Goal: Task Accomplishment & Management: Manage account settings

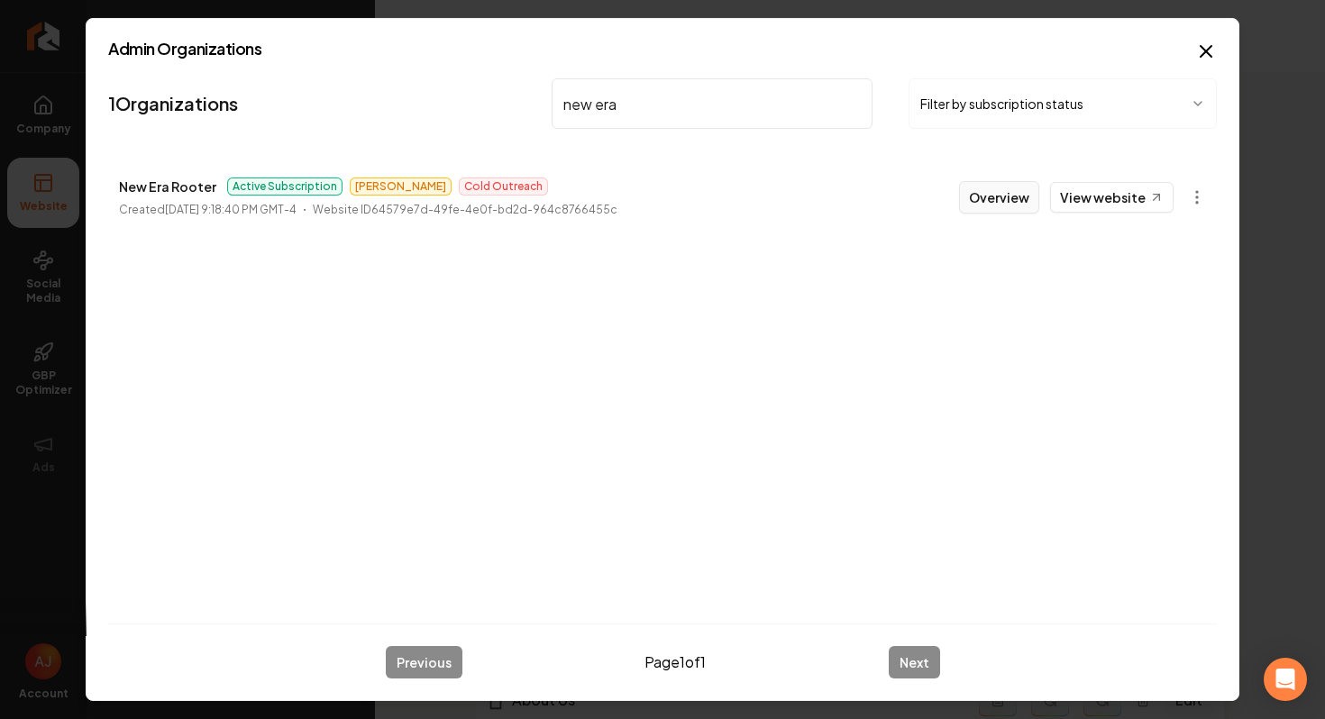
type input "new era"
click at [1003, 206] on button "Overview" at bounding box center [999, 197] width 80 height 32
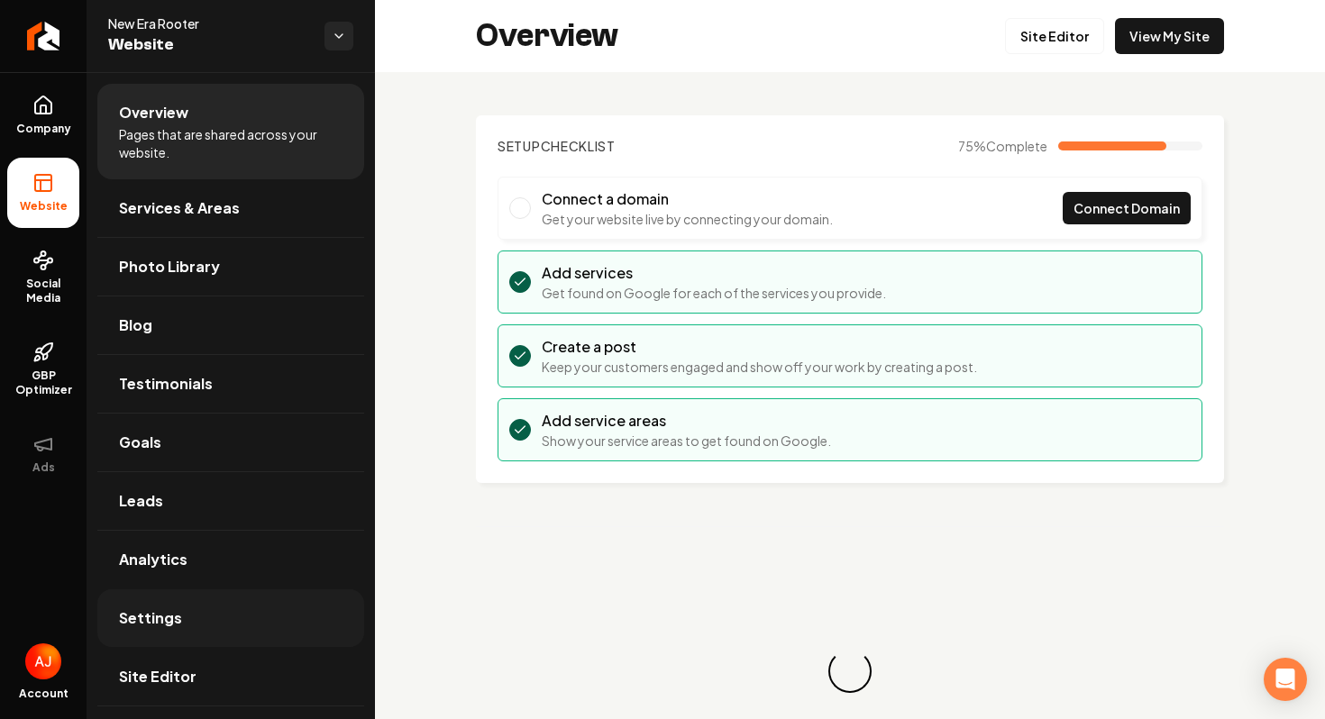
click at [171, 617] on span "Settings" at bounding box center [150, 618] width 63 height 22
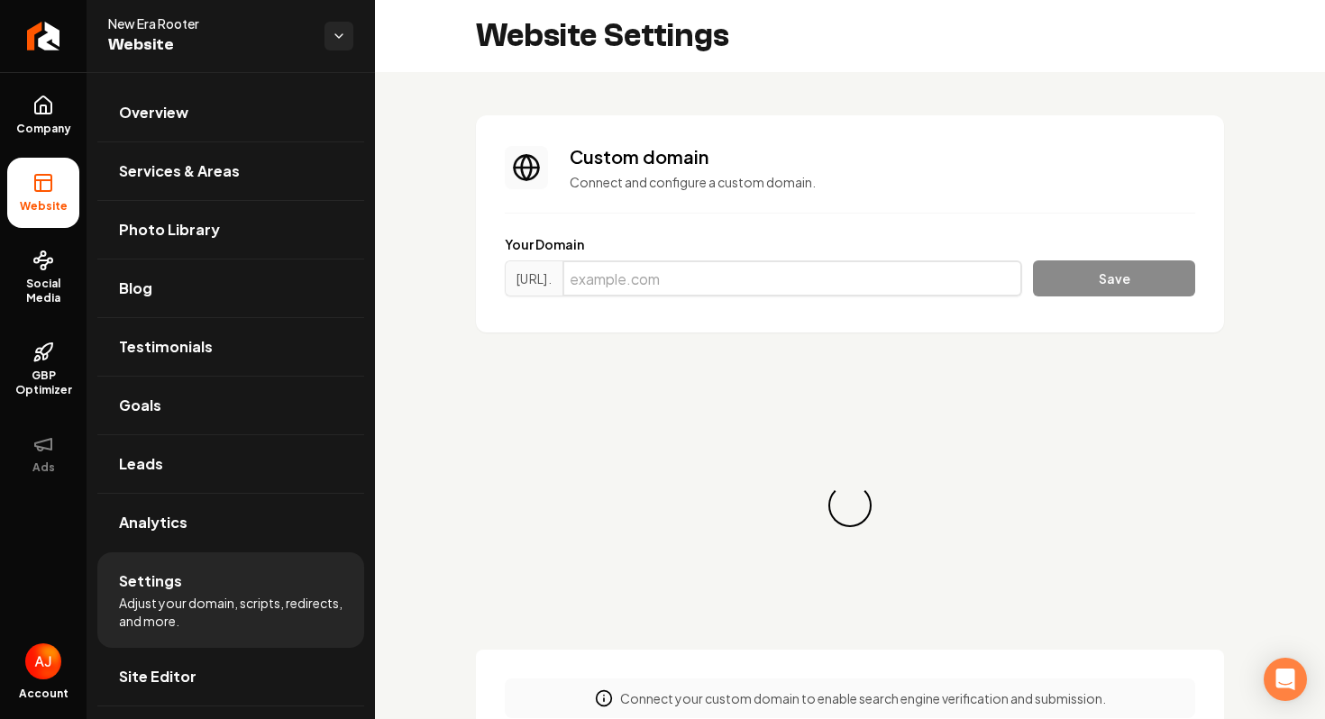
click at [716, 281] on input "Main content area" at bounding box center [792, 278] width 460 height 36
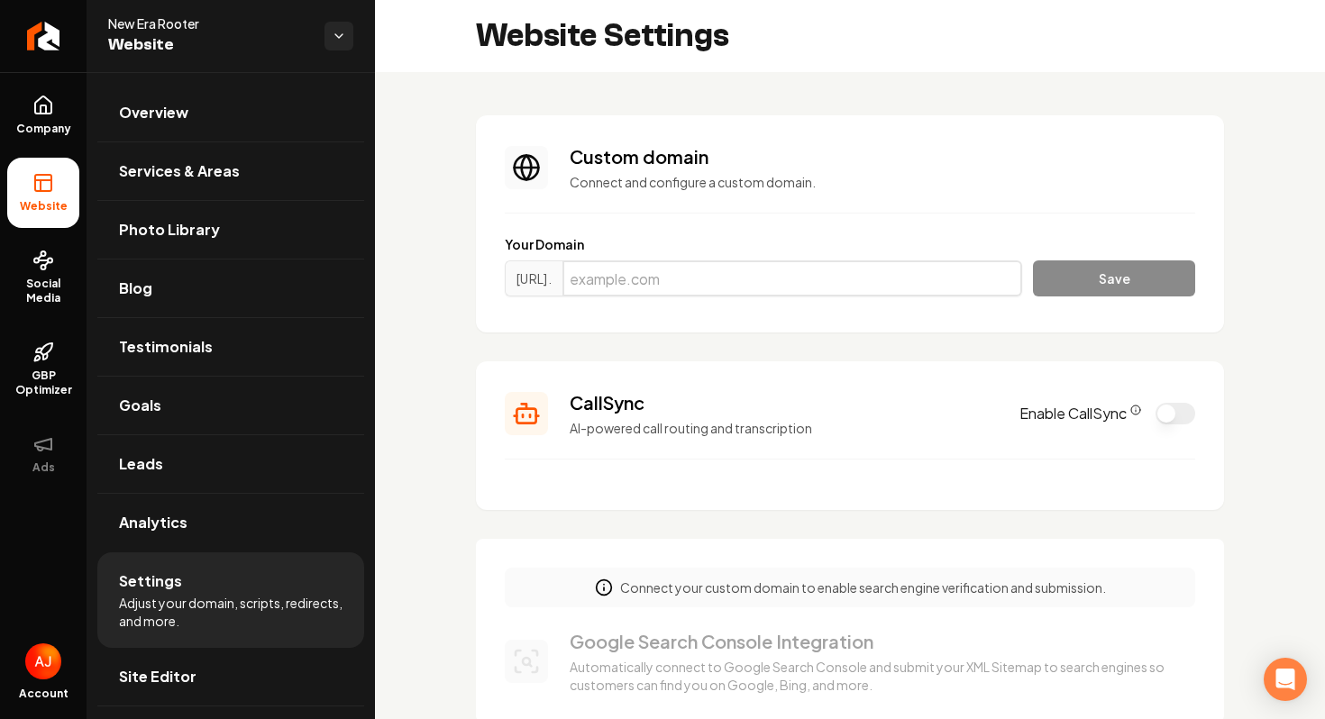
paste input "newerarooter.info"
type input "newerarooter.info"
click at [1069, 281] on button "Save" at bounding box center [1114, 278] width 162 height 36
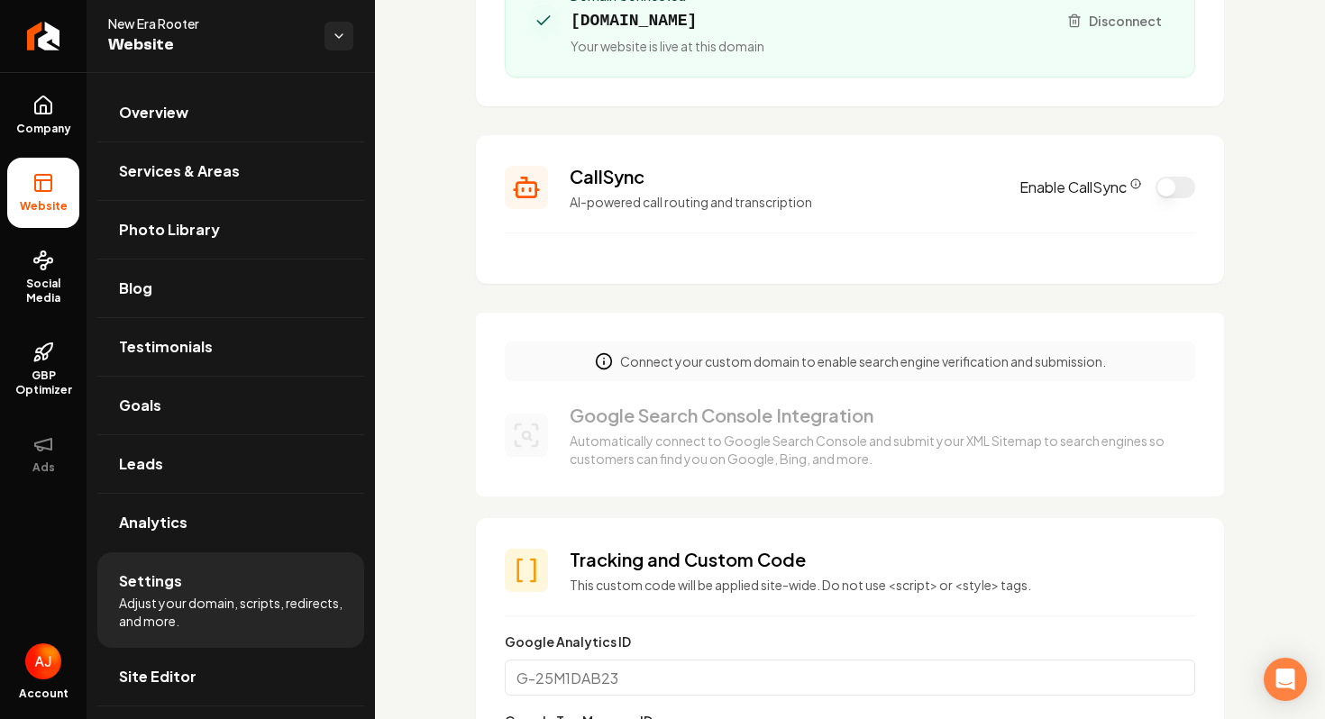
scroll to position [318, 0]
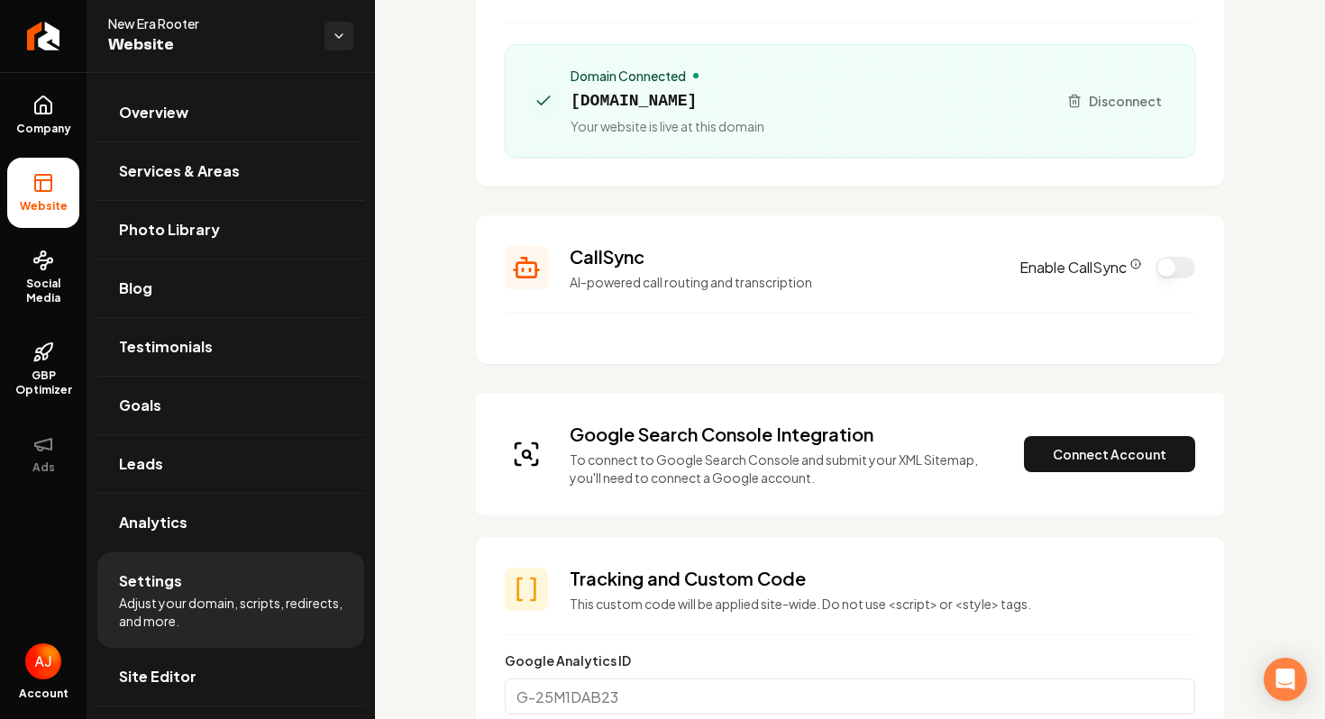
scroll to position [192, 0]
click at [1050, 450] on button "Connect Account" at bounding box center [1109, 453] width 171 height 36
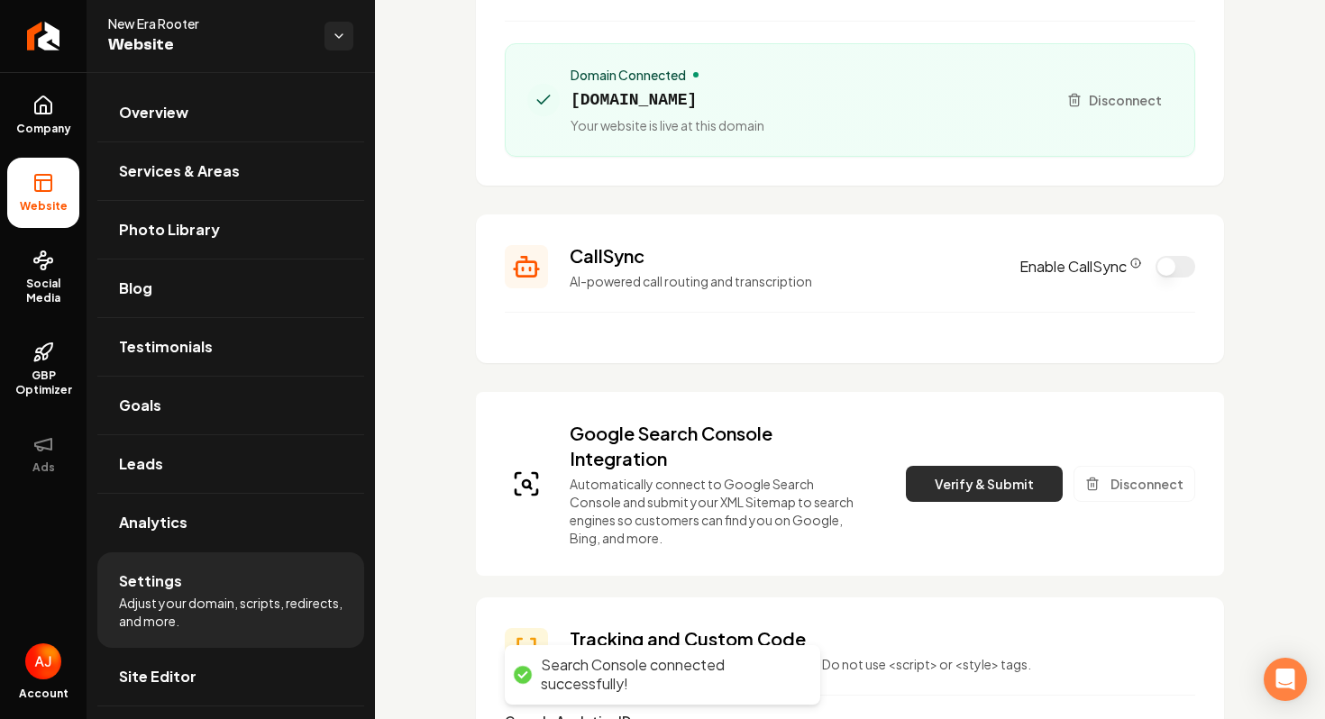
click at [987, 470] on button "Verify & Submit" at bounding box center [984, 484] width 157 height 36
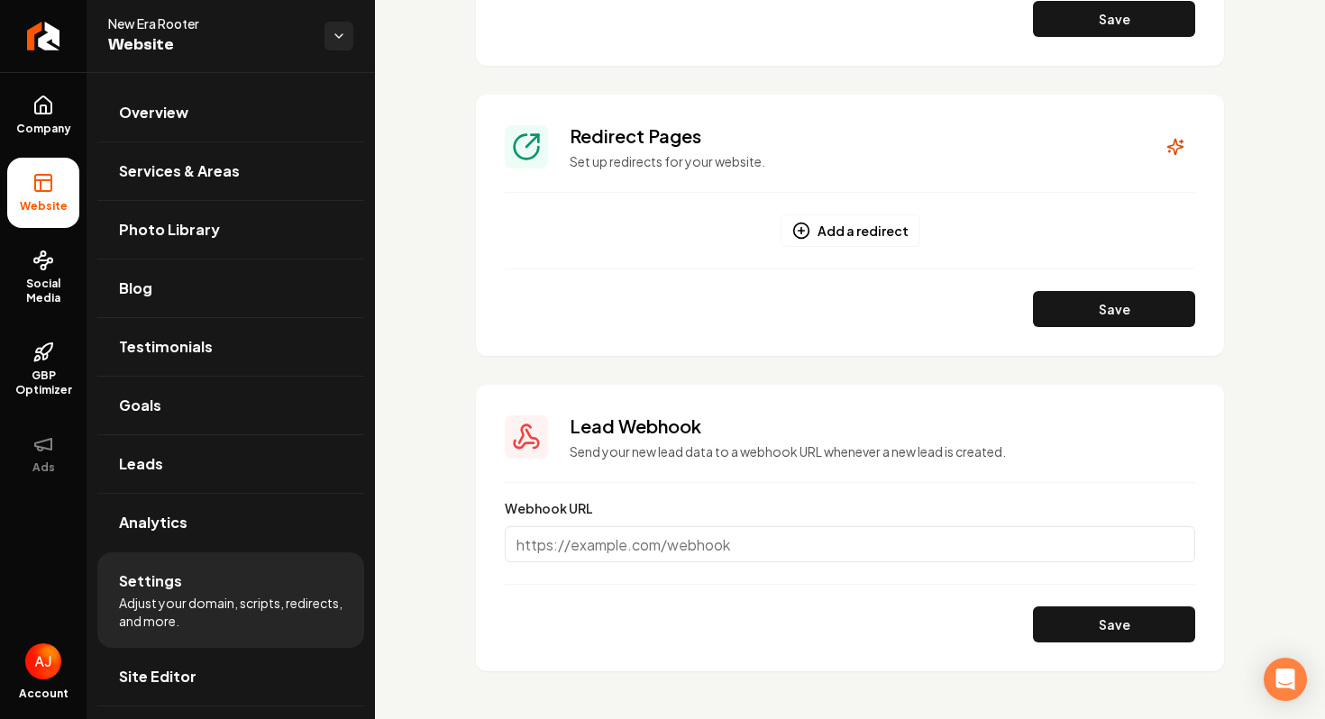
scroll to position [1988, 0]
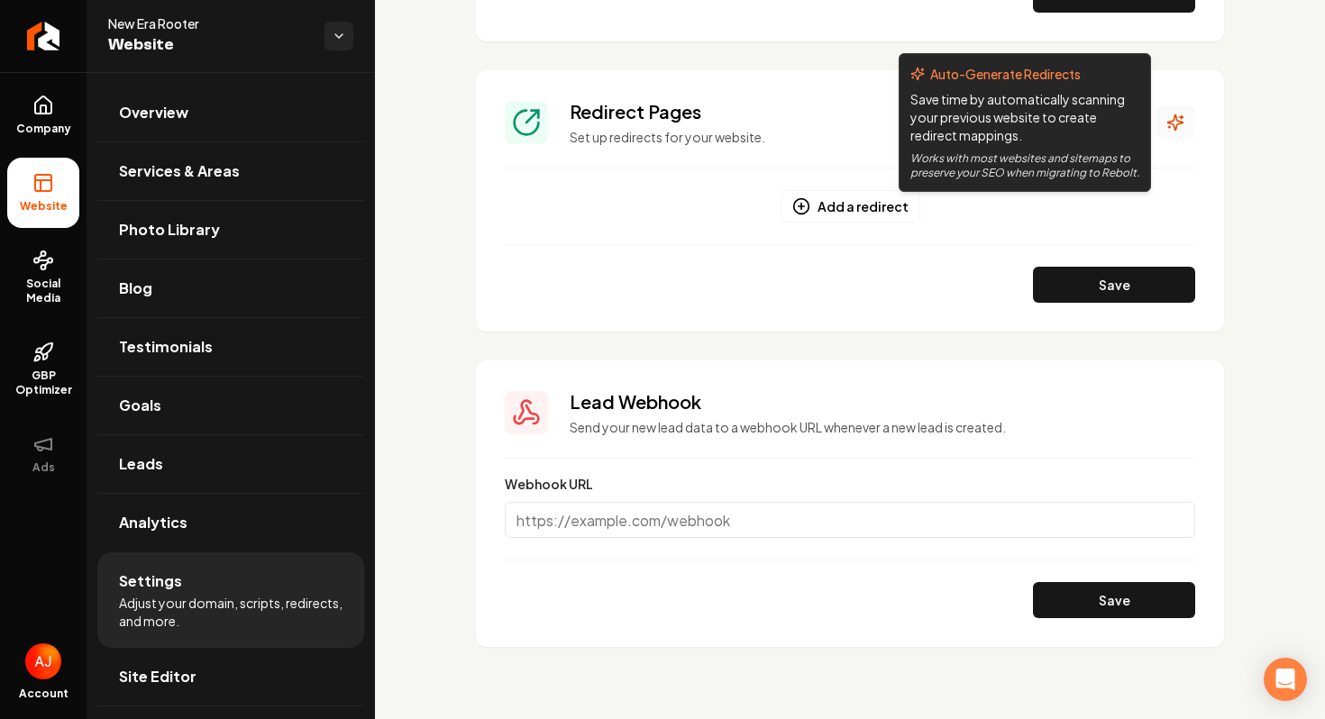
click at [1174, 124] on icon "Main content area" at bounding box center [1175, 122] width 15 height 15
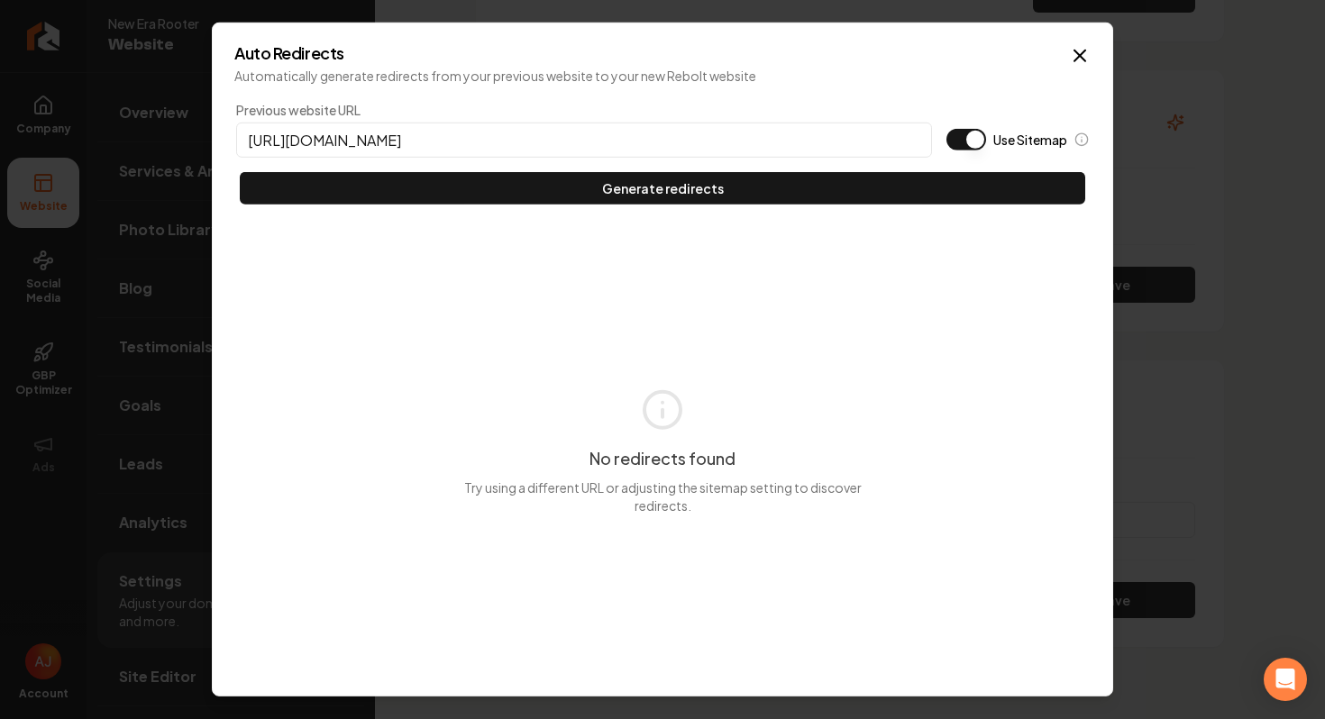
type input "https://newerarooter.info"
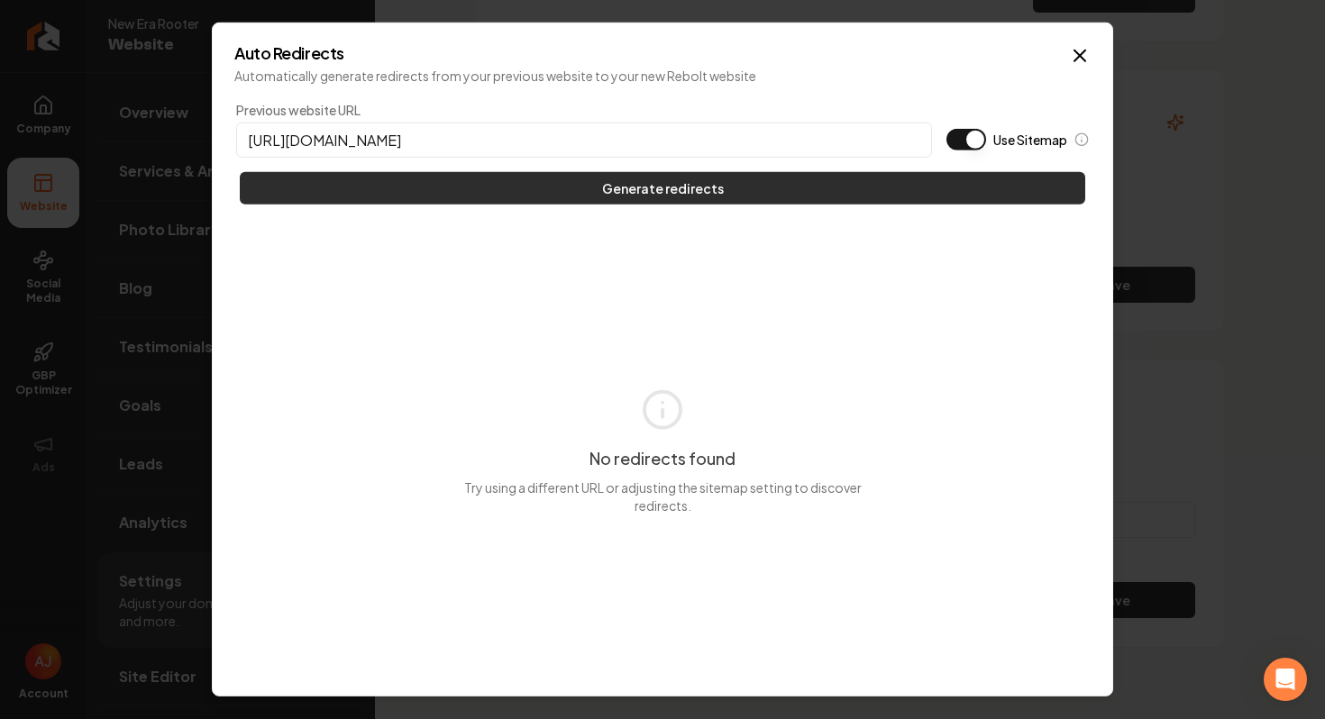
click at [717, 185] on button "Generate redirects" at bounding box center [662, 188] width 845 height 32
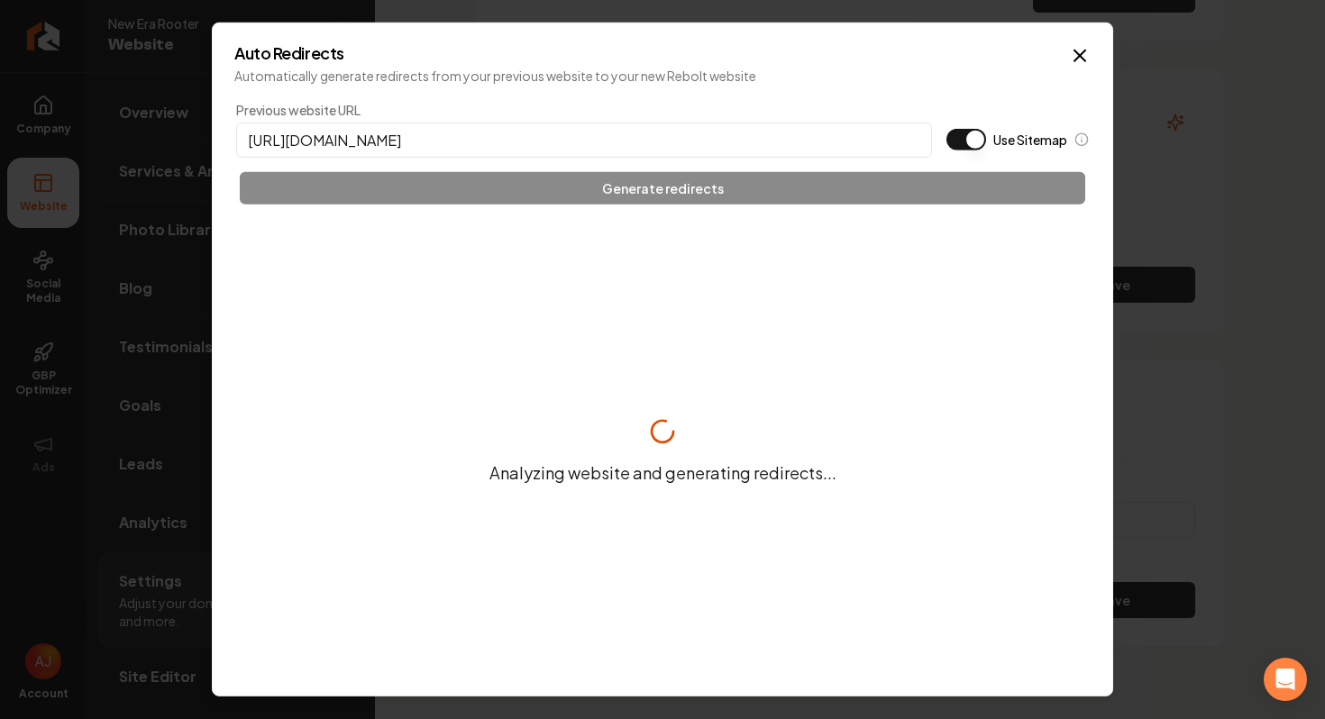
click at [961, 145] on button "Use Sitemap" at bounding box center [966, 140] width 40 height 22
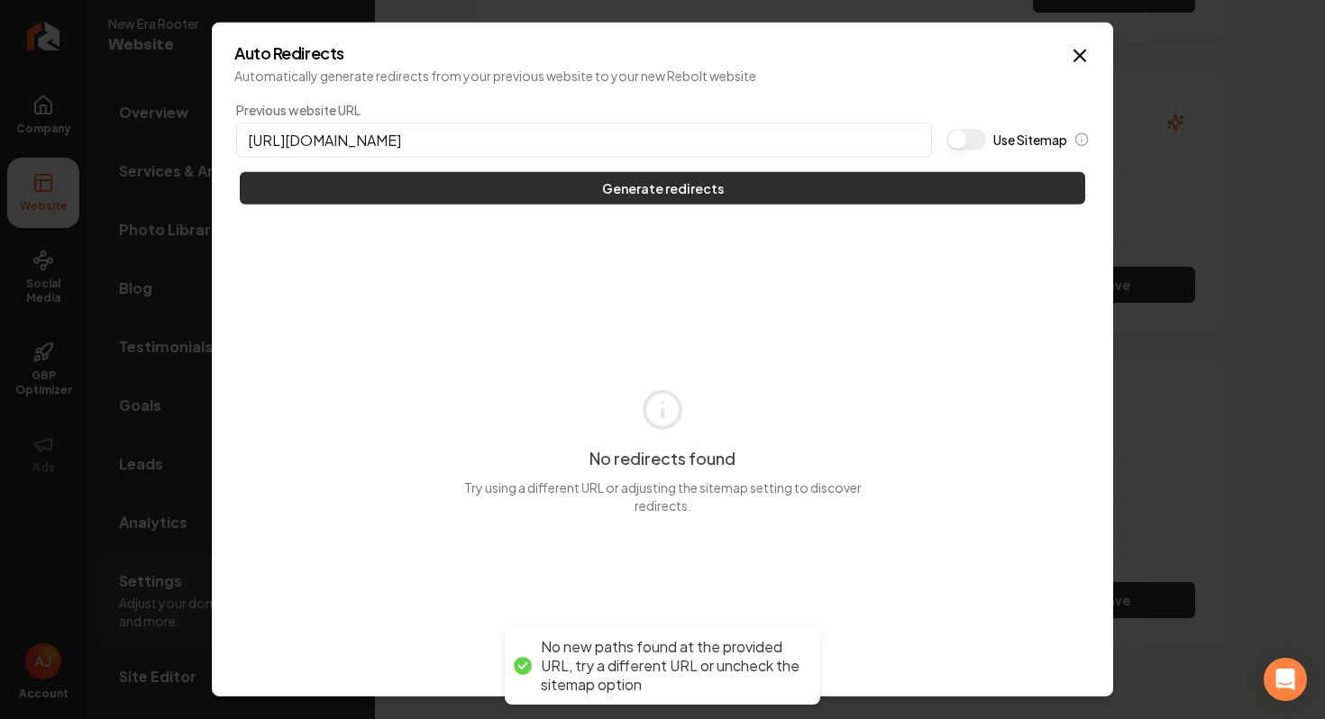
click at [935, 172] on button "Generate redirects" at bounding box center [662, 188] width 845 height 32
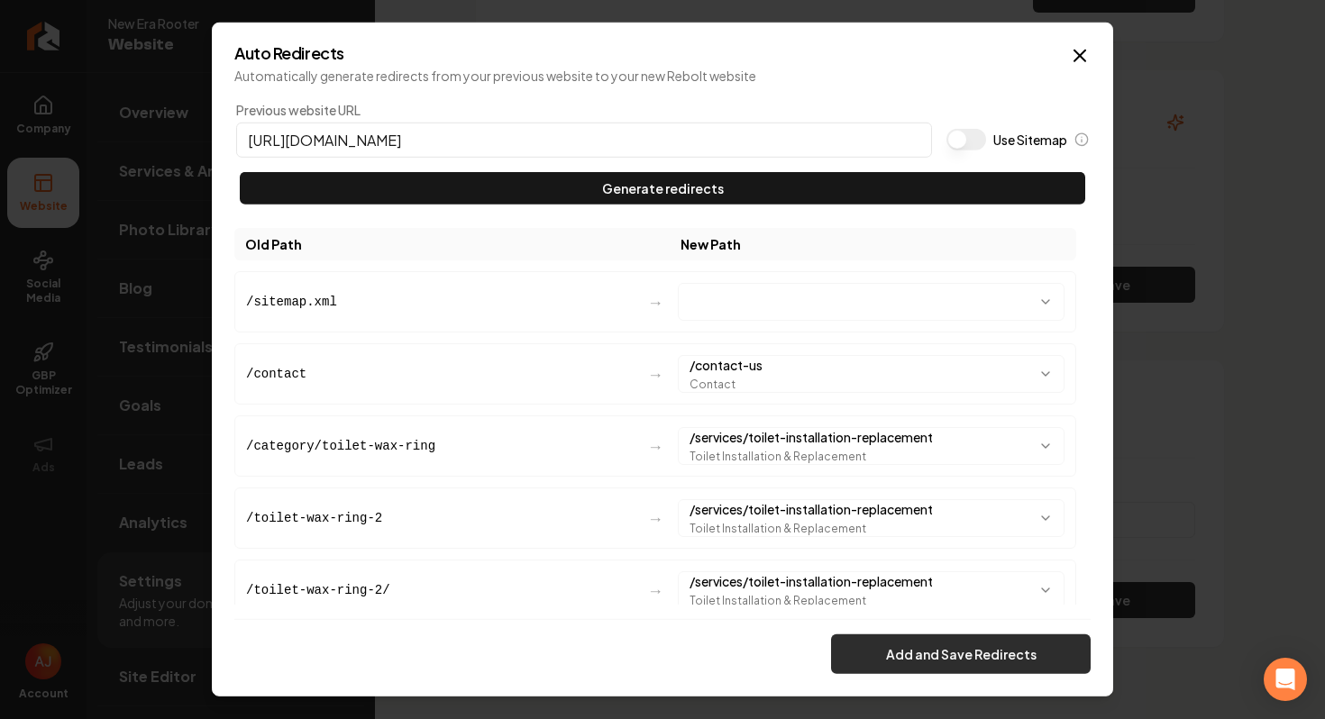
click at [916, 653] on button "Add and Save Redirects" at bounding box center [961, 654] width 260 height 40
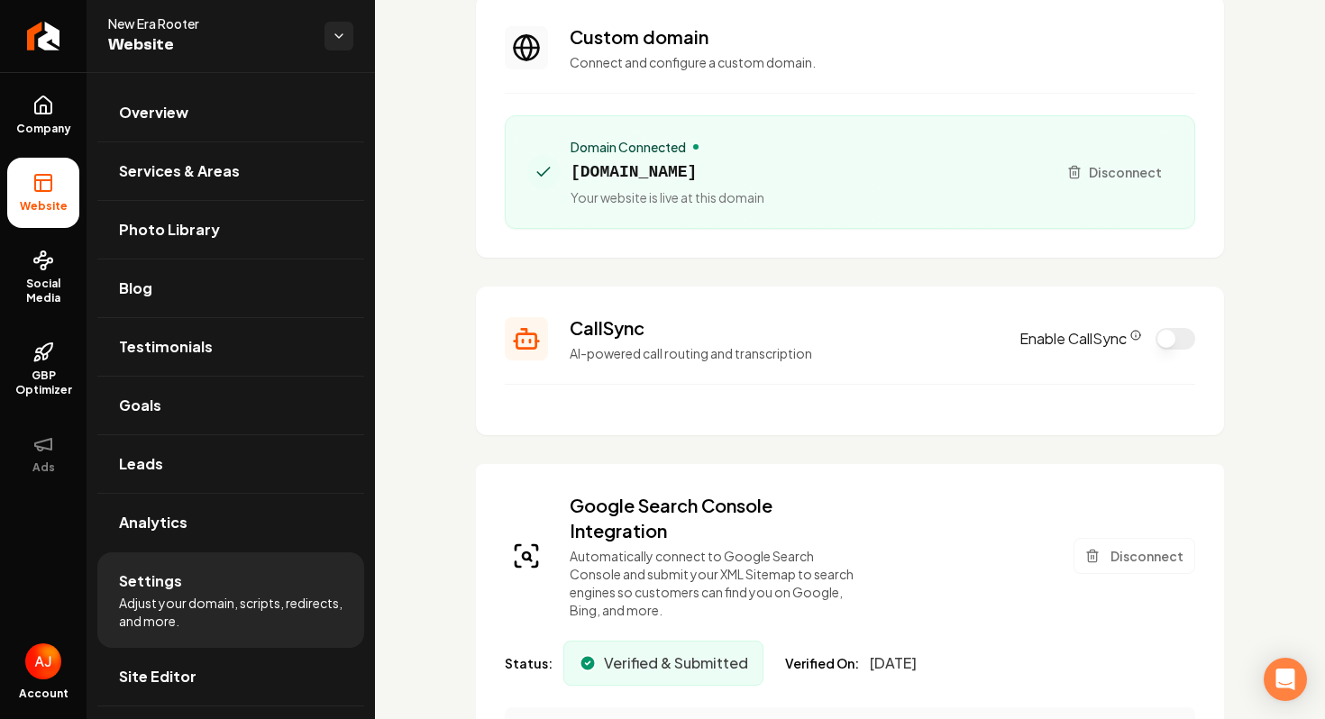
scroll to position [0, 0]
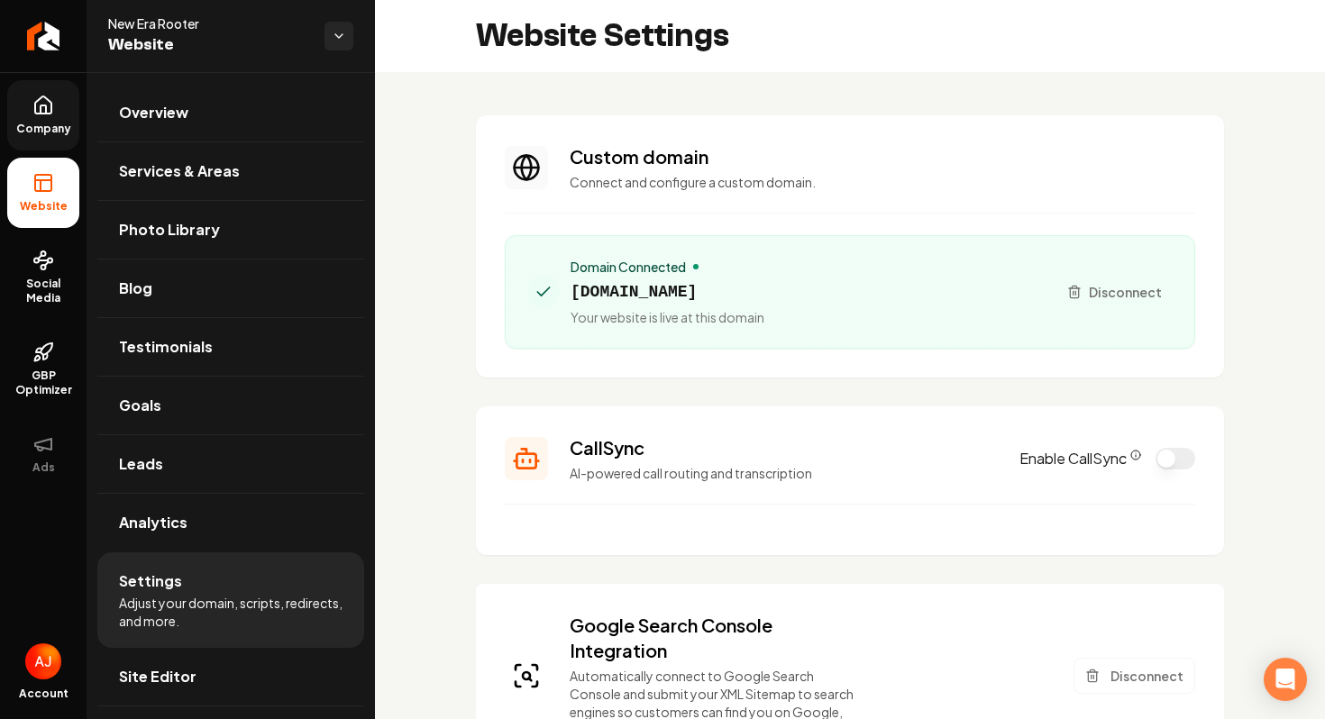
click at [45, 128] on span "Company" at bounding box center [43, 129] width 69 height 14
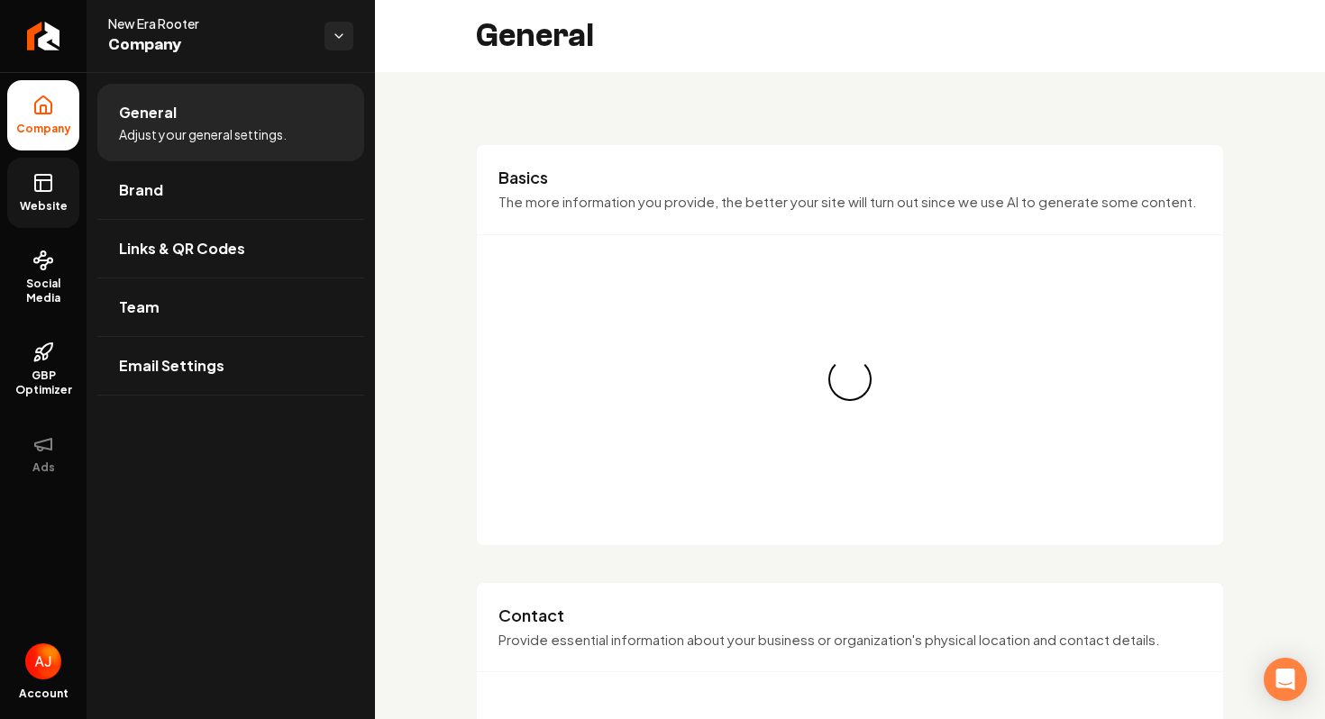
click at [50, 184] on icon at bounding box center [43, 183] width 22 height 22
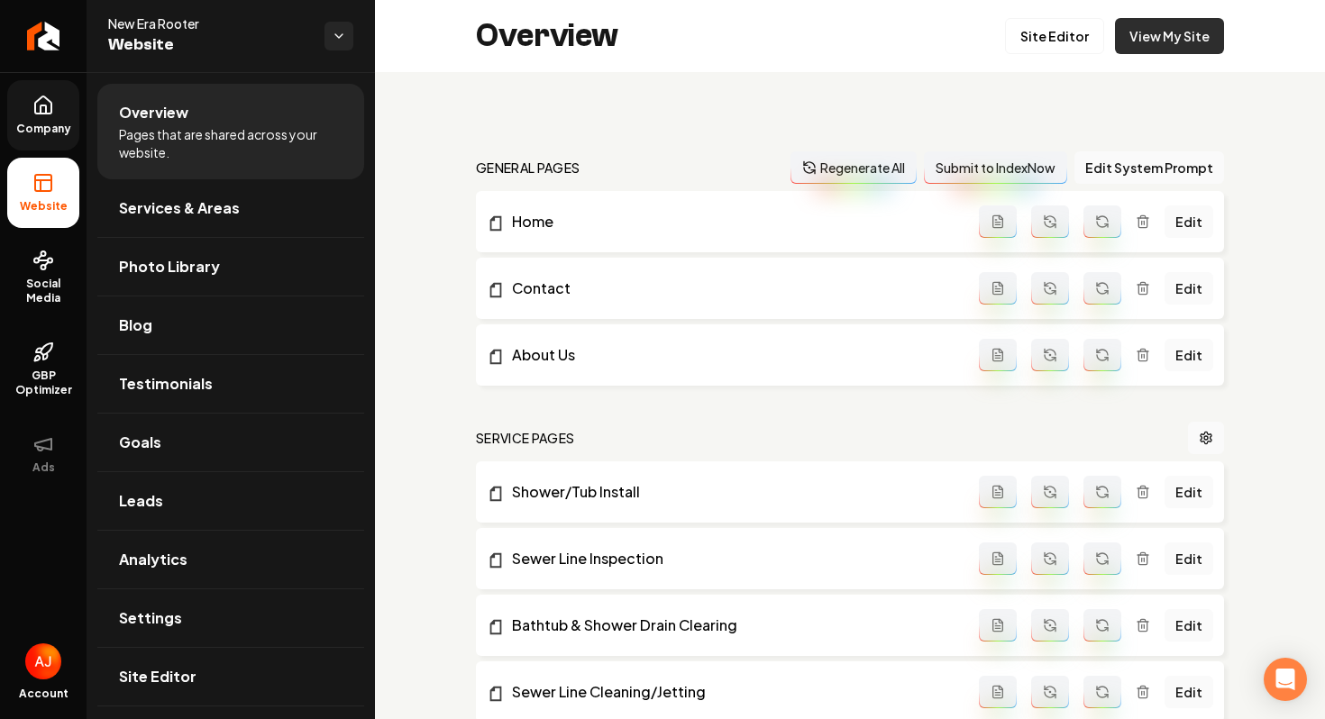
click at [1150, 48] on link "View My Site" at bounding box center [1169, 36] width 109 height 36
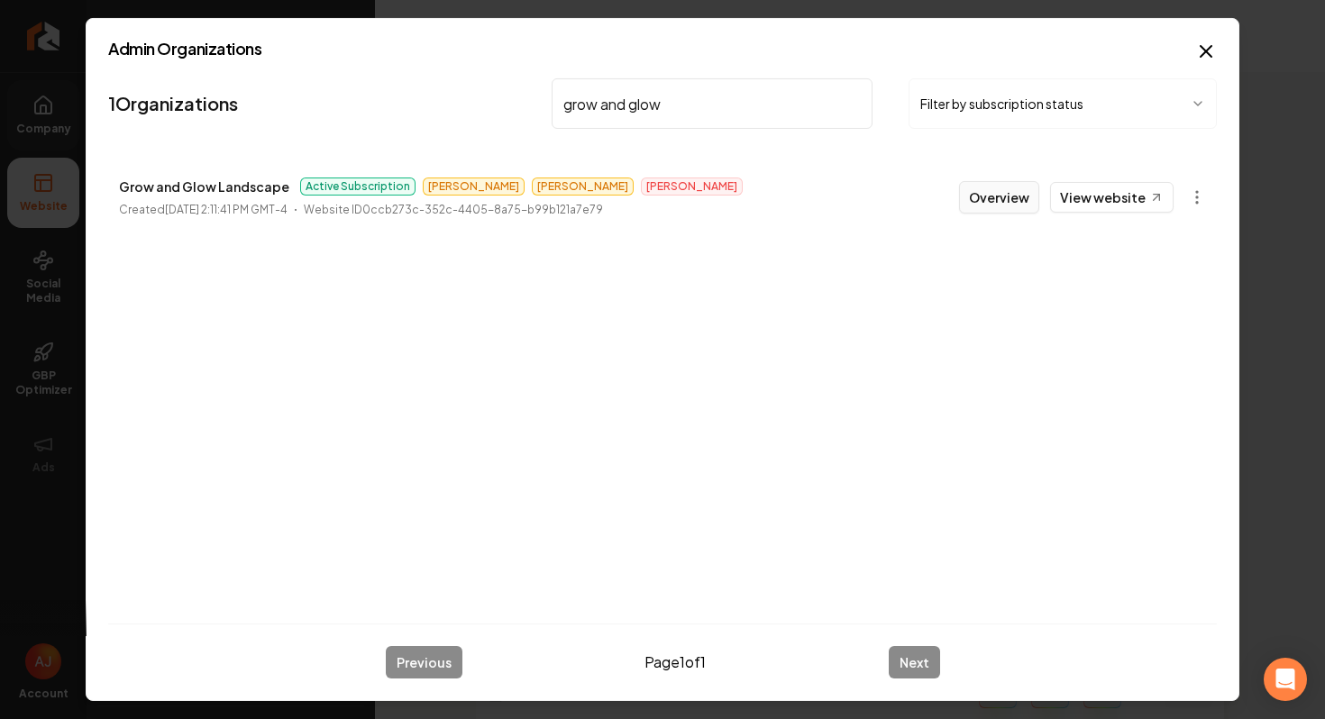
type input "grow and glow"
click at [999, 198] on button "Overview" at bounding box center [999, 197] width 80 height 32
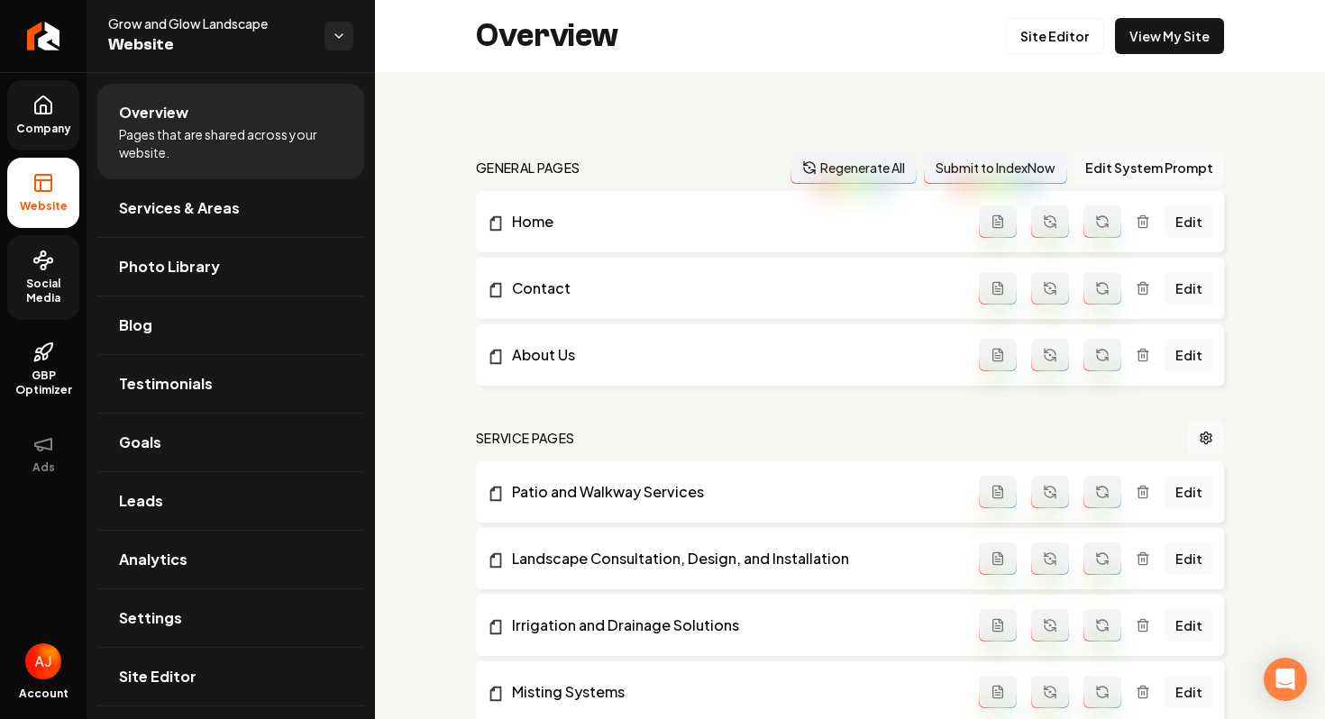
click at [57, 311] on link "Social Media" at bounding box center [43, 277] width 72 height 85
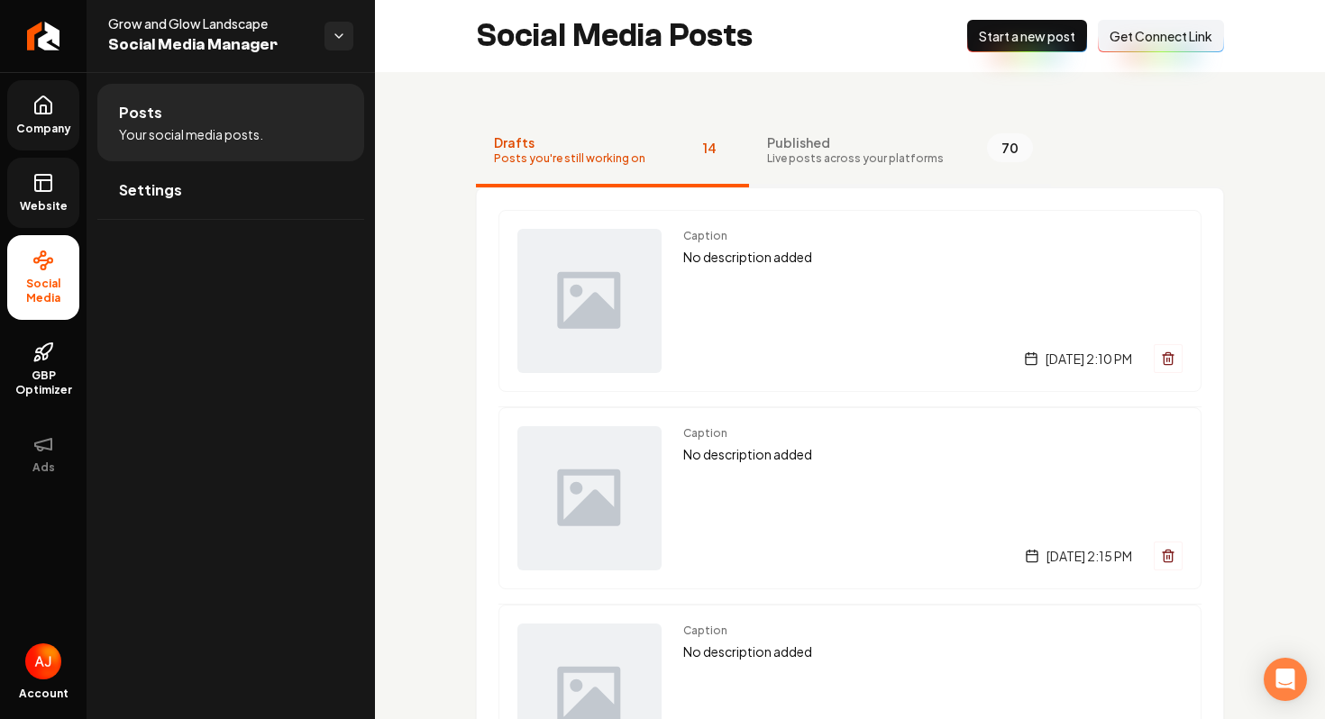
click at [866, 159] on span "Live posts across your platforms" at bounding box center [855, 158] width 177 height 14
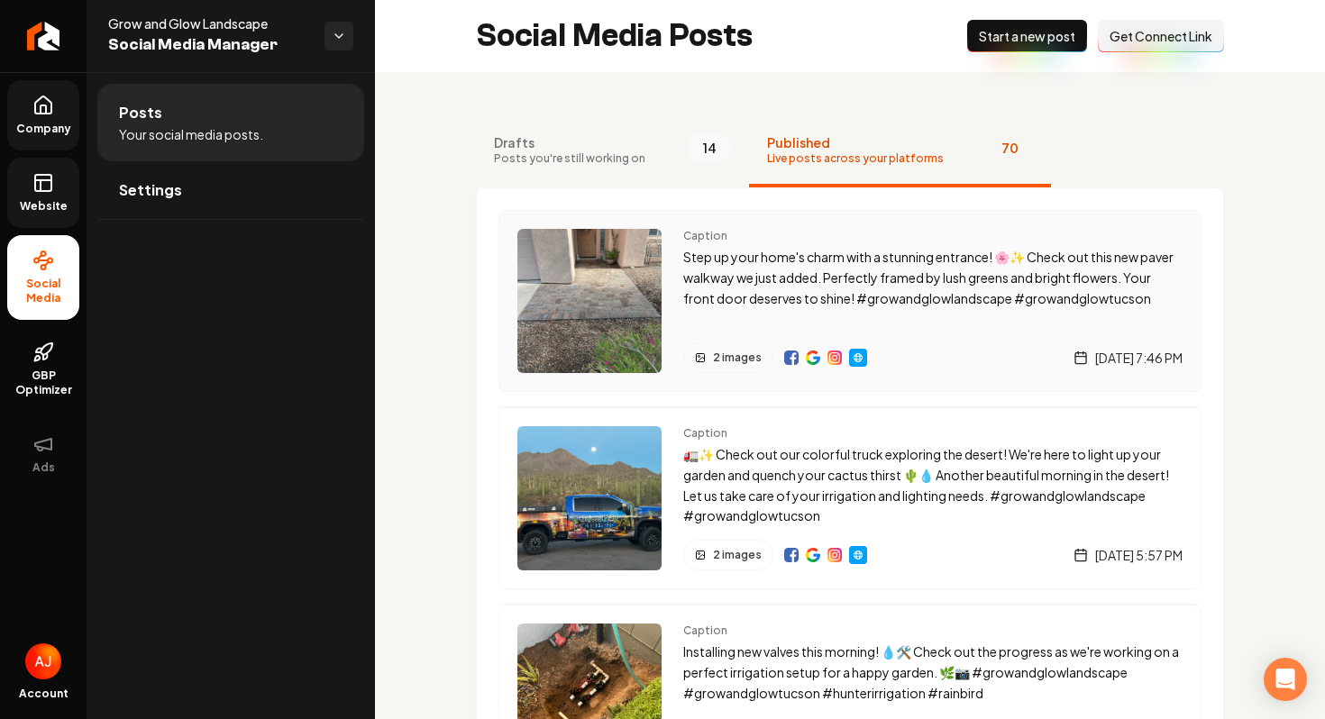
click at [829, 359] on img "Main content area" at bounding box center [834, 358] width 14 height 14
click at [222, 180] on link "Settings" at bounding box center [230, 190] width 267 height 58
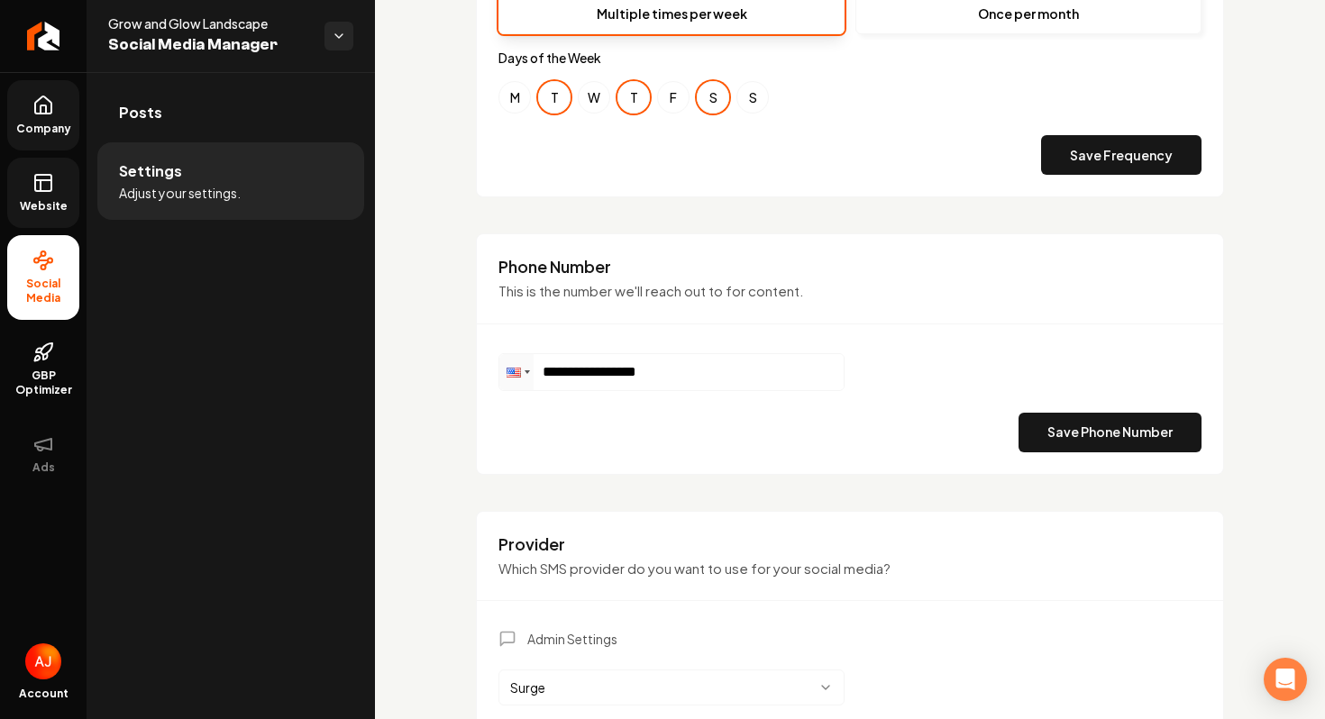
scroll to position [894, 0]
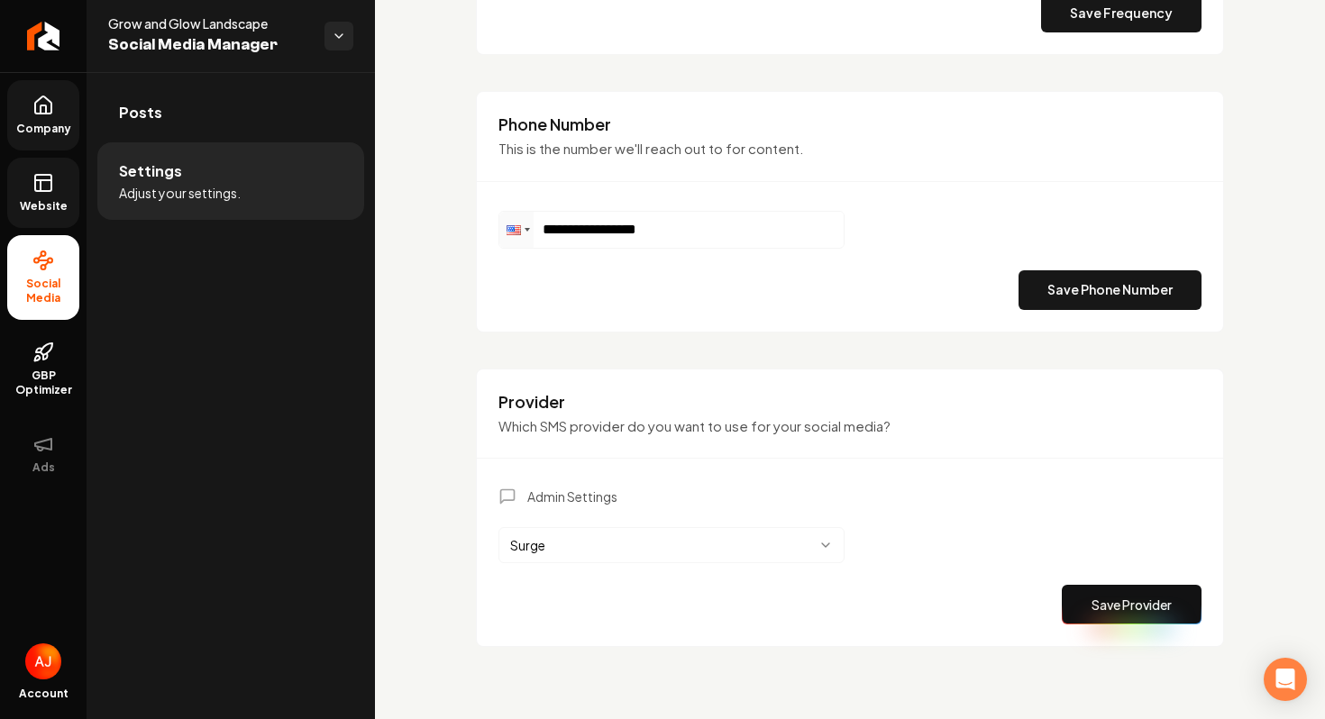
click at [601, 551] on html "**********" at bounding box center [662, 359] width 1325 height 719
click at [961, 602] on div "Save Provider" at bounding box center [849, 605] width 703 height 40
click at [1104, 611] on button "Save Provider" at bounding box center [1132, 605] width 140 height 40
click at [602, 536] on html "**********" at bounding box center [662, 359] width 1325 height 719
click at [1086, 592] on button "Save Provider" at bounding box center [1132, 605] width 140 height 40
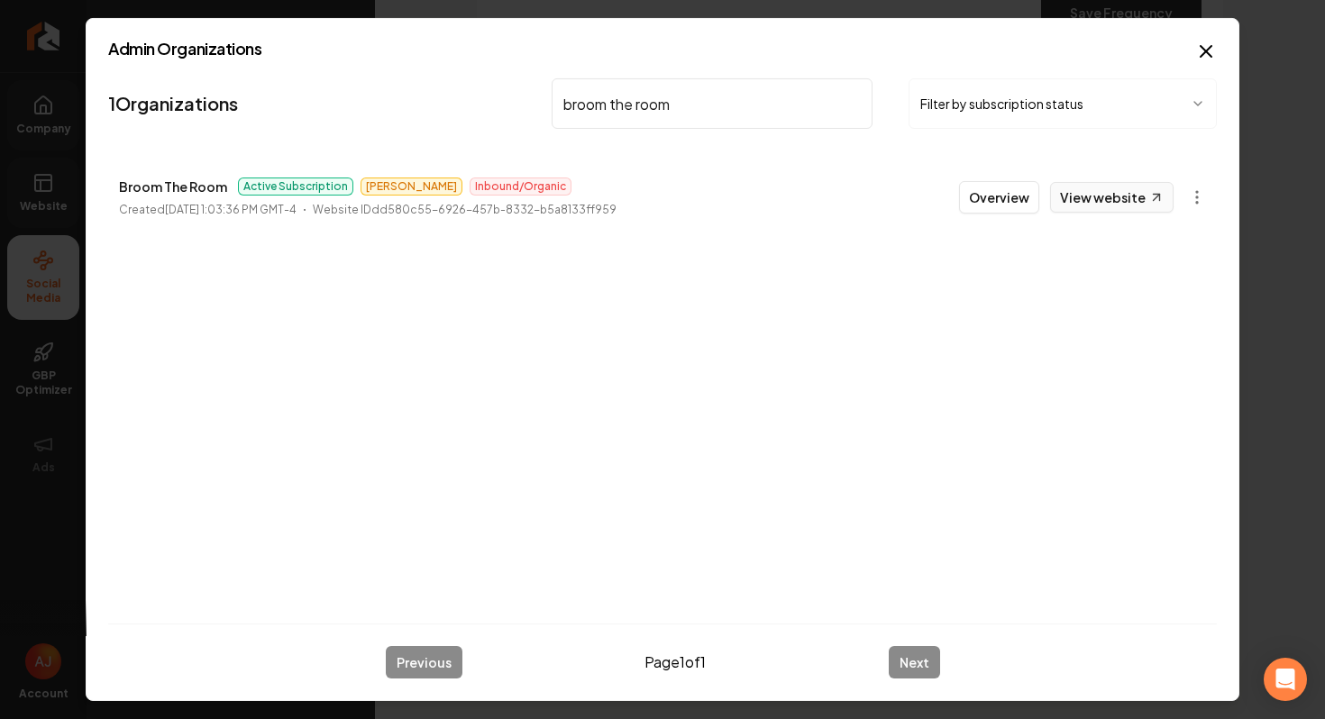
type input "broom the room"
click at [1079, 188] on link "View website" at bounding box center [1111, 197] width 123 height 31
click at [996, 197] on button "Overview" at bounding box center [999, 197] width 80 height 32
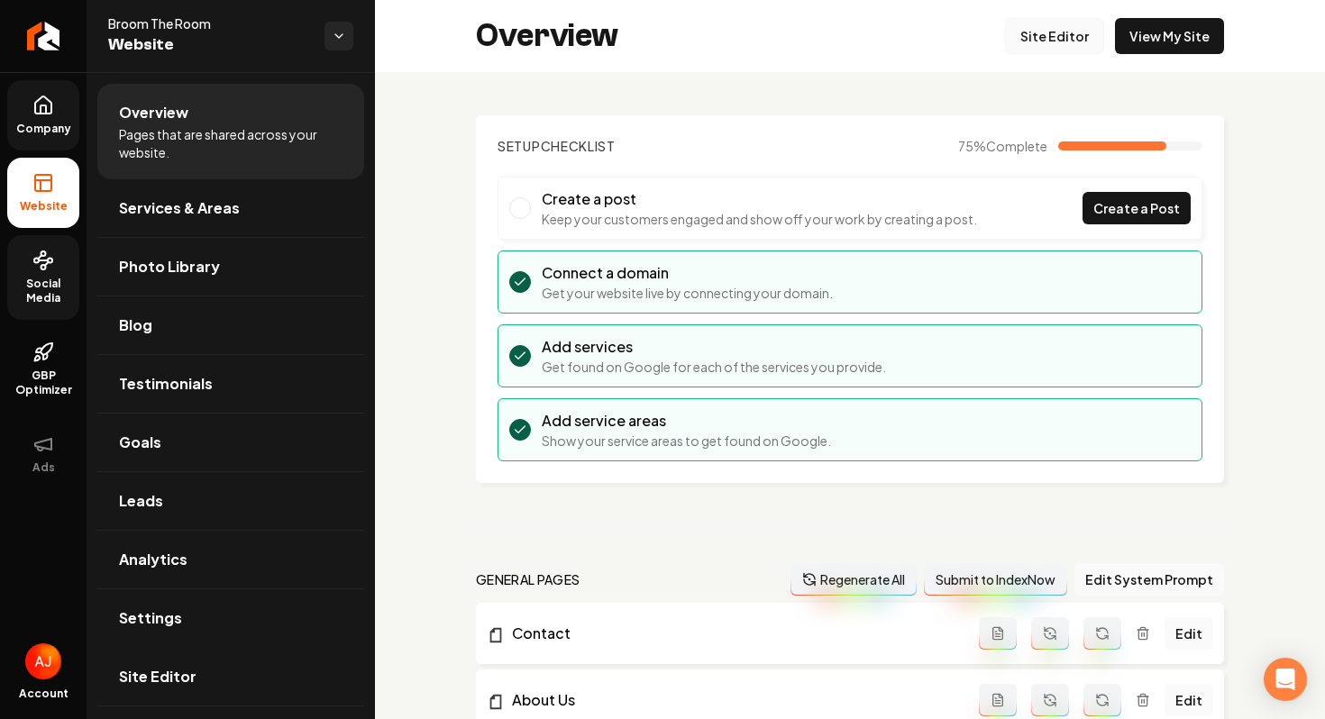
click at [1057, 33] on link "Site Editor" at bounding box center [1054, 36] width 99 height 36
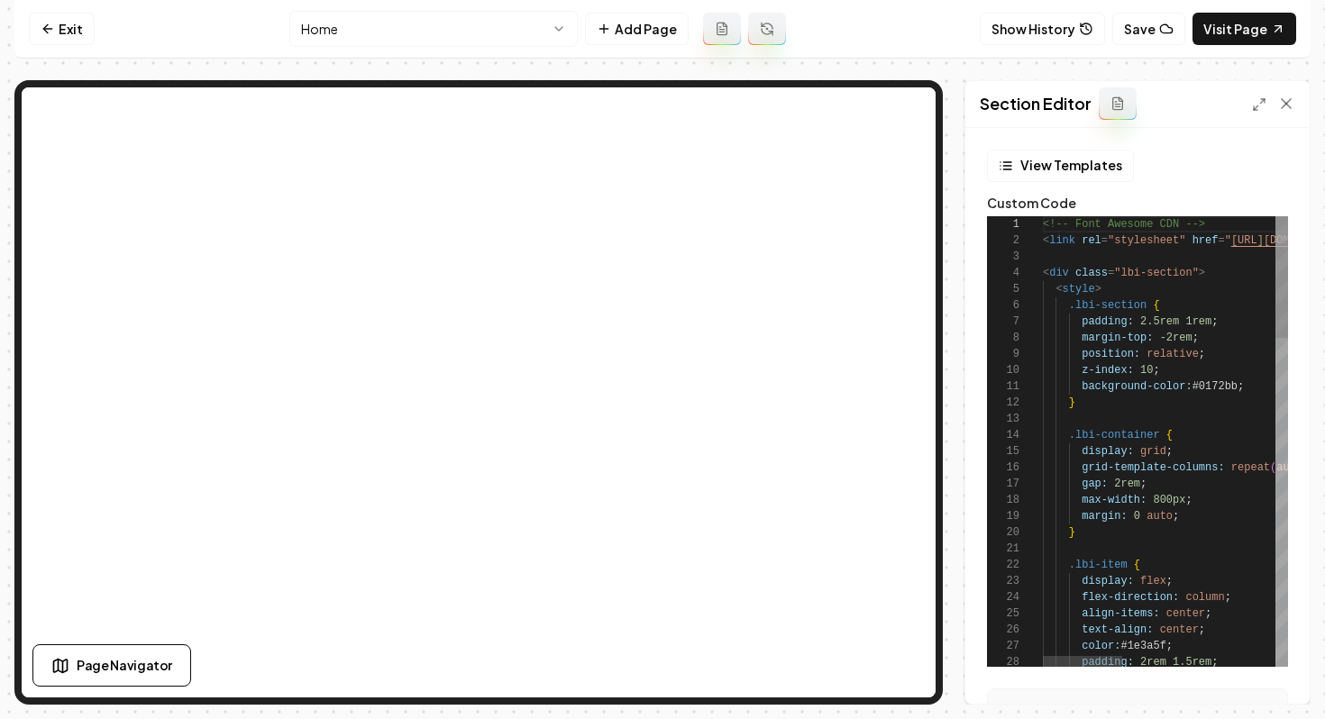
type textarea "**********"
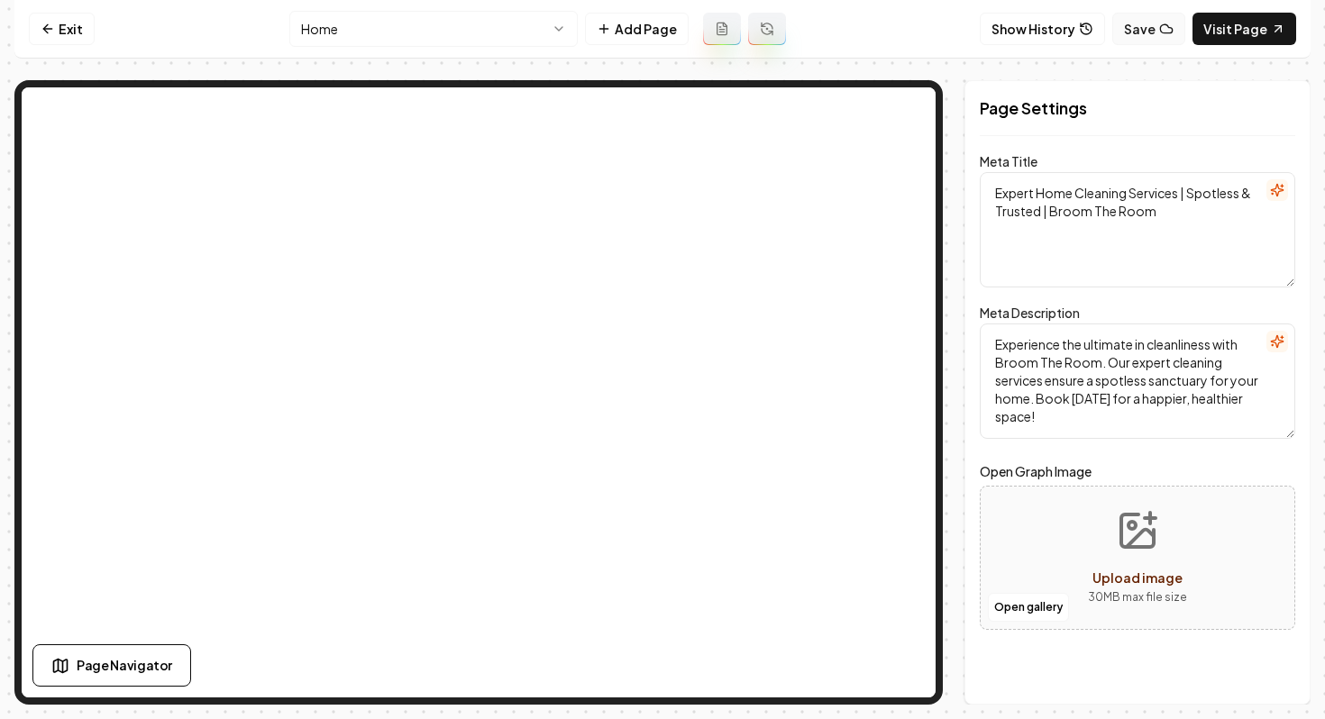
click at [1135, 33] on button "Save" at bounding box center [1148, 29] width 73 height 32
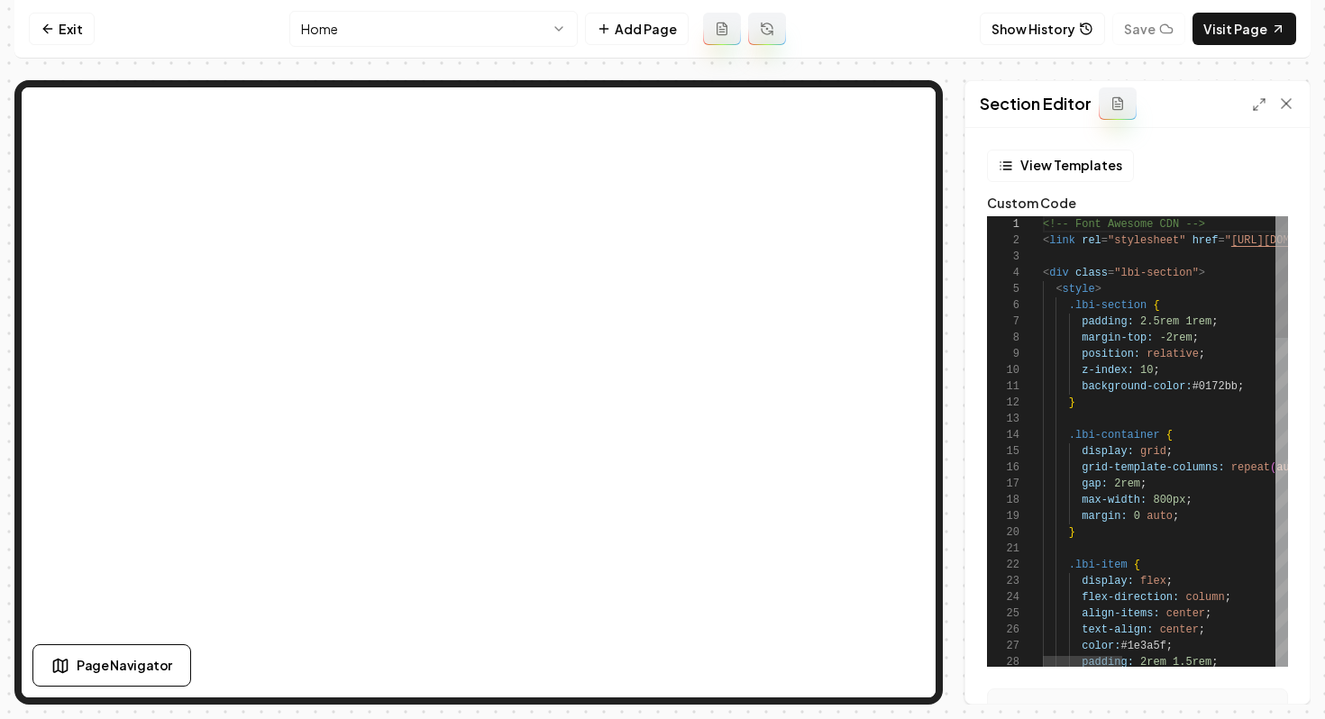
scroll to position [16, 32]
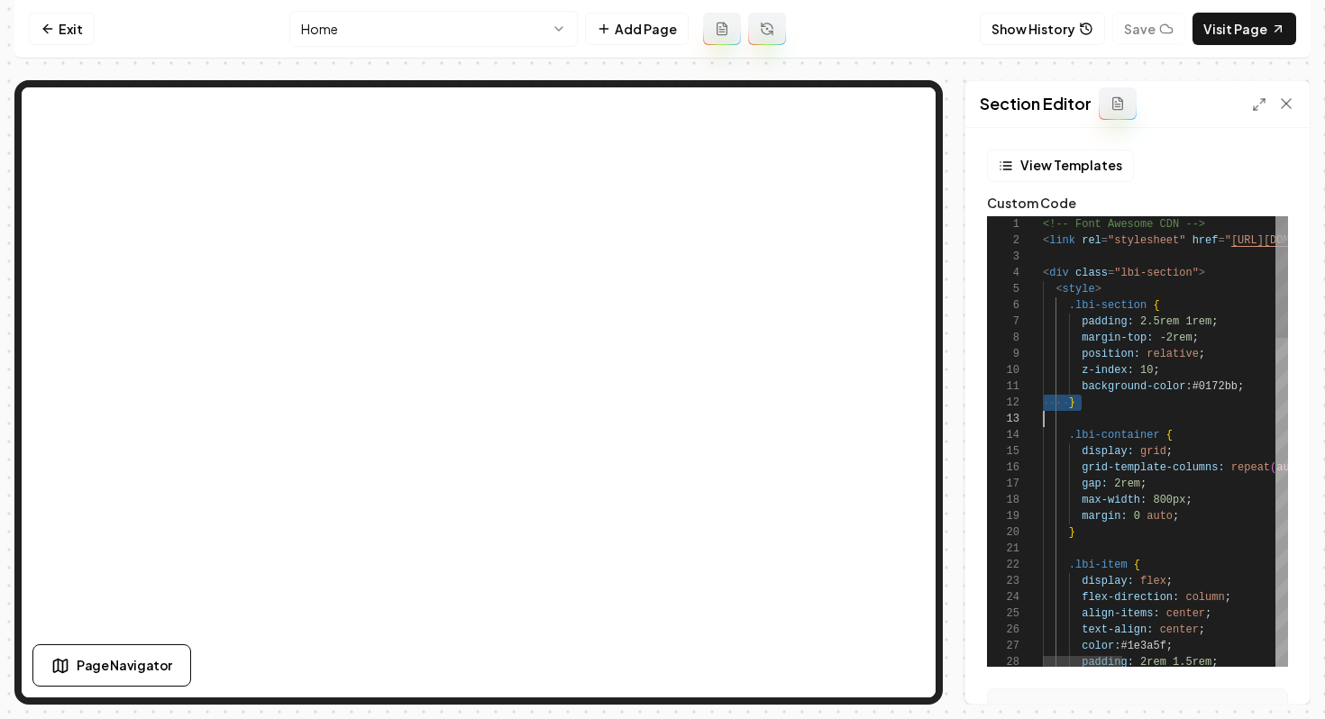
type textarea "**********"
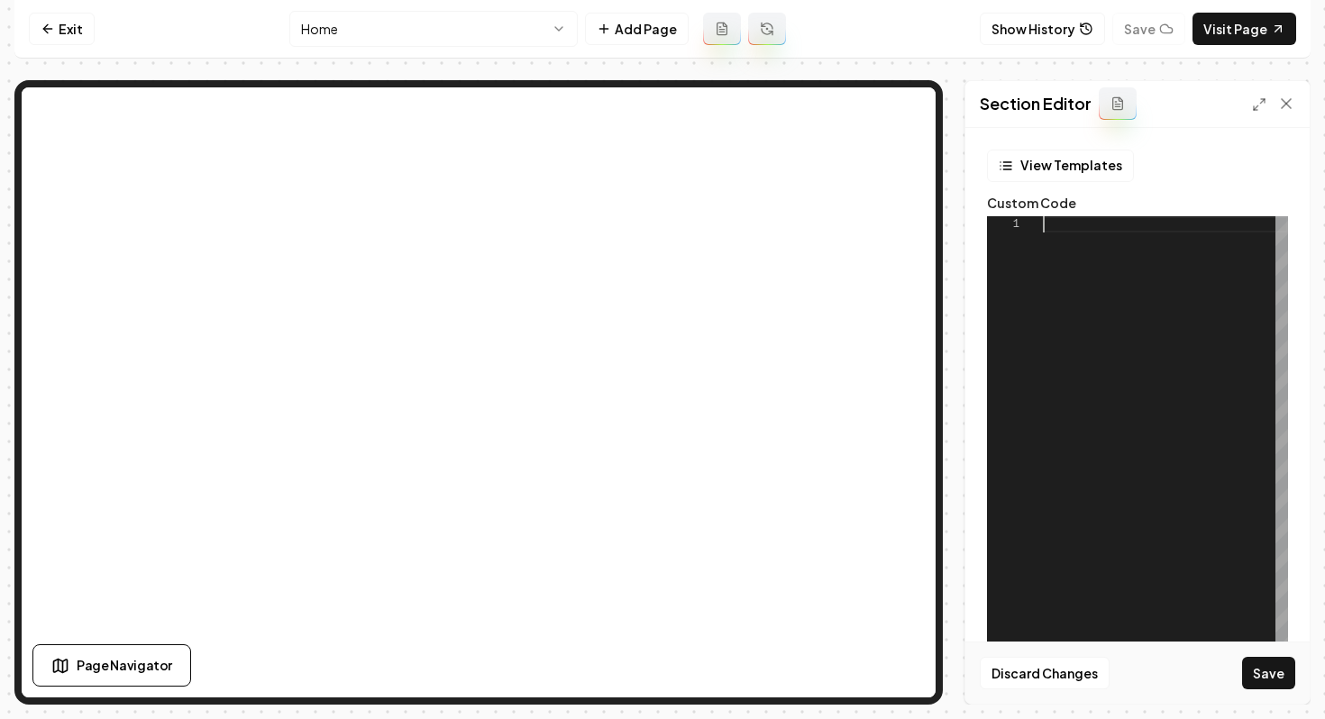
type textarea "**********"
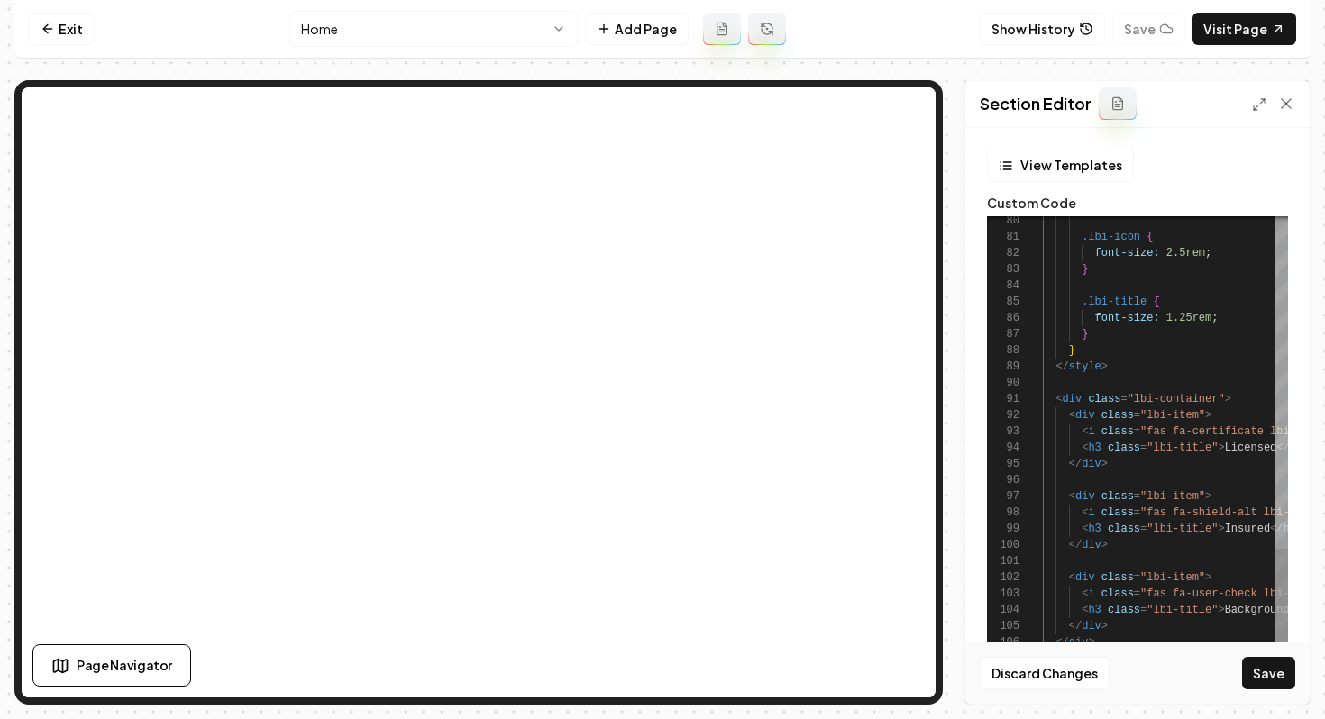
scroll to position [97, 39]
click at [1250, 678] on button "Save" at bounding box center [1268, 673] width 53 height 32
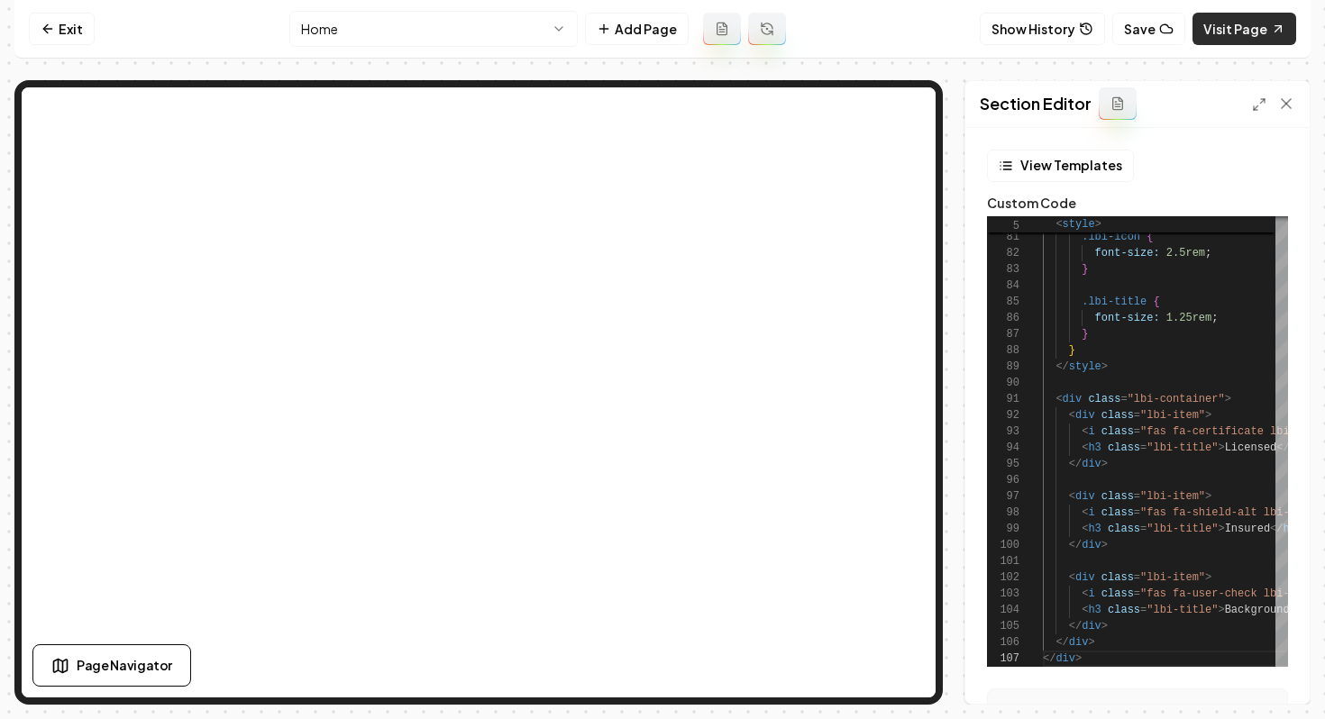
click at [1237, 23] on link "Visit Page" at bounding box center [1244, 29] width 104 height 32
click at [57, 38] on link "Exit" at bounding box center [62, 29] width 66 height 32
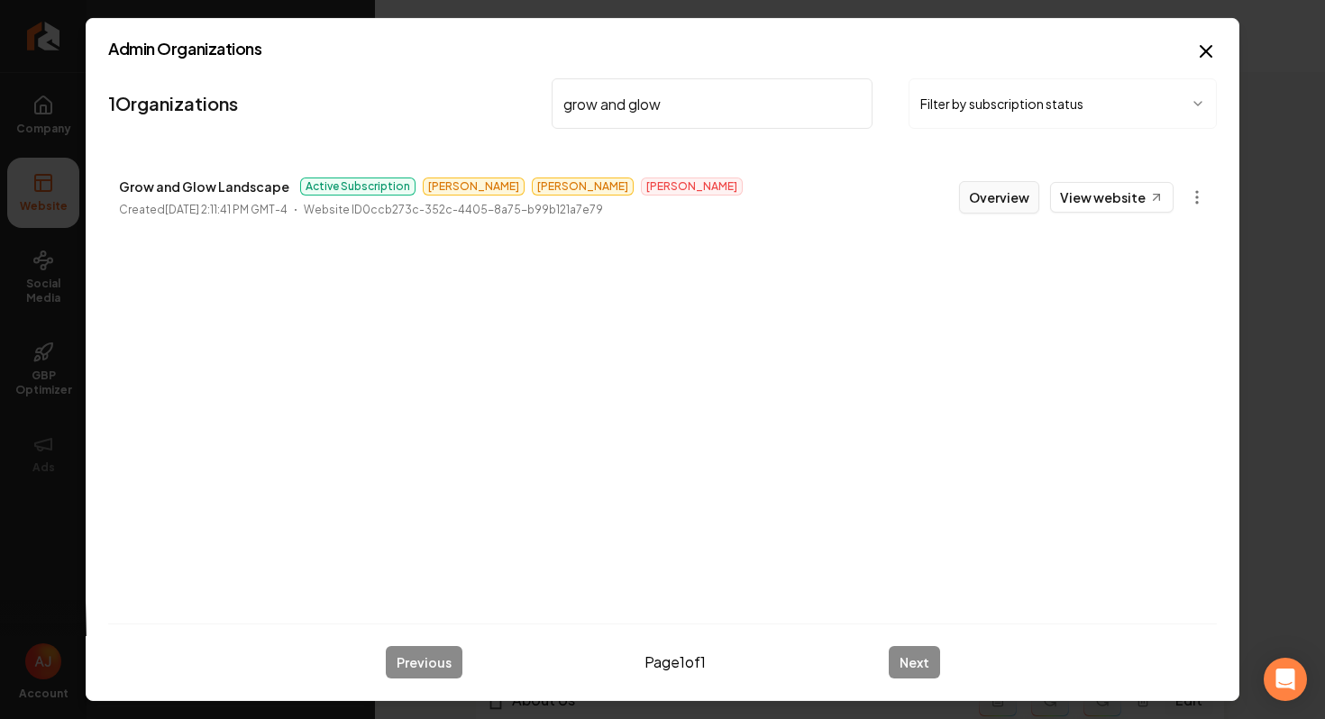
type input "grow and glow"
click at [999, 210] on button "Overview" at bounding box center [999, 197] width 80 height 32
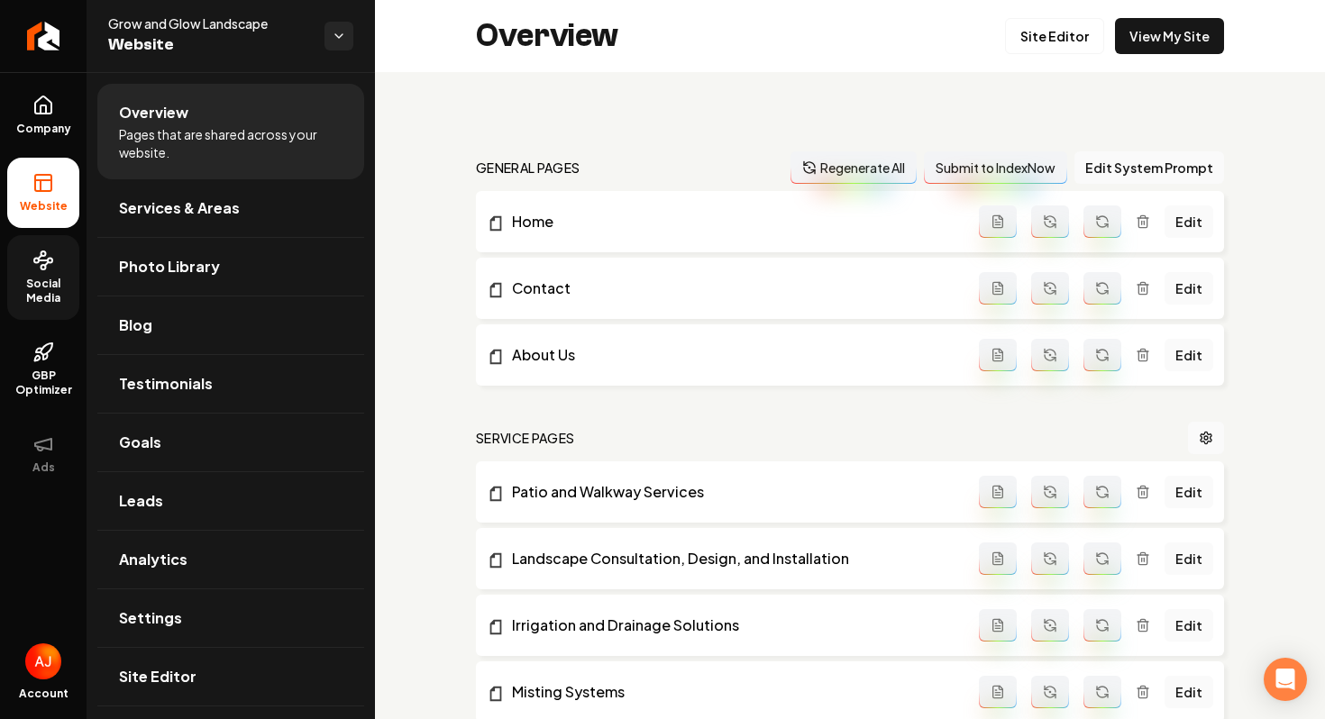
click at [29, 273] on link "Social Media" at bounding box center [43, 277] width 72 height 85
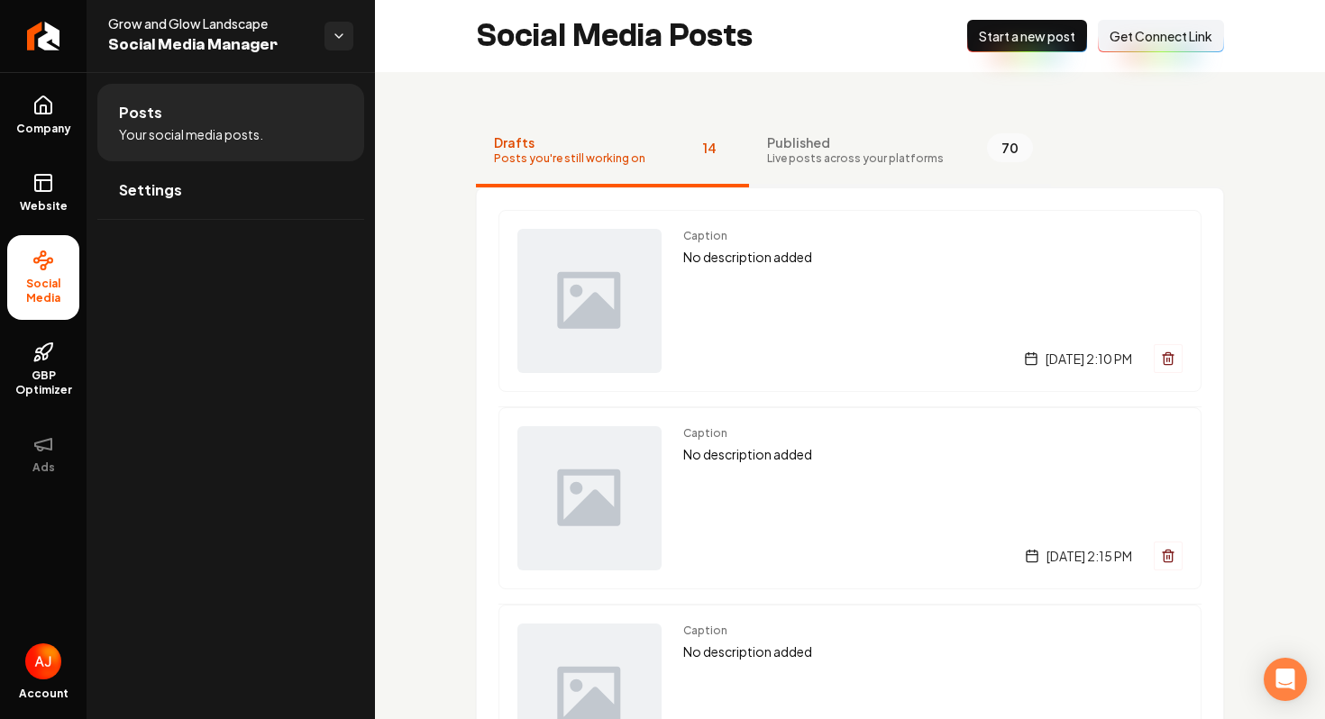
click at [867, 137] on span "Published" at bounding box center [855, 142] width 177 height 18
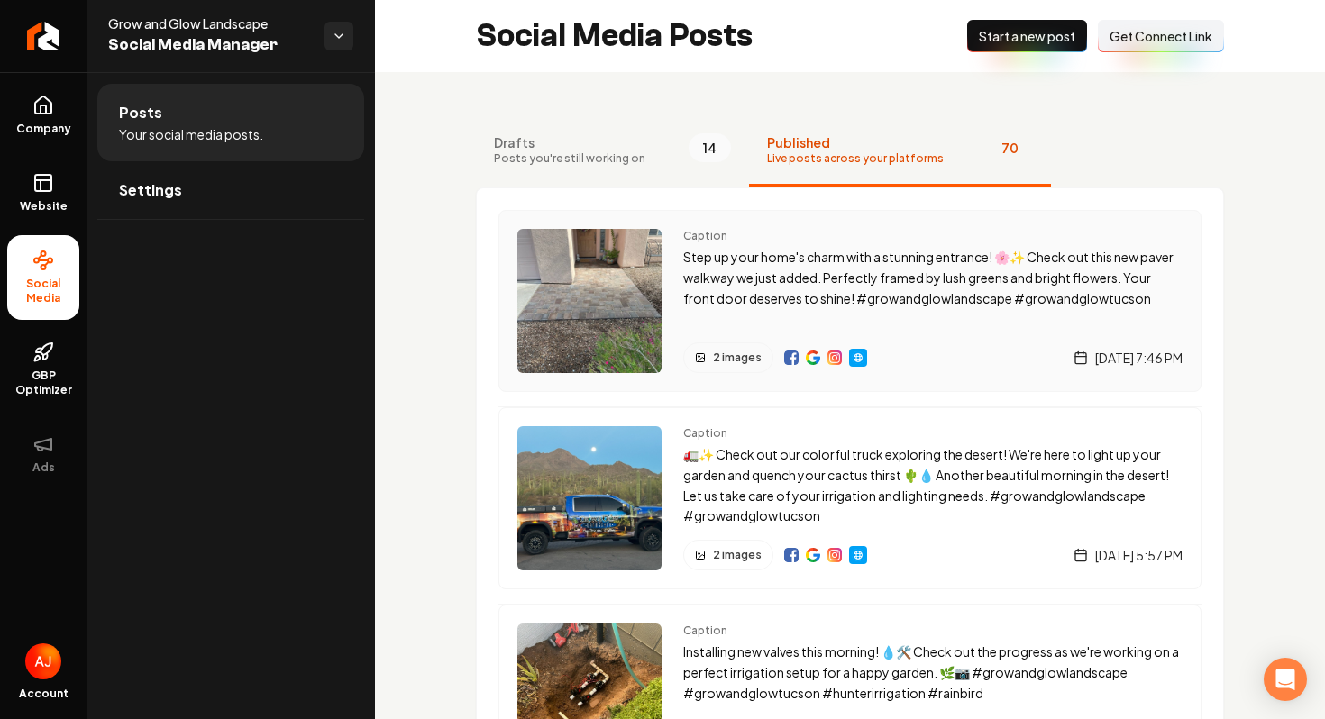
click at [749, 251] on p "Step up your home's charm with a stunning entrance! 🌸✨ Check out this new paver…" at bounding box center [932, 277] width 499 height 61
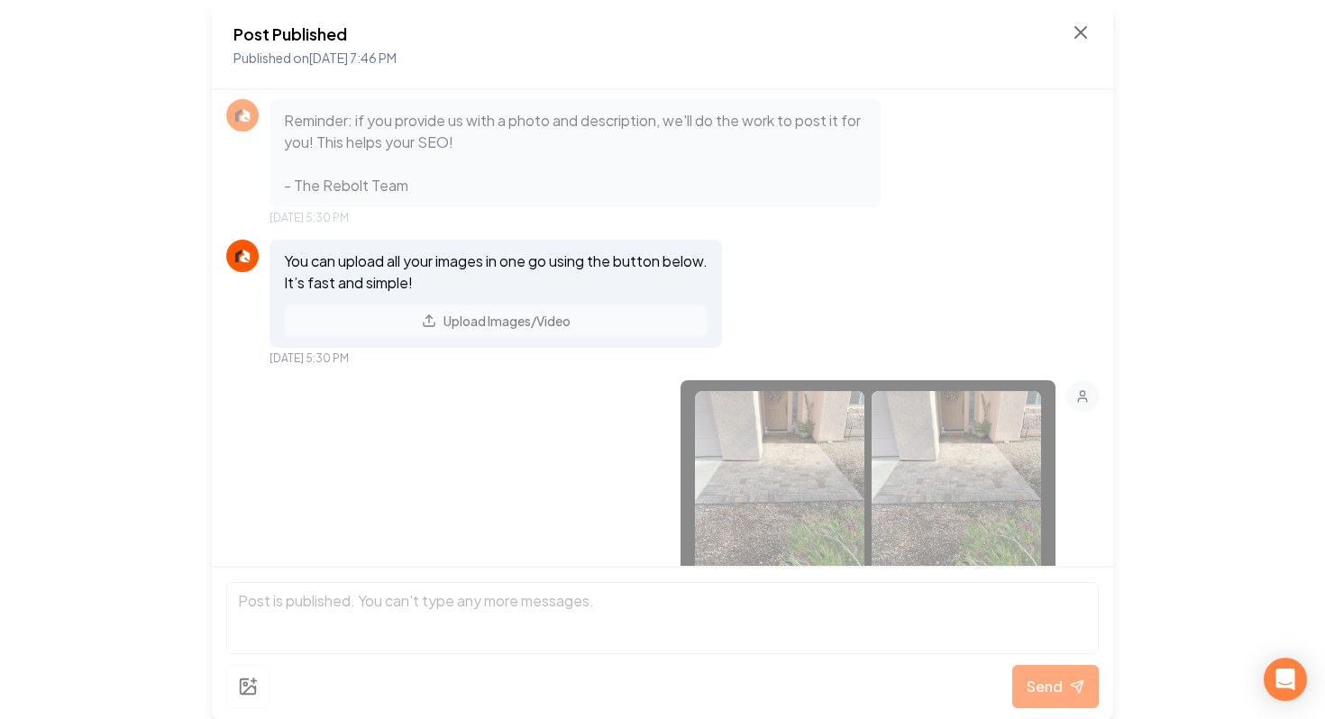
scroll to position [302, 0]
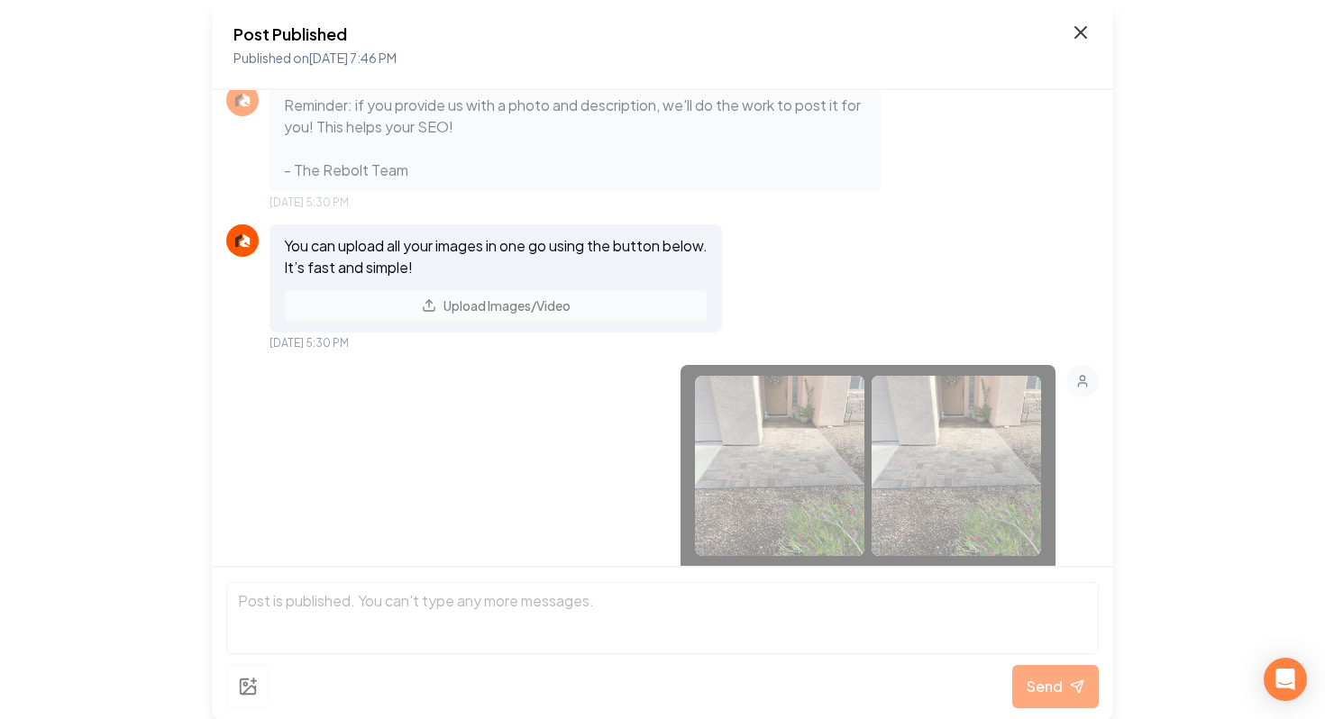
click at [1073, 31] on icon at bounding box center [1081, 33] width 22 height 22
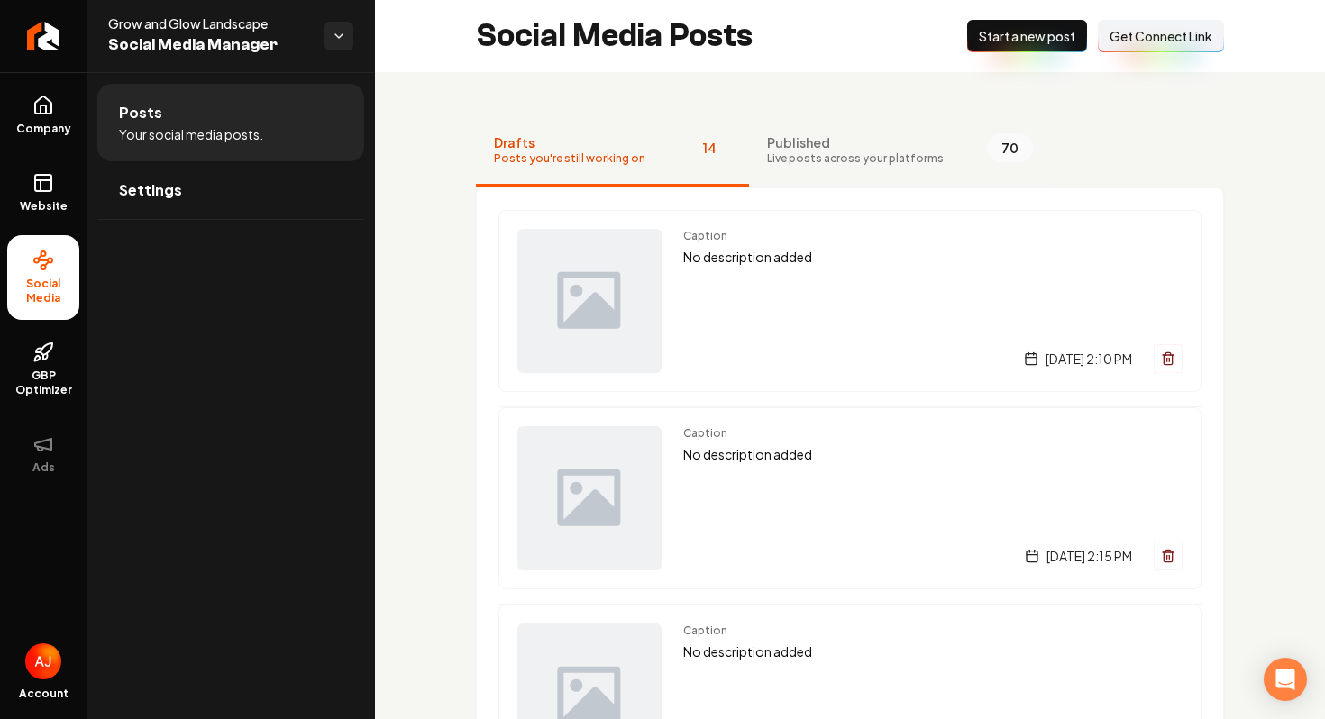
click at [794, 164] on span "Live posts across your platforms" at bounding box center [855, 158] width 177 height 14
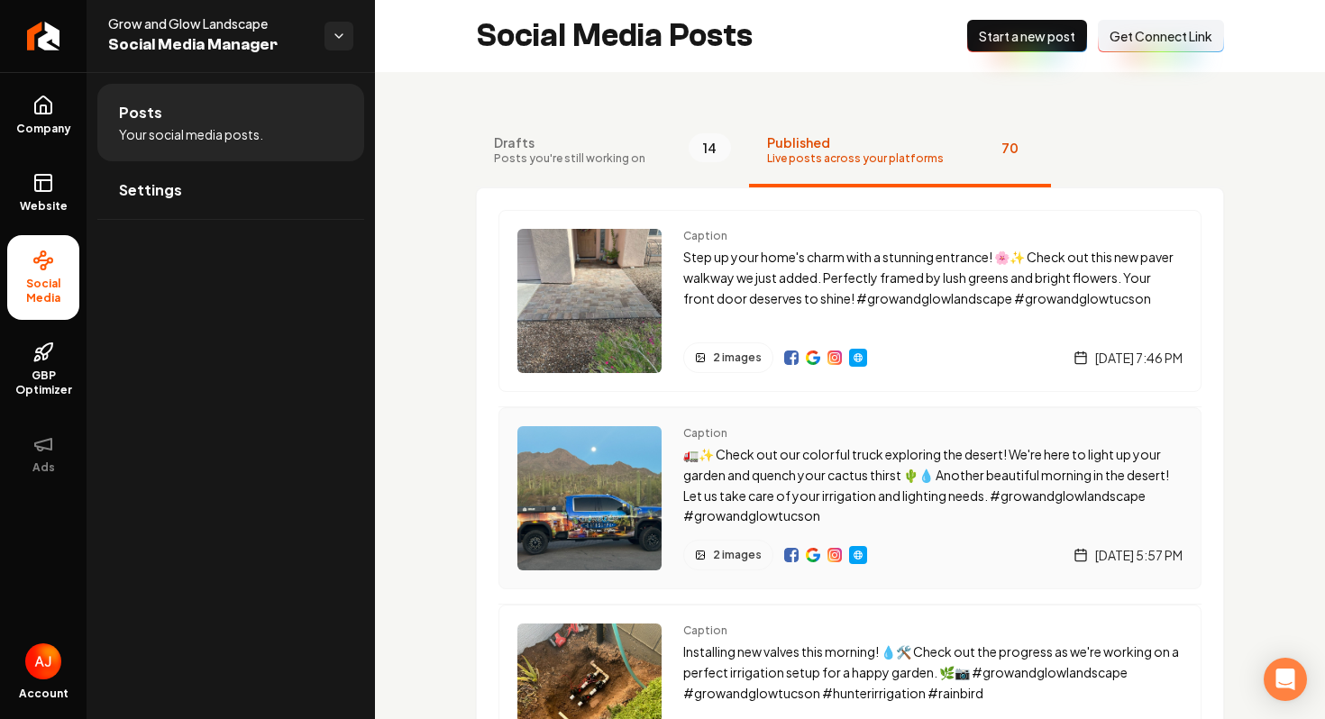
click at [610, 484] on img "Main content area" at bounding box center [589, 498] width 144 height 144
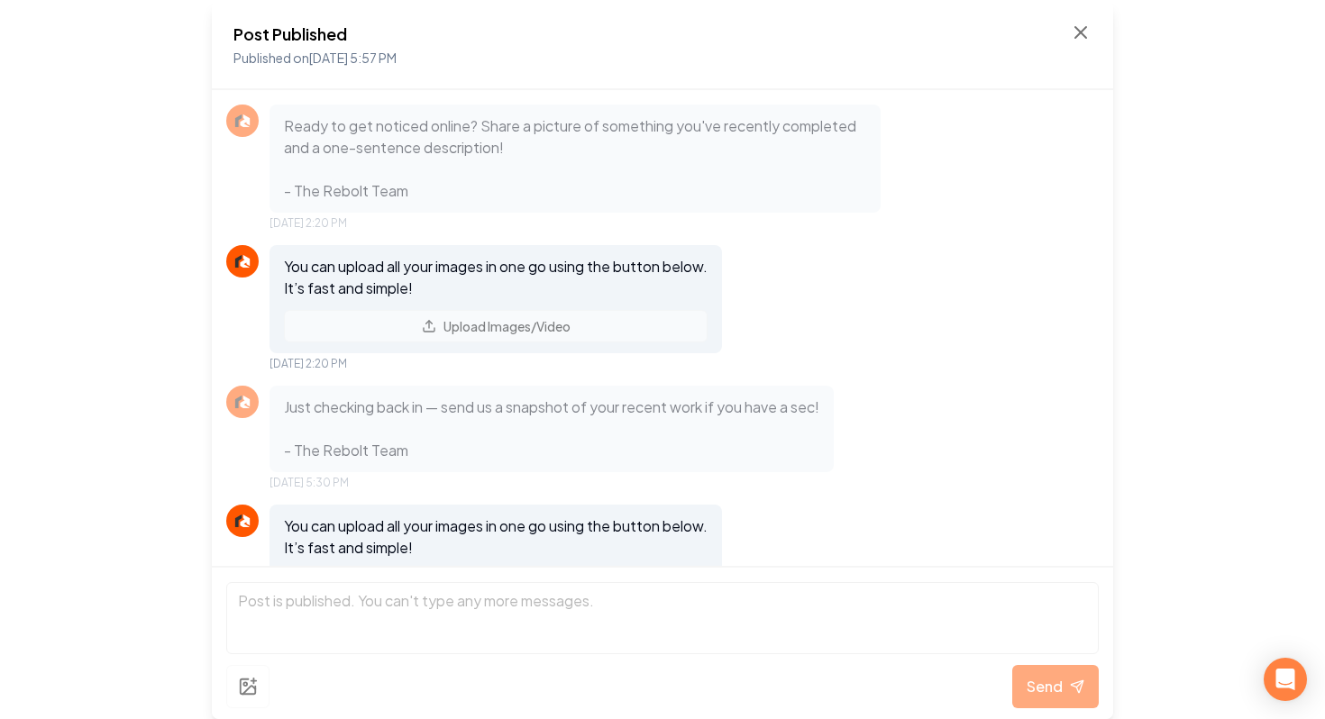
scroll to position [851, 0]
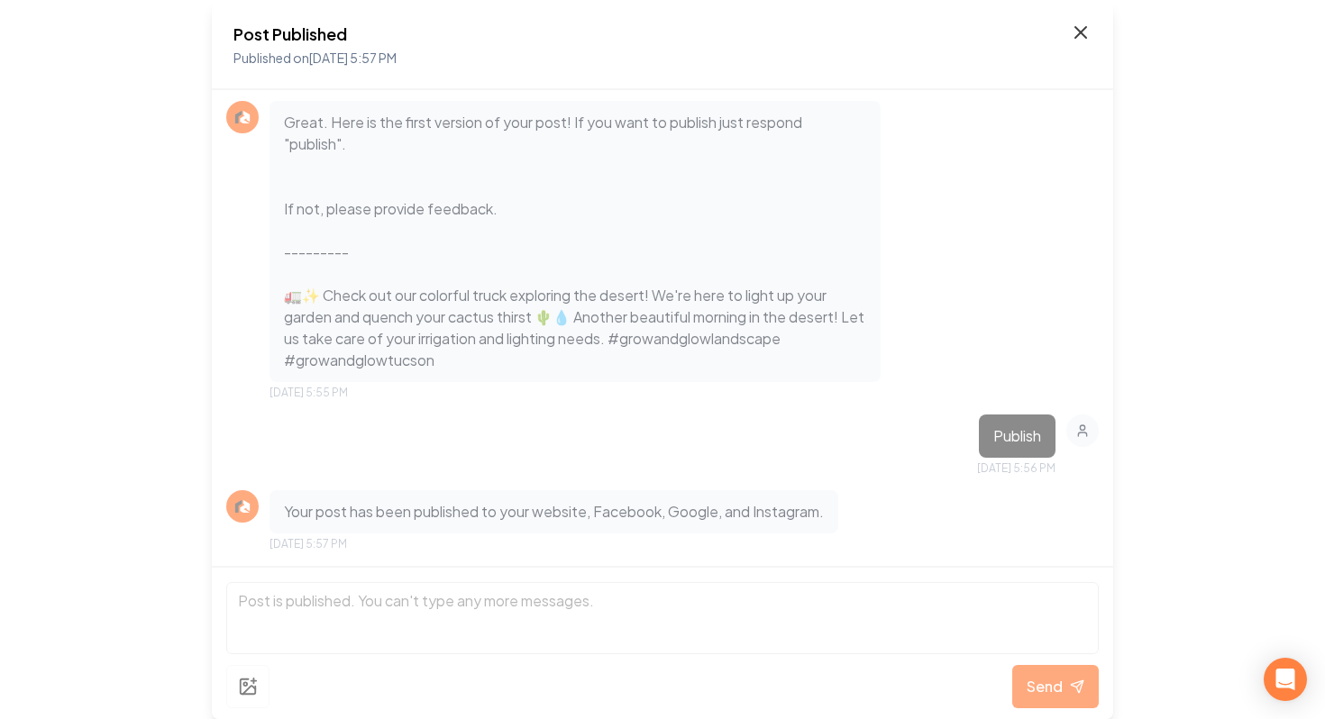
click at [1085, 36] on icon at bounding box center [1080, 32] width 11 height 11
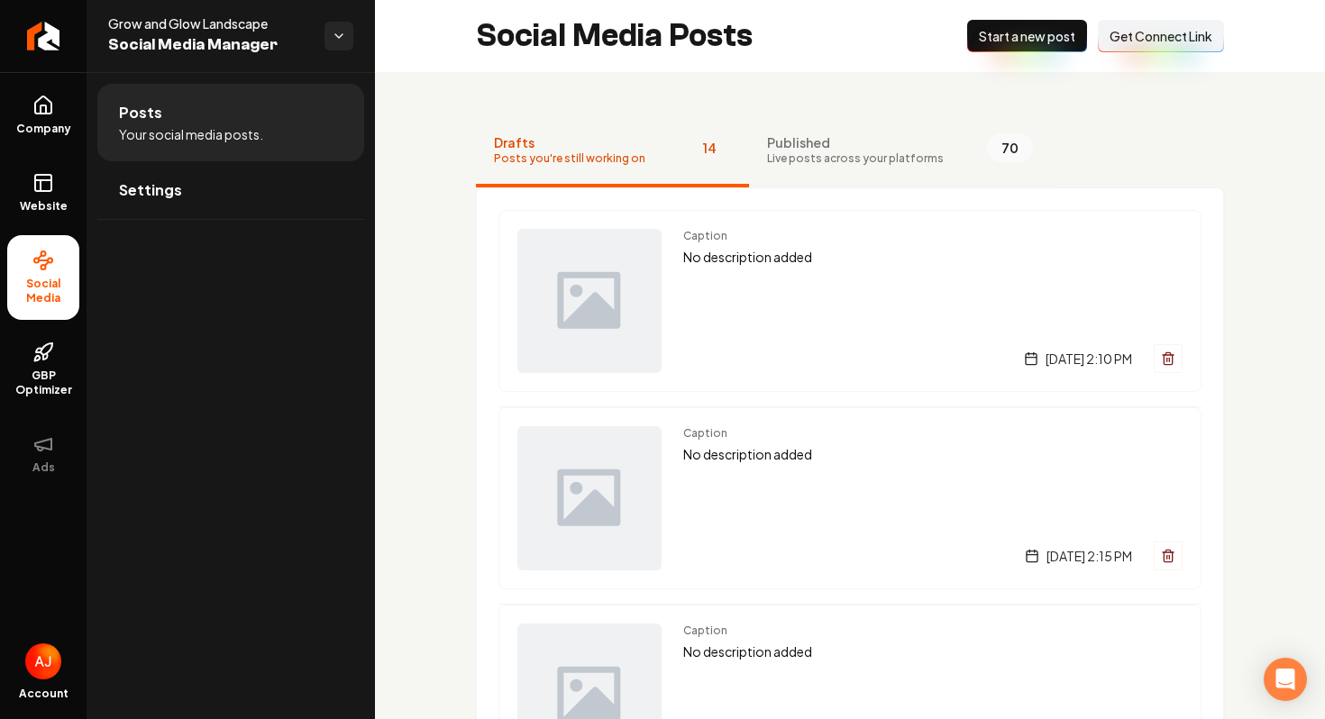
click at [837, 130] on button "Published Live posts across your platforms 70" at bounding box center [900, 151] width 302 height 72
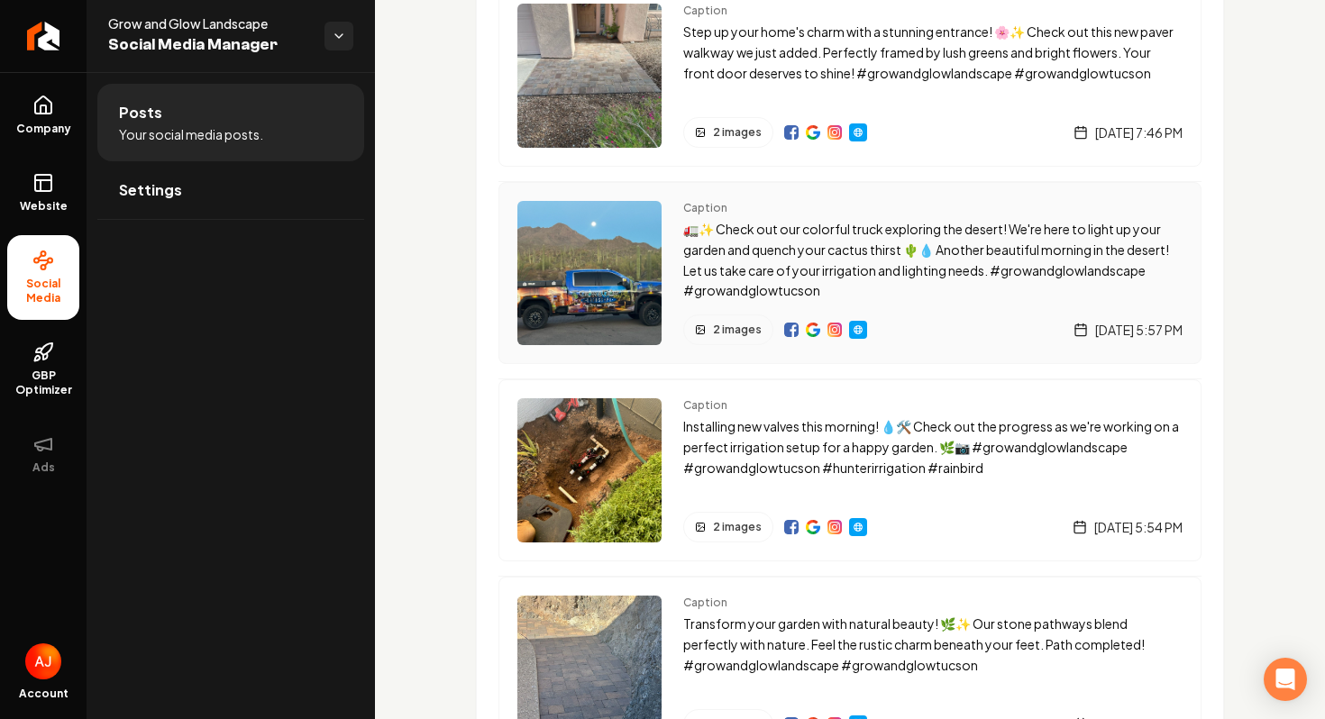
scroll to position [250, 0]
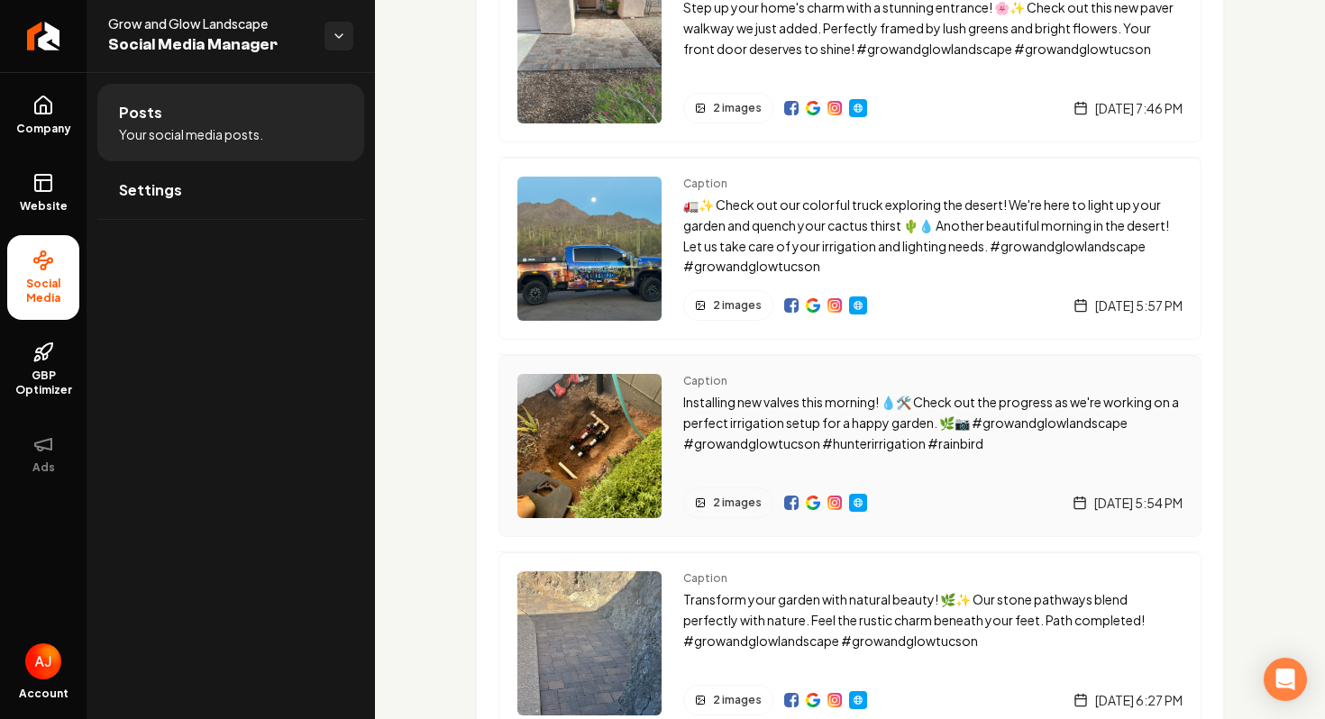
click at [588, 440] on img "Main content area" at bounding box center [589, 446] width 144 height 144
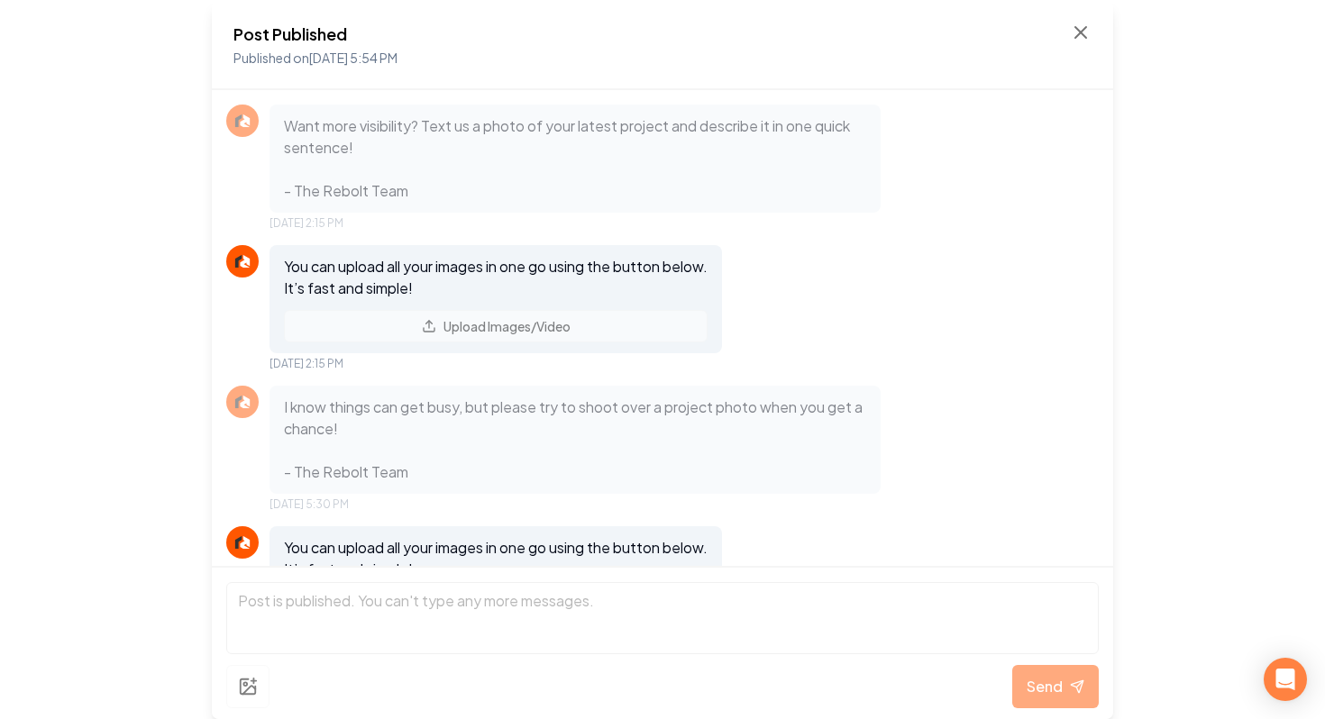
click at [1094, 34] on div "Post Published Published on [DATE] 5:54 PM" at bounding box center [662, 45] width 901 height 90
click at [1075, 32] on icon at bounding box center [1081, 33] width 22 height 22
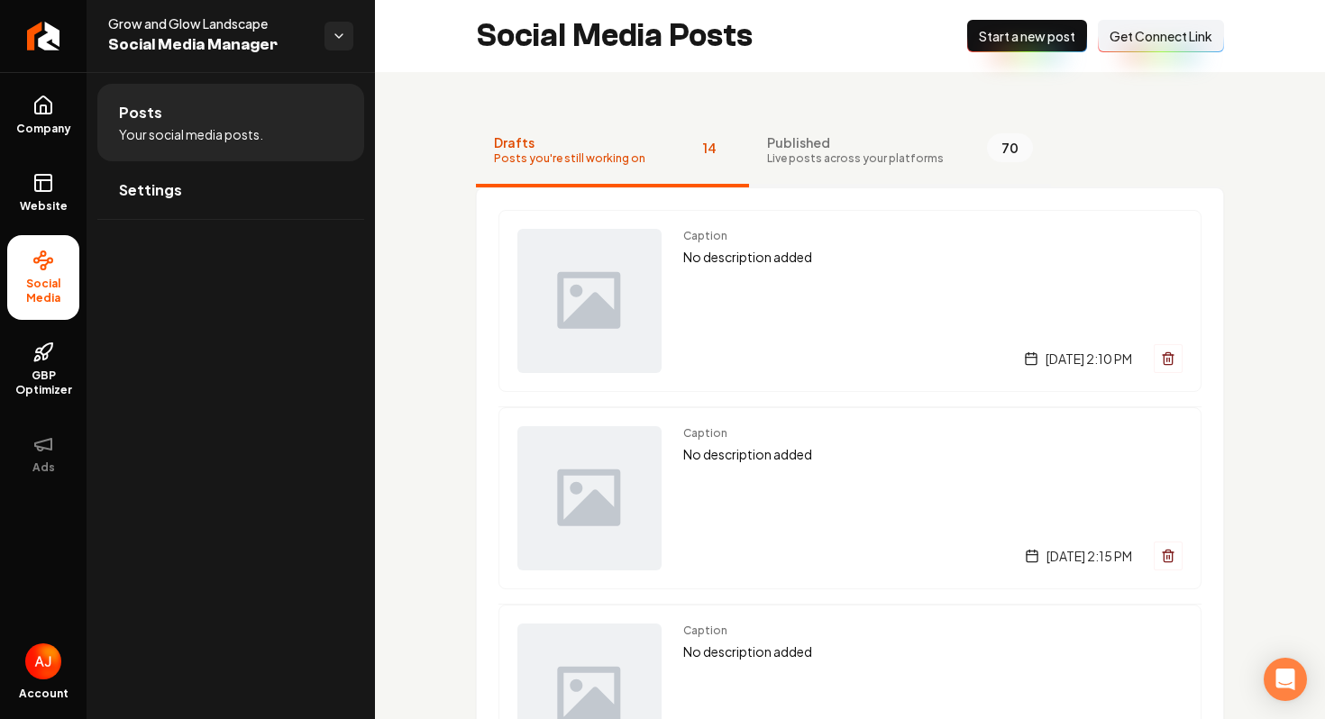
click at [821, 143] on span "Published" at bounding box center [855, 142] width 177 height 18
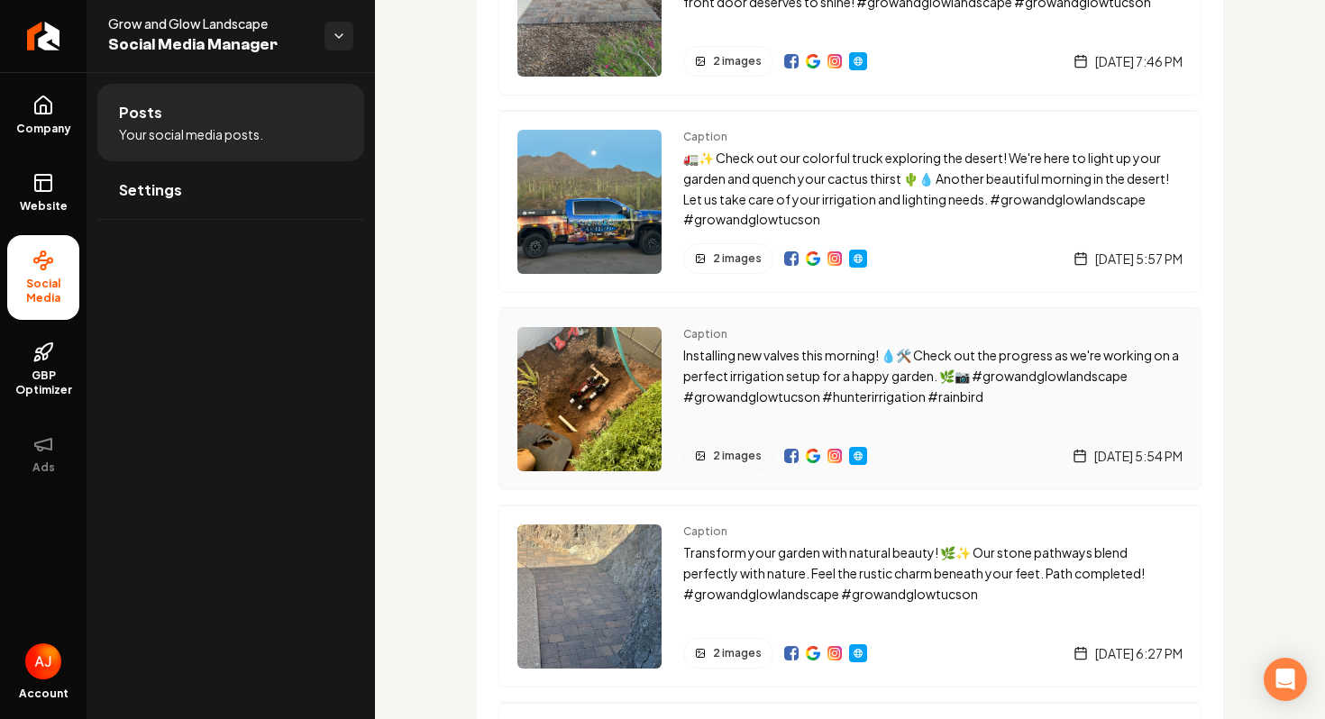
scroll to position [342, 0]
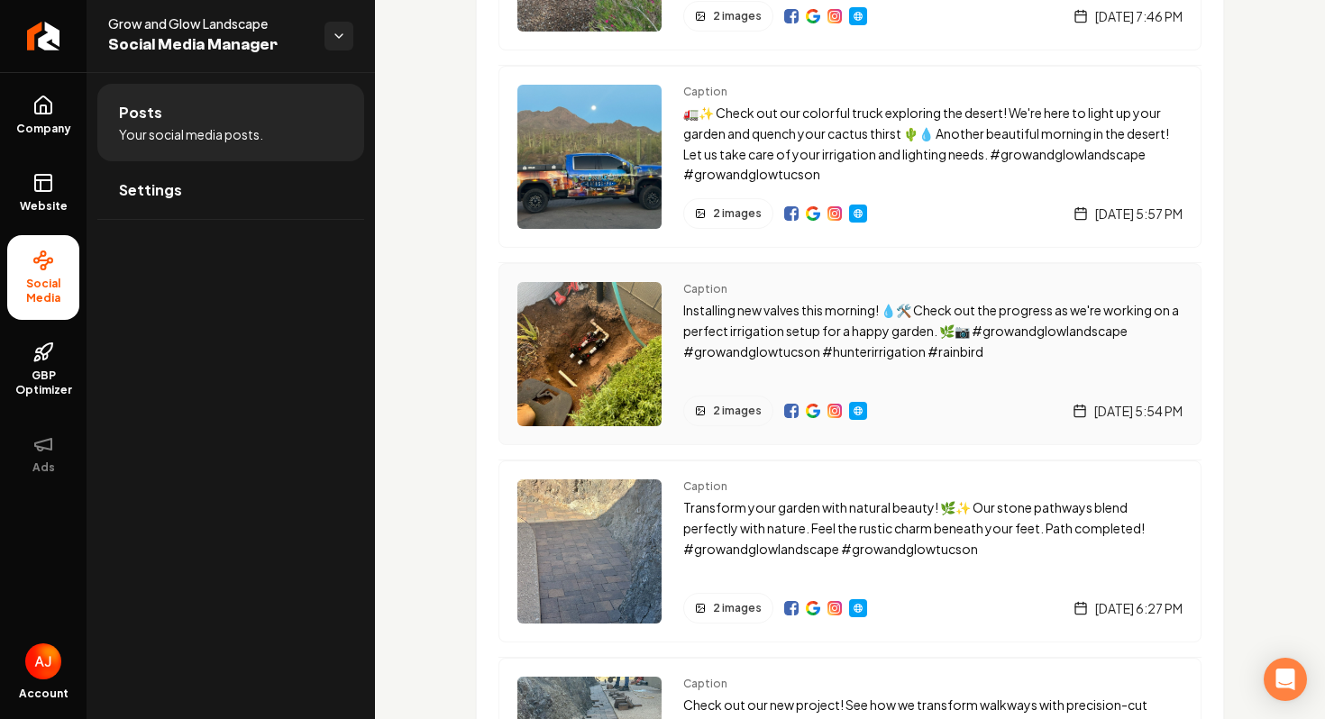
click at [583, 360] on img "Main content area" at bounding box center [589, 354] width 144 height 144
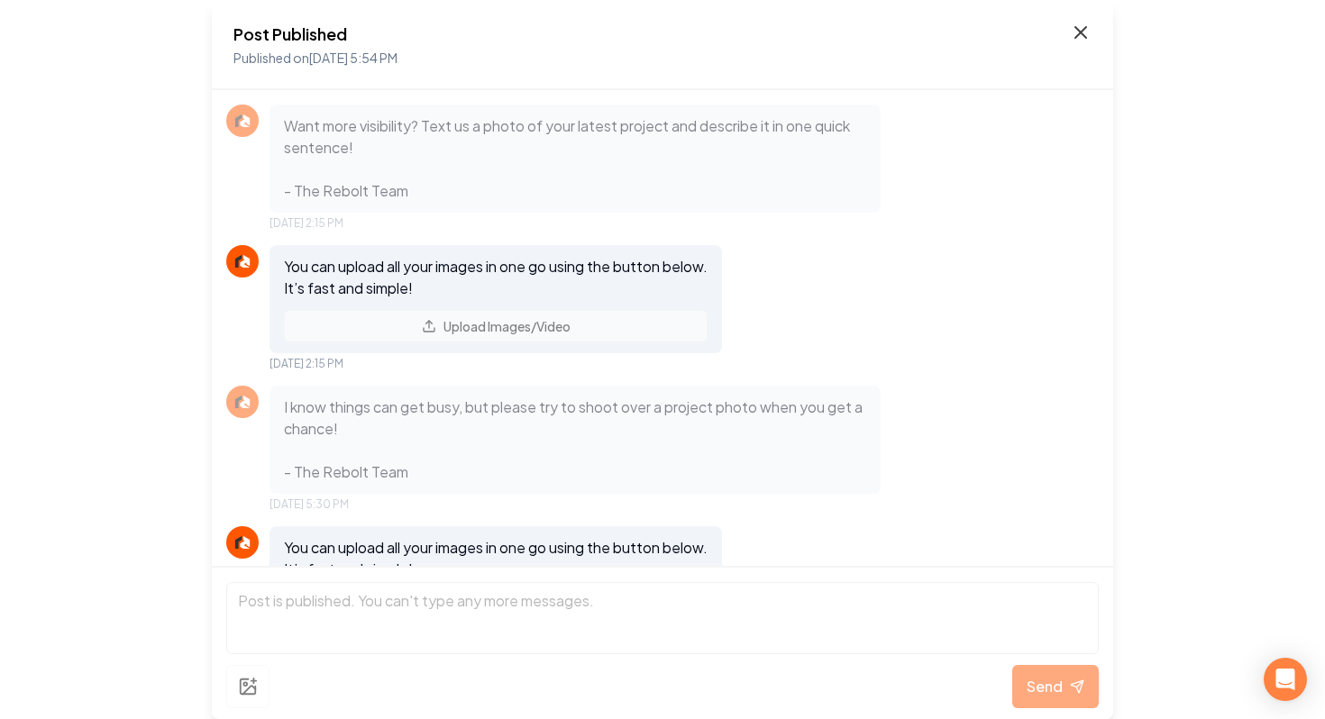
click at [1079, 27] on icon at bounding box center [1081, 33] width 22 height 22
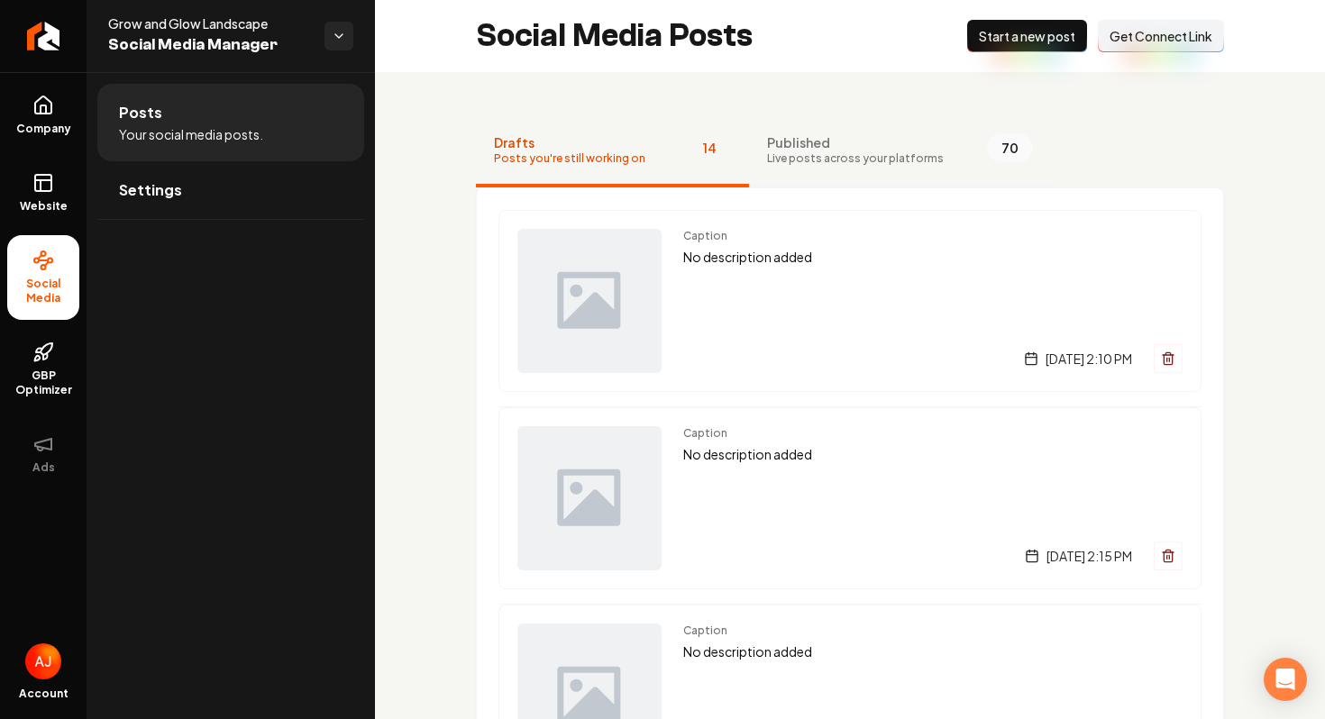
click at [825, 151] on span "Live posts across your platforms" at bounding box center [855, 158] width 177 height 14
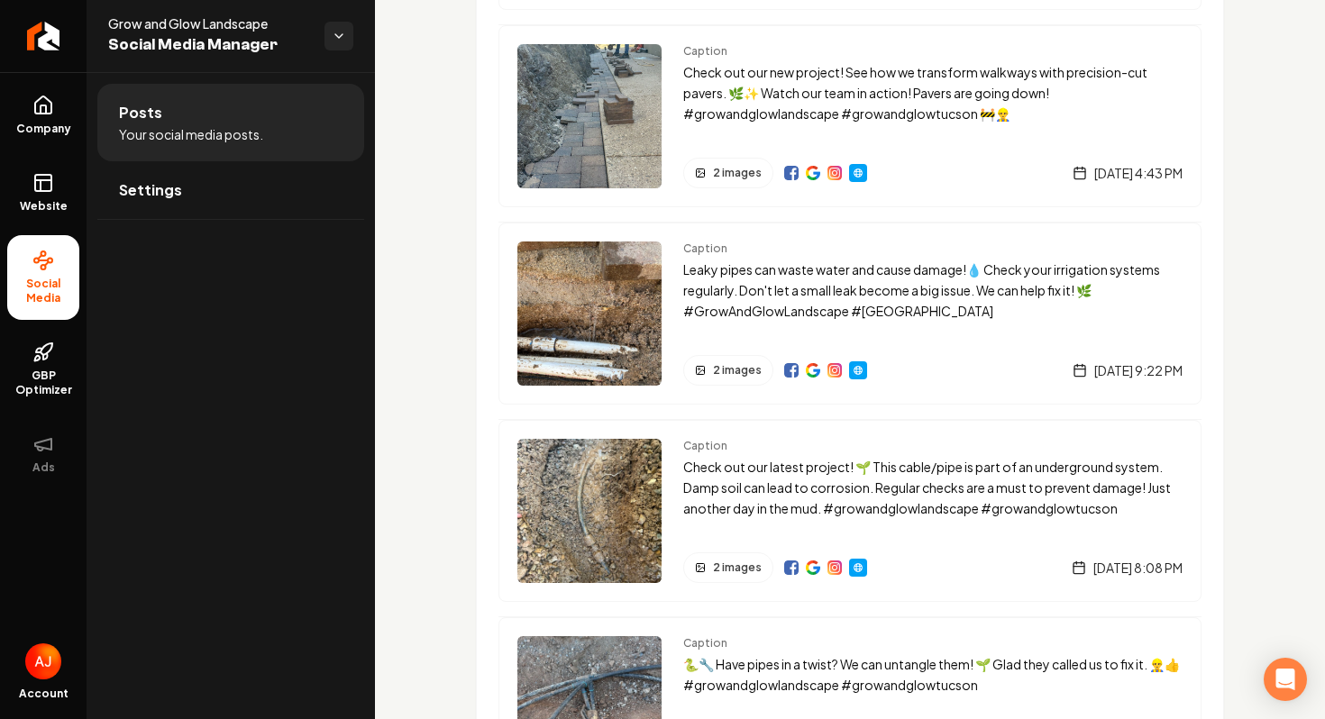
scroll to position [981, 0]
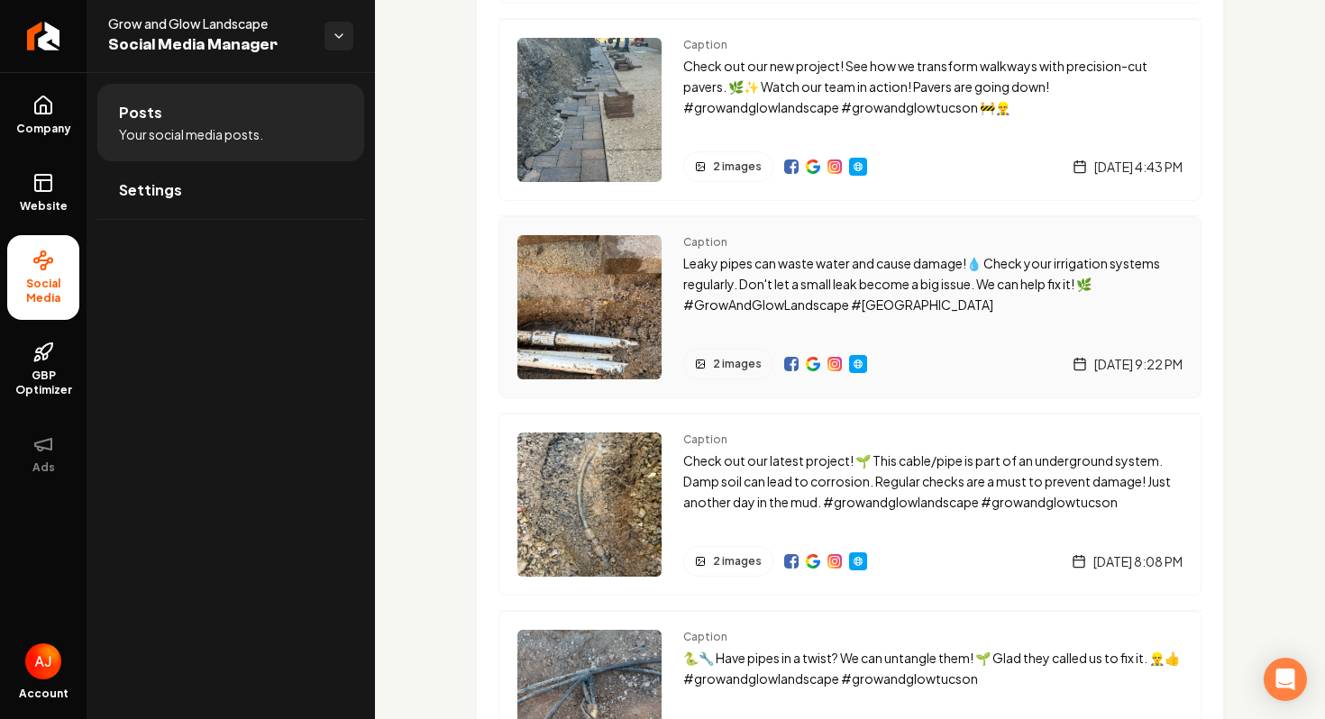
click at [574, 297] on img "Main content area" at bounding box center [589, 307] width 144 height 144
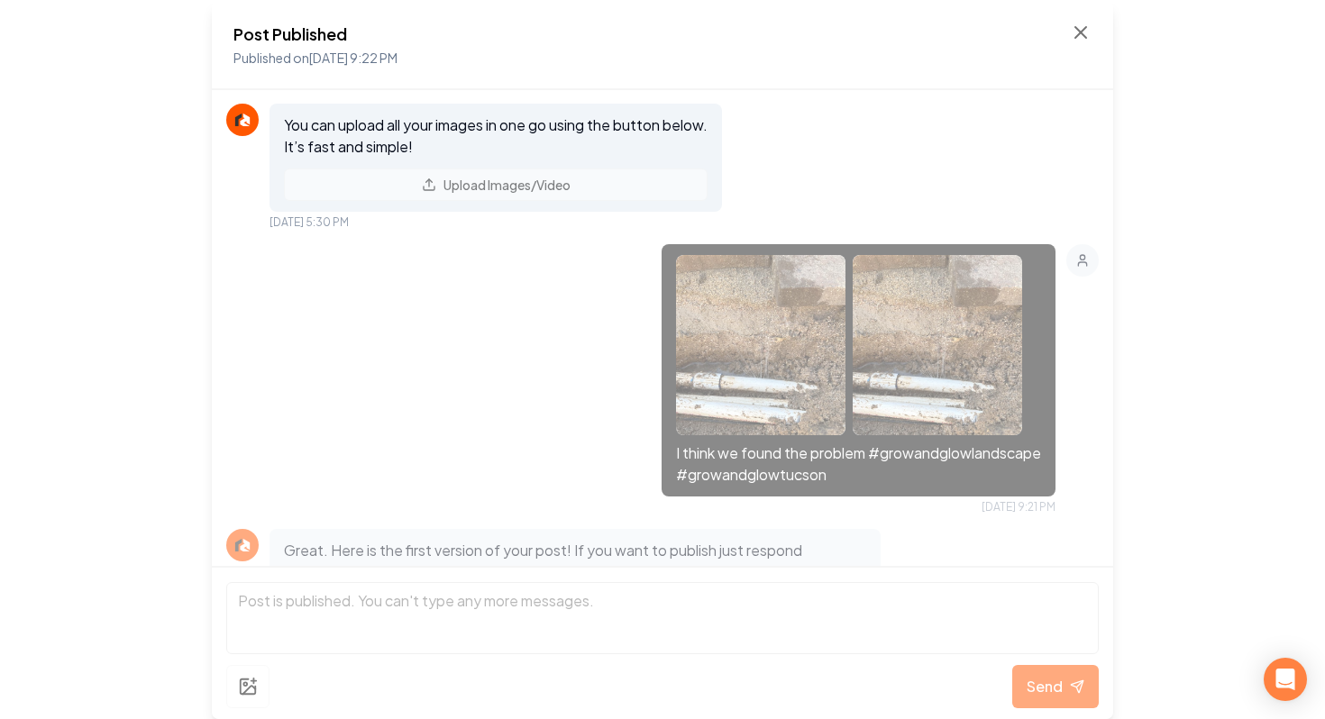
scroll to position [401, 0]
click at [1071, 33] on icon at bounding box center [1081, 33] width 22 height 22
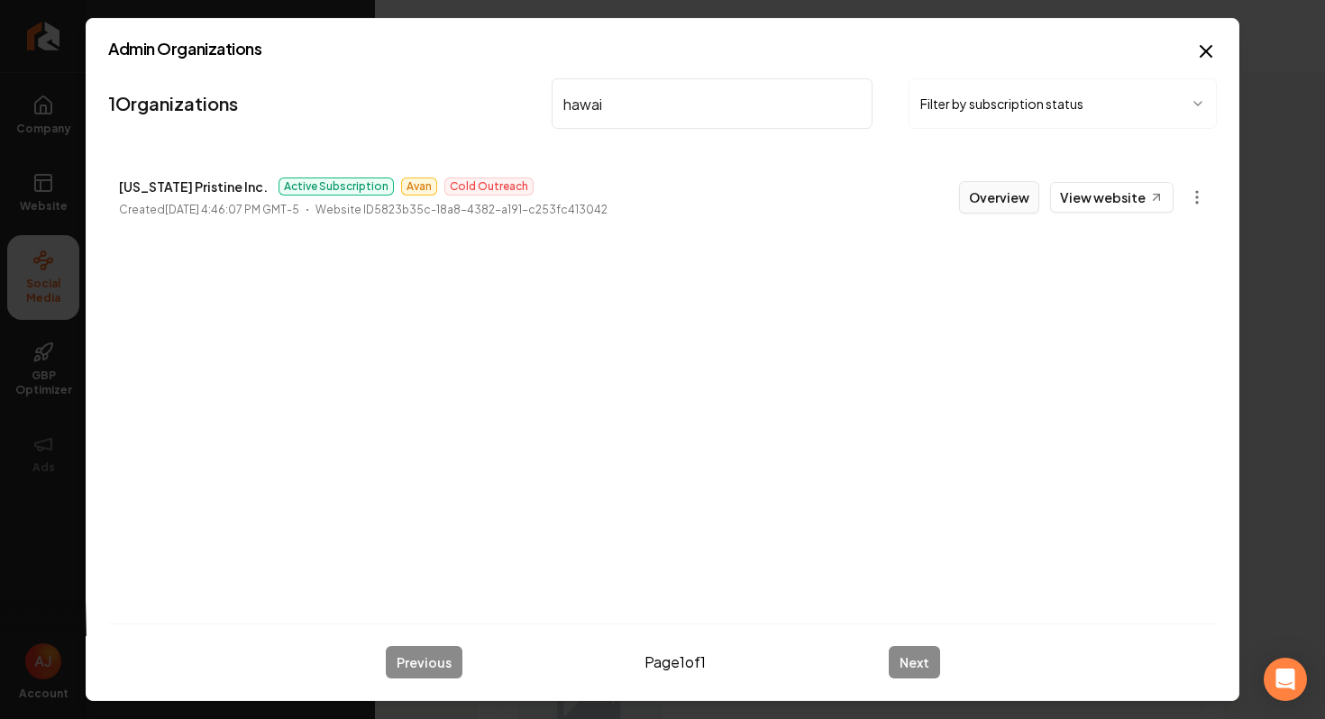
type input "hawai"
click at [972, 205] on button "Overview" at bounding box center [999, 197] width 80 height 32
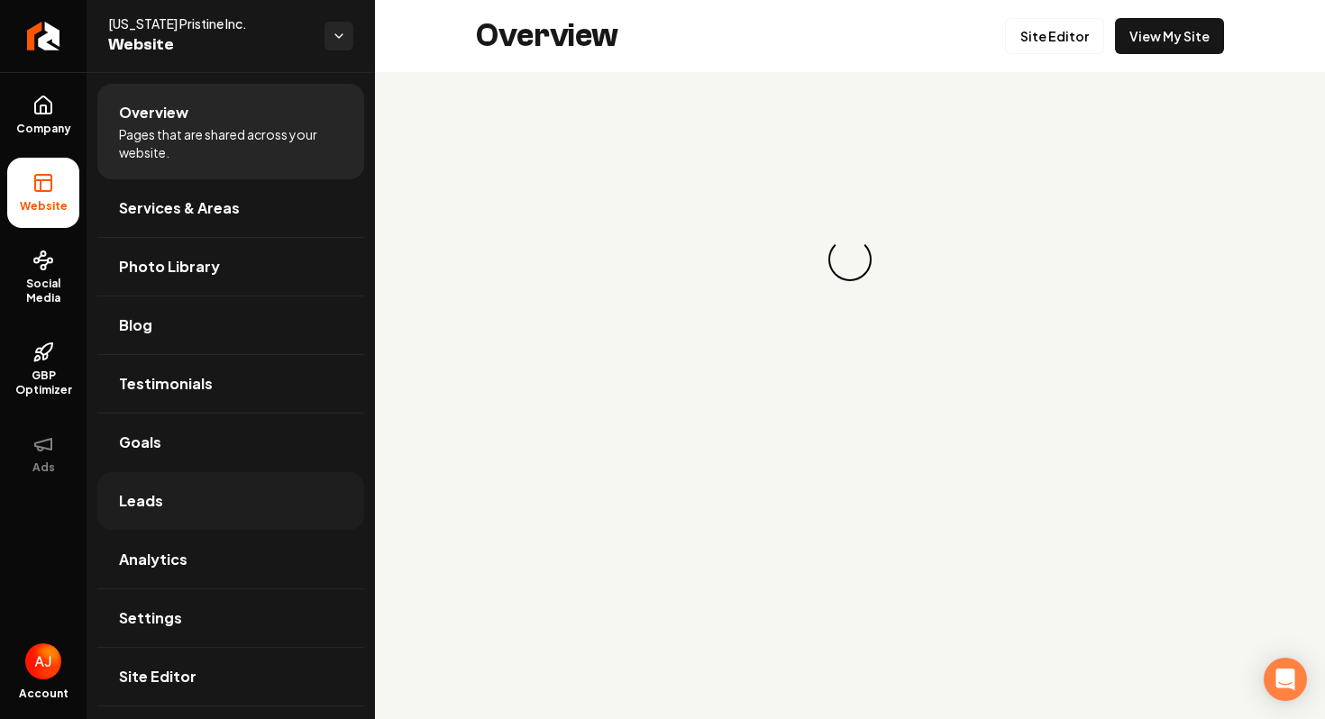
click at [244, 488] on link "Leads" at bounding box center [230, 501] width 267 height 58
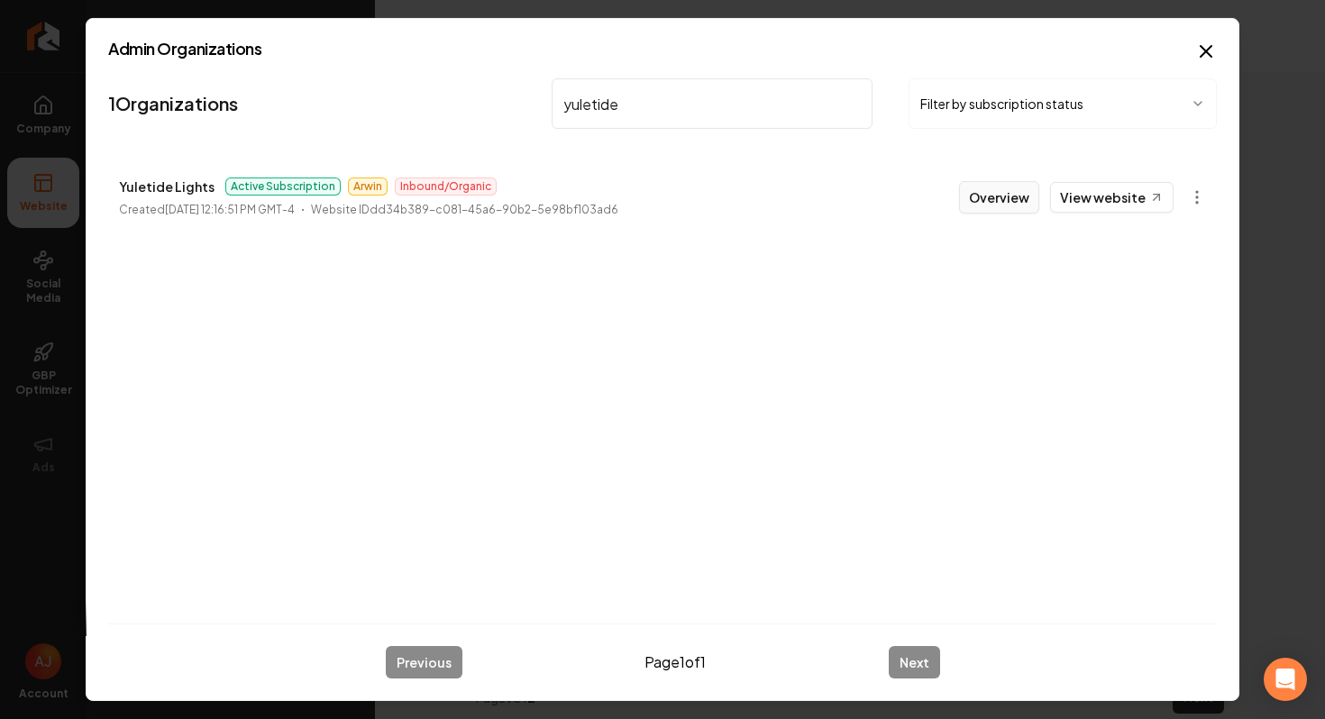
type input "yuletide"
click at [1020, 194] on button "Overview" at bounding box center [999, 197] width 80 height 32
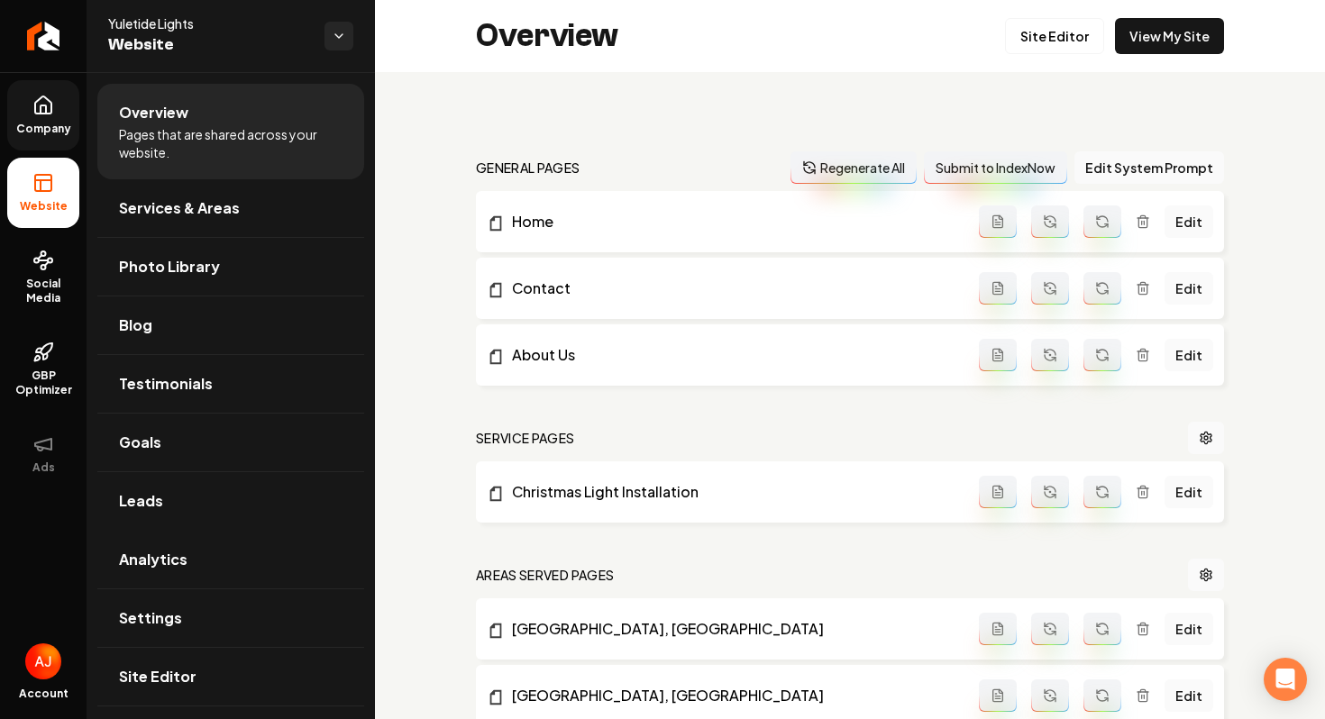
click at [69, 100] on link "Company" at bounding box center [43, 115] width 72 height 70
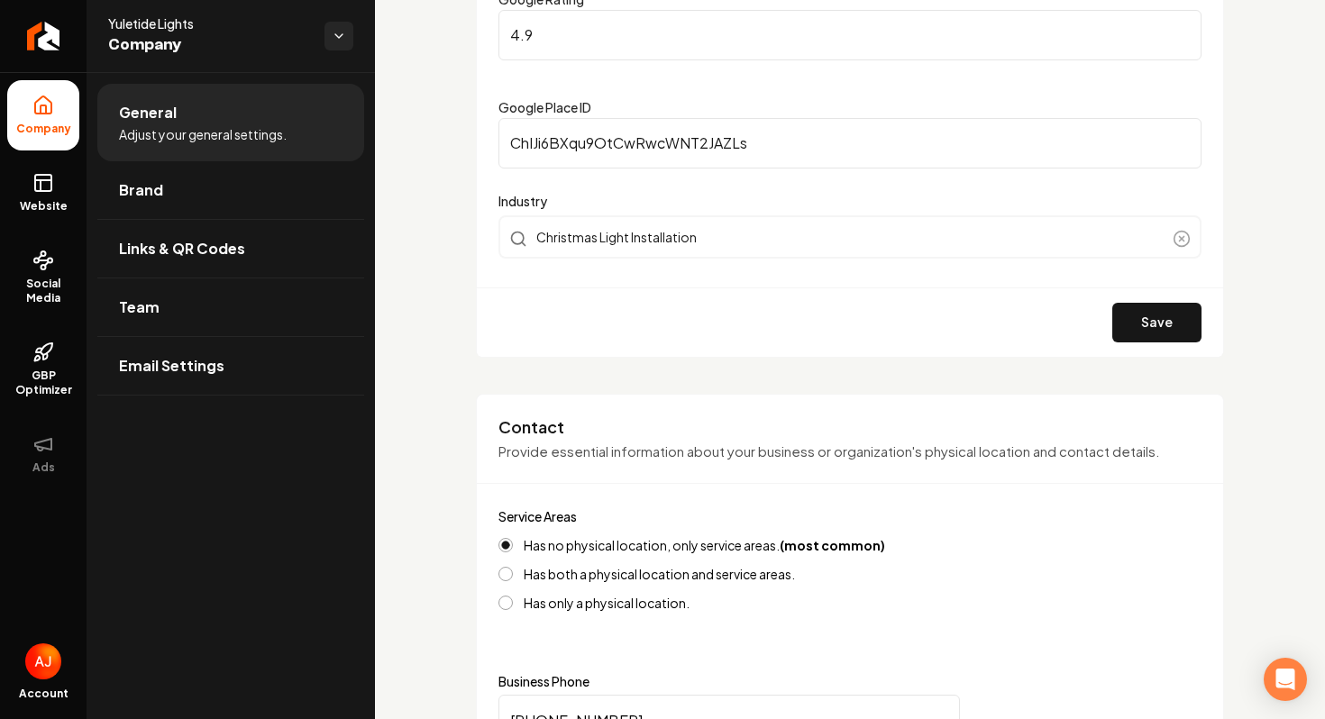
scroll to position [374, 0]
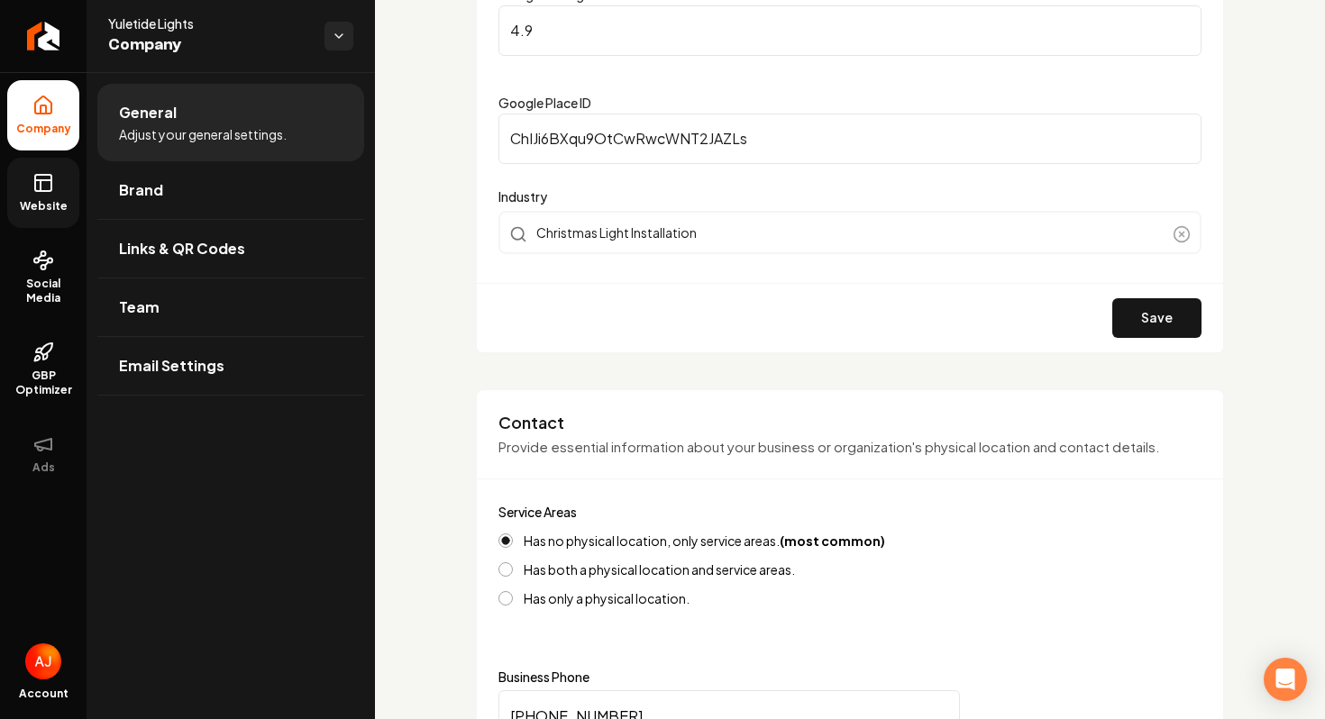
click at [27, 207] on span "Website" at bounding box center [44, 206] width 62 height 14
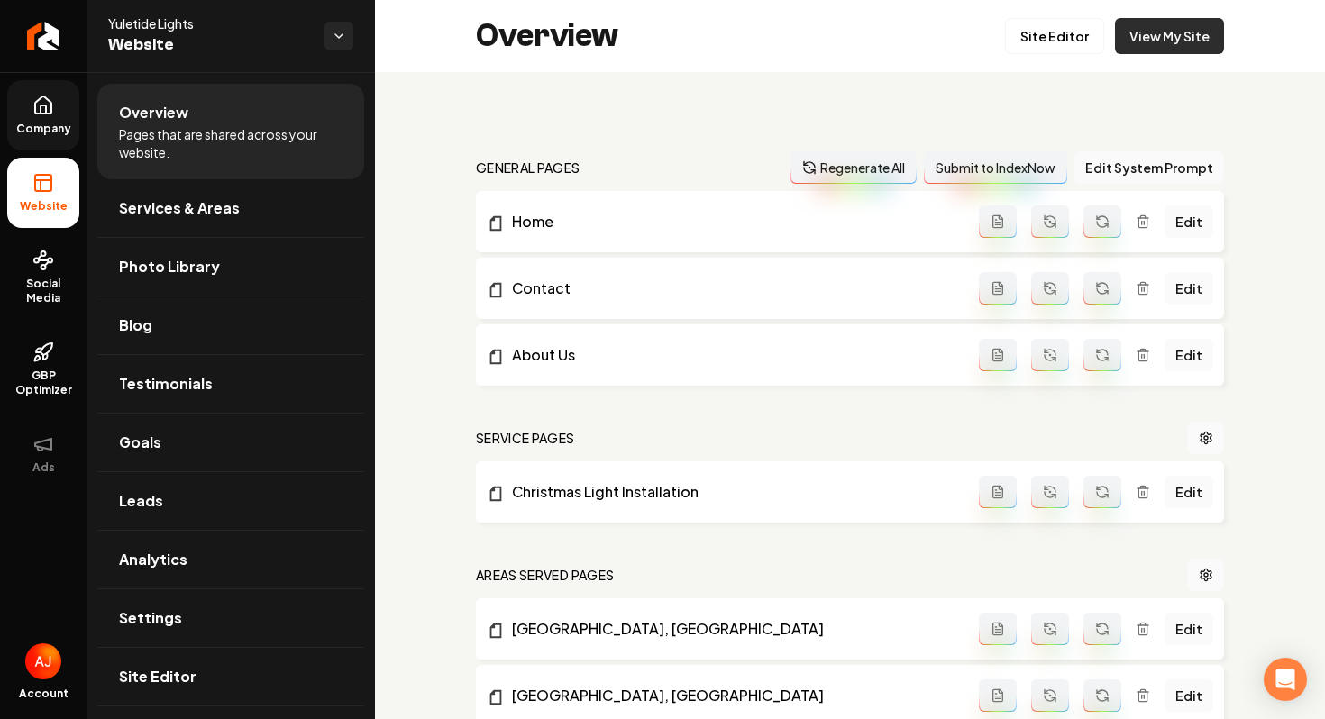
click at [1136, 39] on link "View My Site" at bounding box center [1169, 36] width 109 height 36
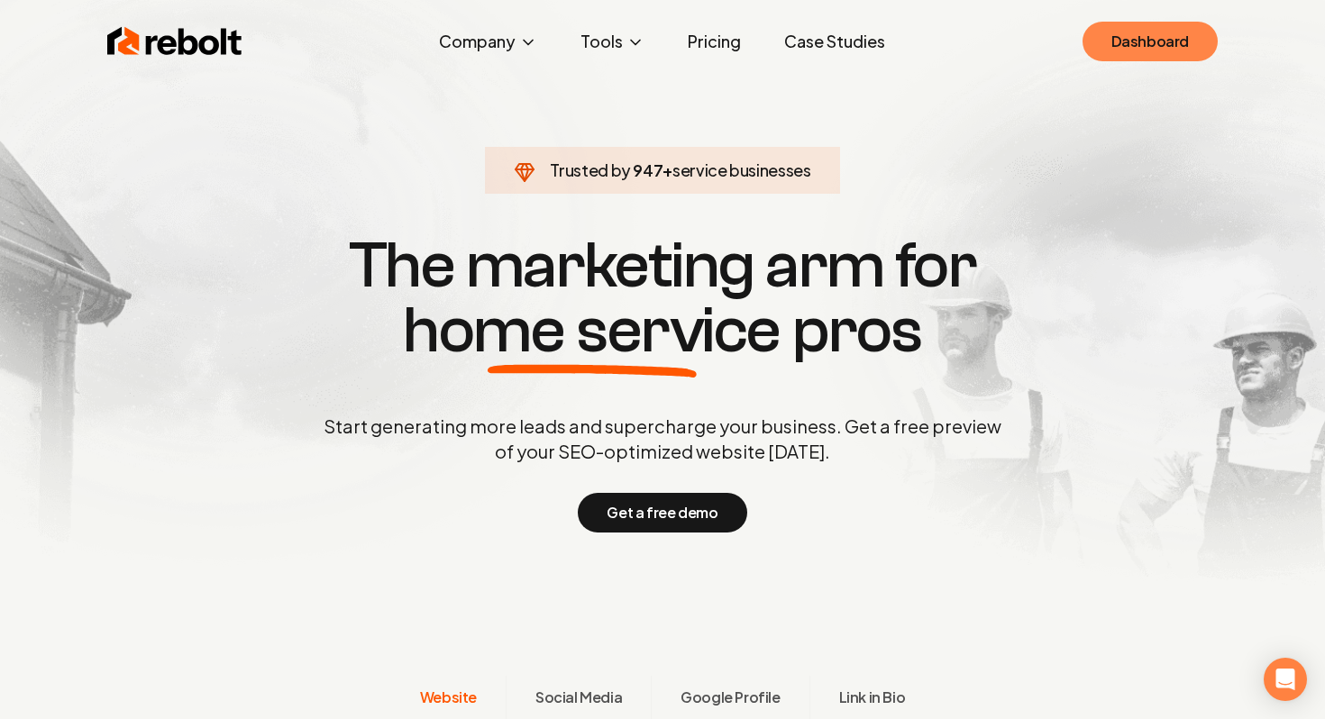
click at [1167, 37] on link "Dashboard" at bounding box center [1149, 42] width 135 height 40
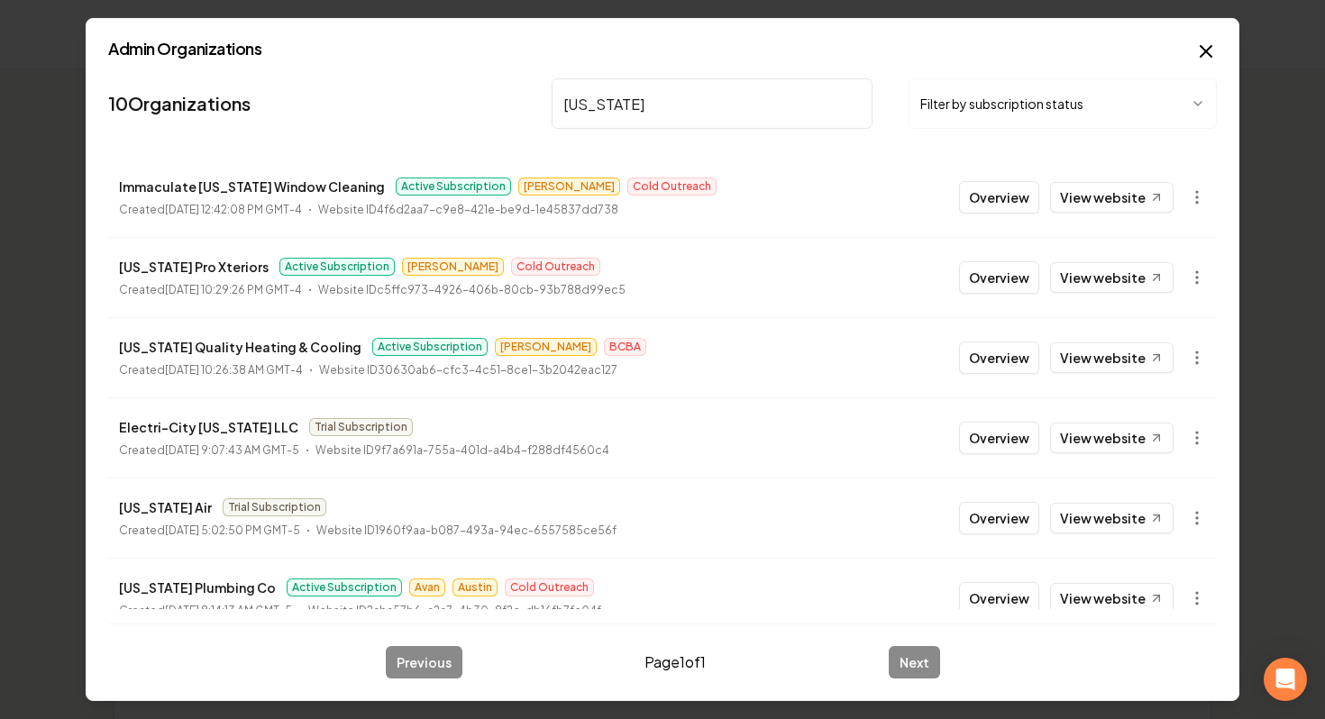
type input "utah"
click at [1090, 363] on link "View website" at bounding box center [1111, 357] width 123 height 31
click at [1034, 366] on button "Overview" at bounding box center [999, 358] width 80 height 32
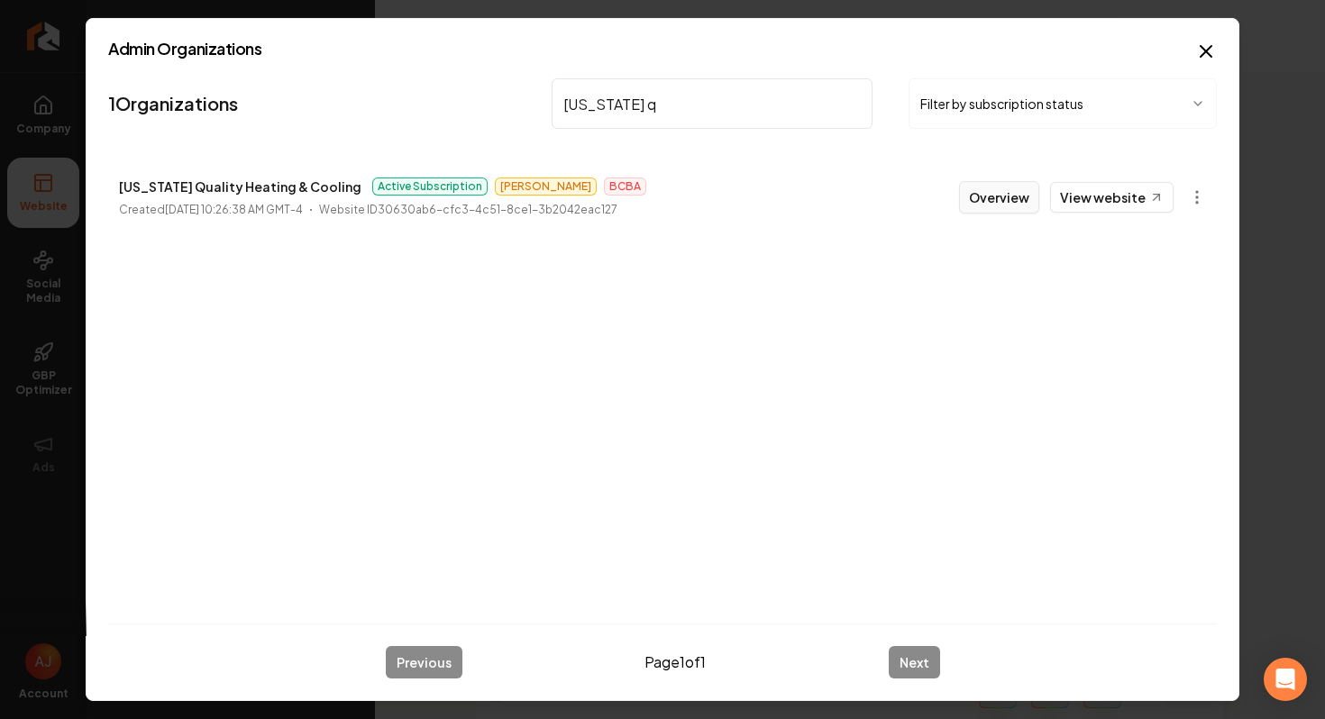
type input "utah q"
click at [990, 204] on button "Overview" at bounding box center [999, 197] width 80 height 32
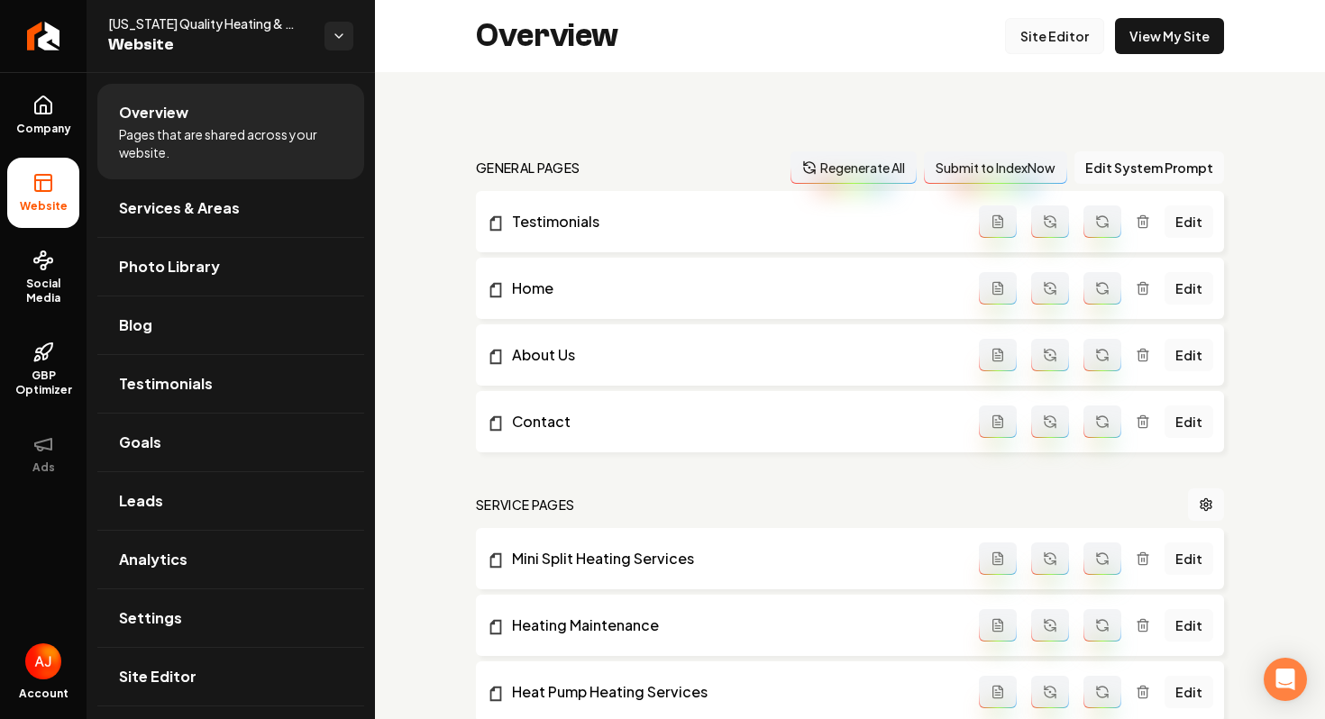
click at [1047, 34] on link "Site Editor" at bounding box center [1054, 36] width 99 height 36
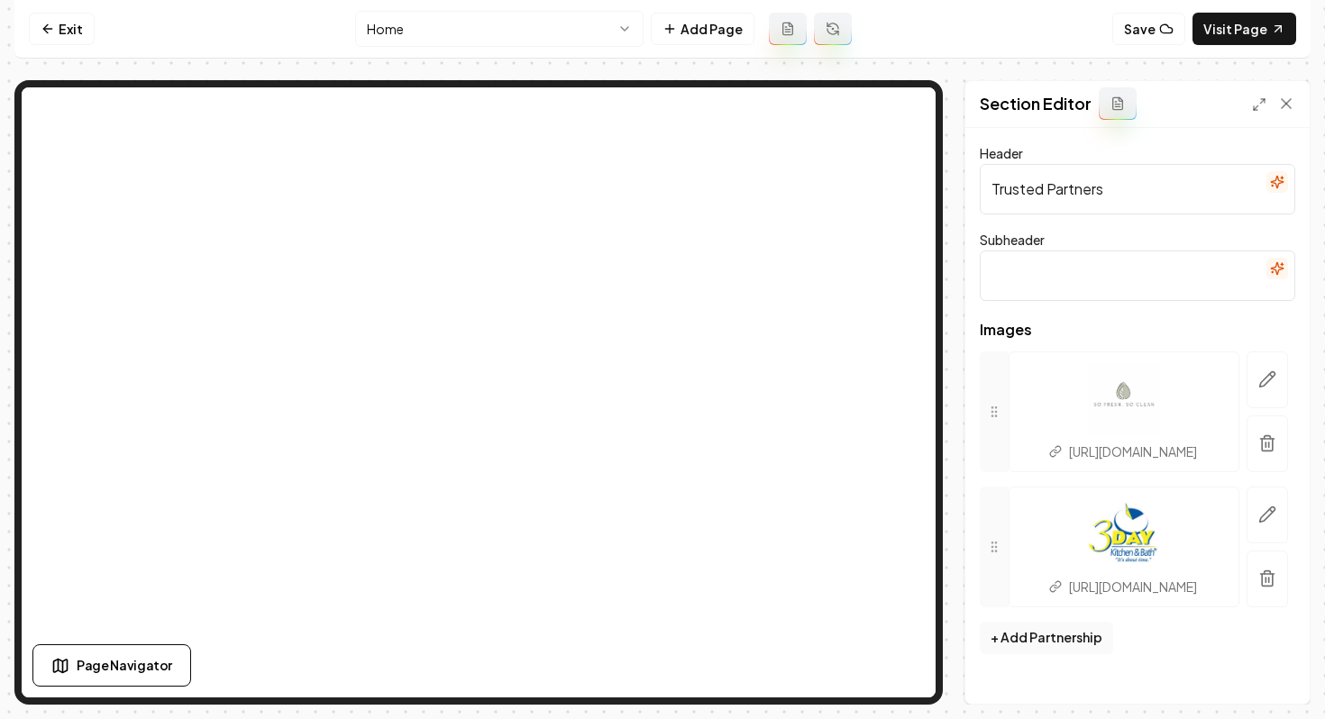
scroll to position [7, 0]
click at [1100, 452] on p "https://share.google/ySl3833pUMoMlkKtw" at bounding box center [1134, 452] width 130 height 18
click at [1255, 391] on button "button" at bounding box center [1266, 379] width 41 height 57
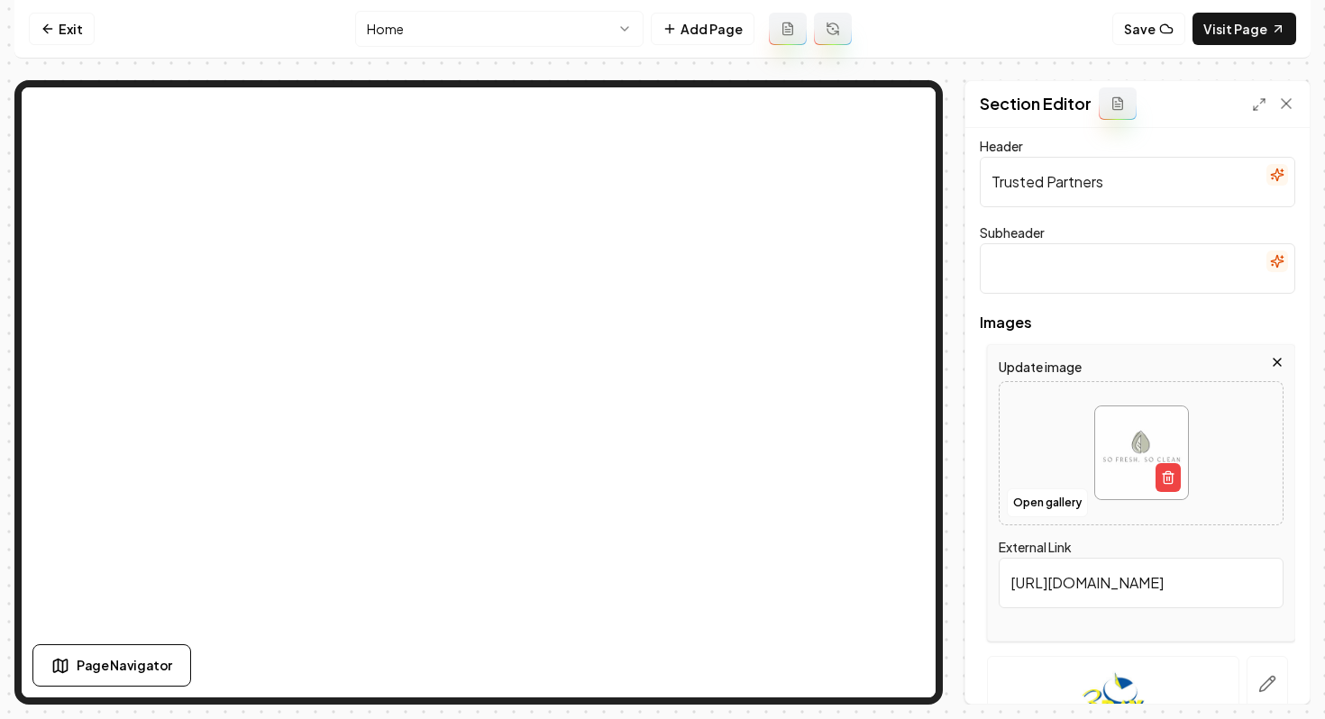
click at [1045, 576] on input "https://share.google/ySl3833pUMoMlkKtw" at bounding box center [1141, 583] width 285 height 50
paste input "www.sofreshsocleanutah.com/?utm_source=google&utm_medium=organic&utm_campaign=g…"
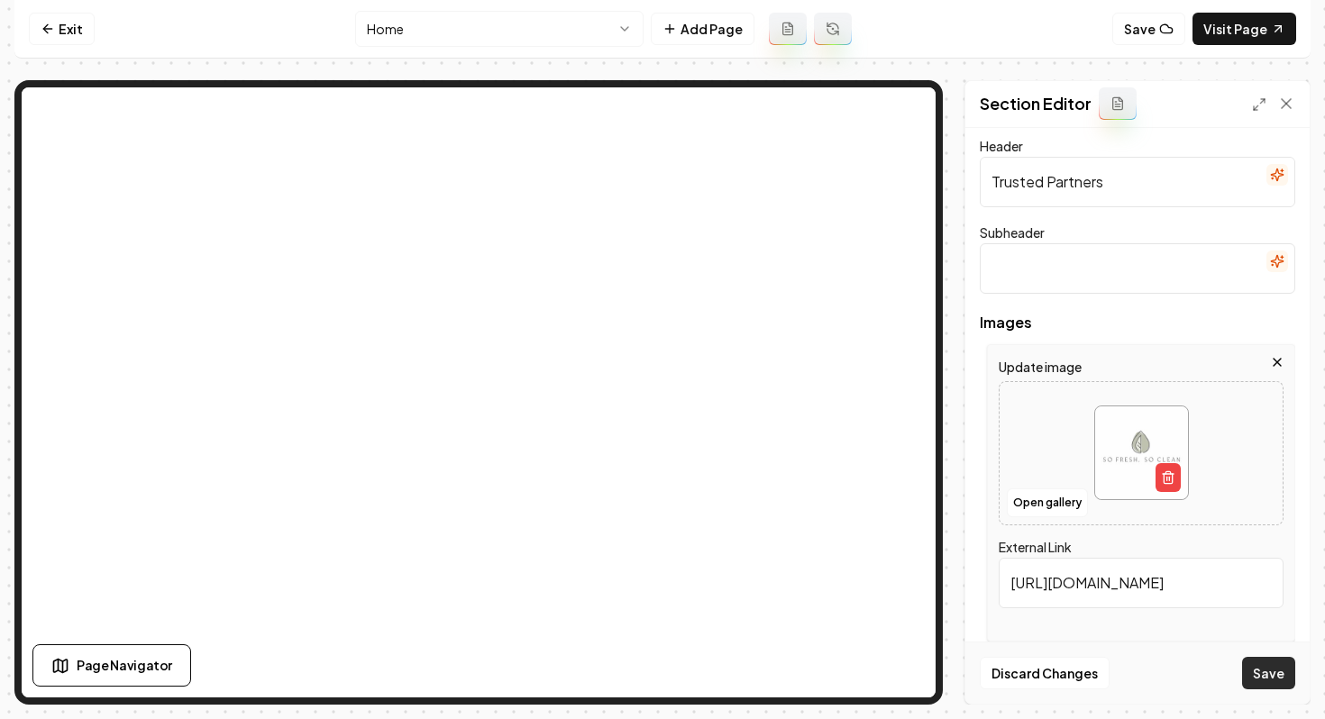
type input "https://www.sofreshsocleanutah.com/?utm_source=google&utm_medium=organic&utm_ca…"
click at [1260, 683] on button "Save" at bounding box center [1268, 673] width 53 height 32
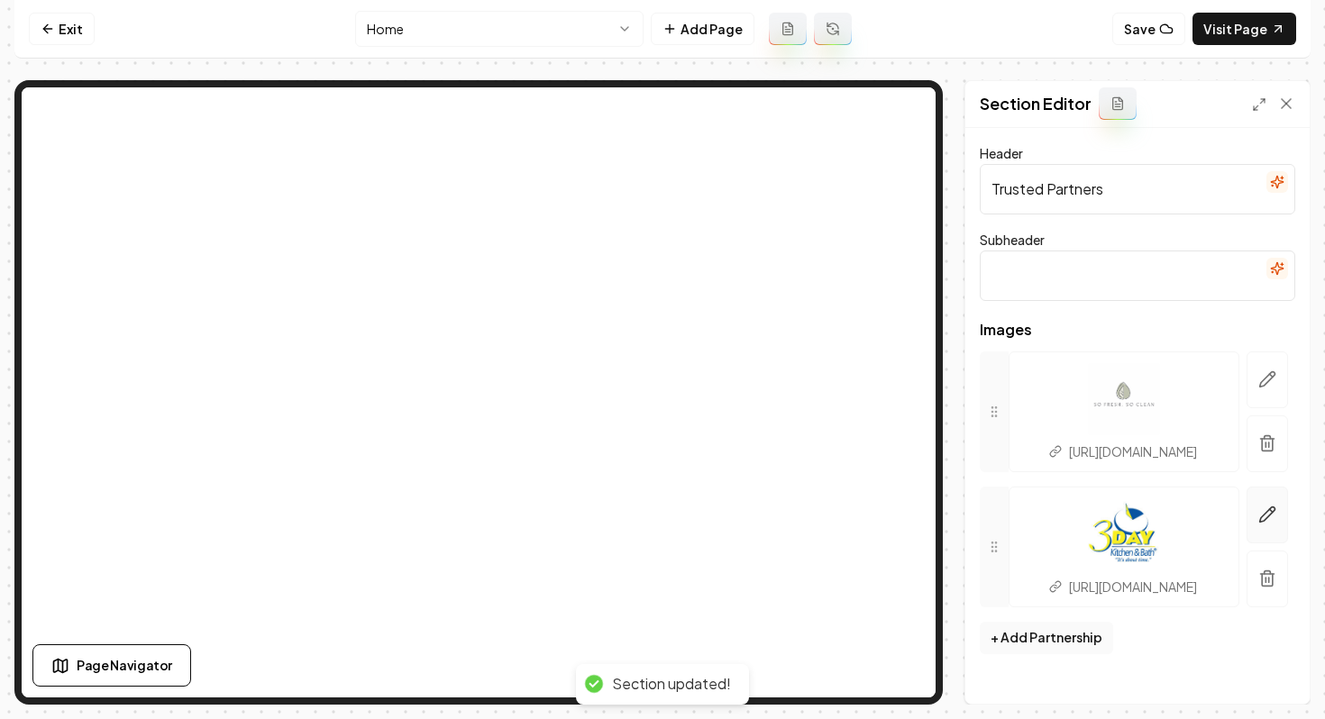
click at [1258, 524] on icon "button" at bounding box center [1267, 515] width 18 height 18
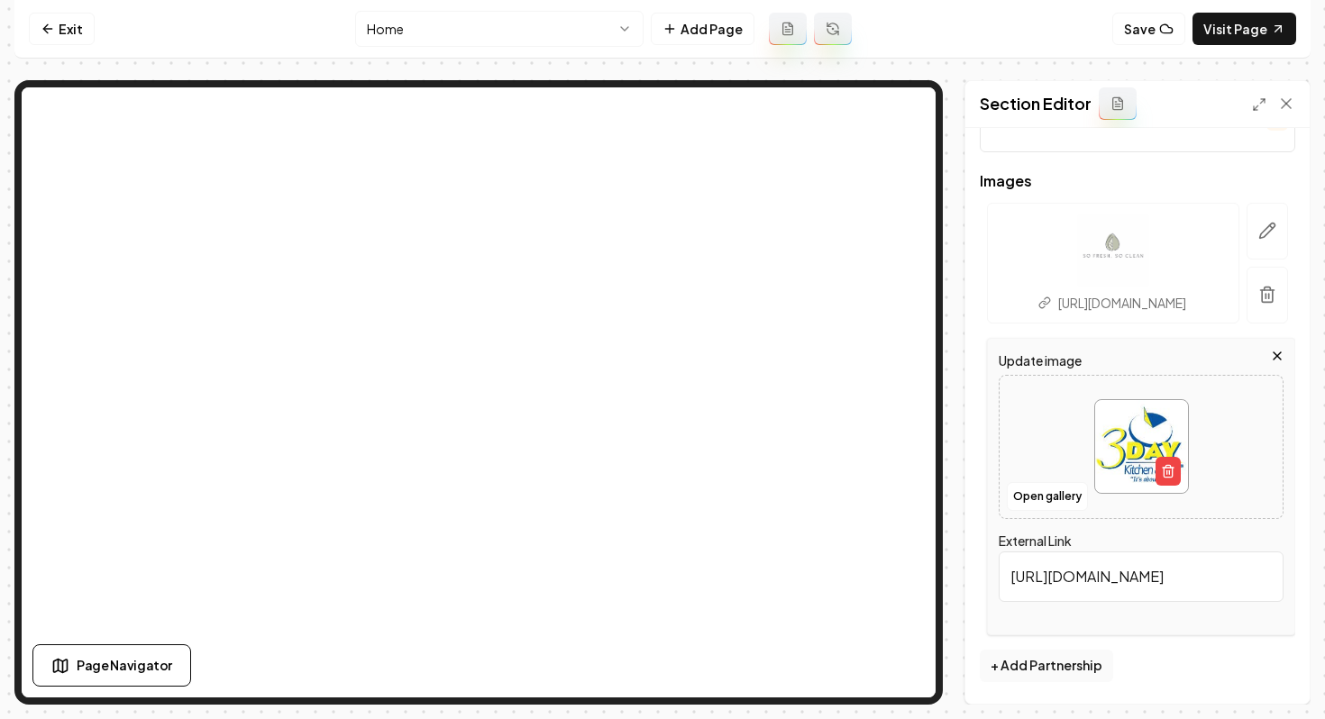
scroll to position [201, 0]
click at [1053, 584] on input "https://share.google/zSYgqRsvz2x2W4Nn4" at bounding box center [1141, 577] width 285 height 50
paste input "3daykitchen.com/utah-county-utah/"
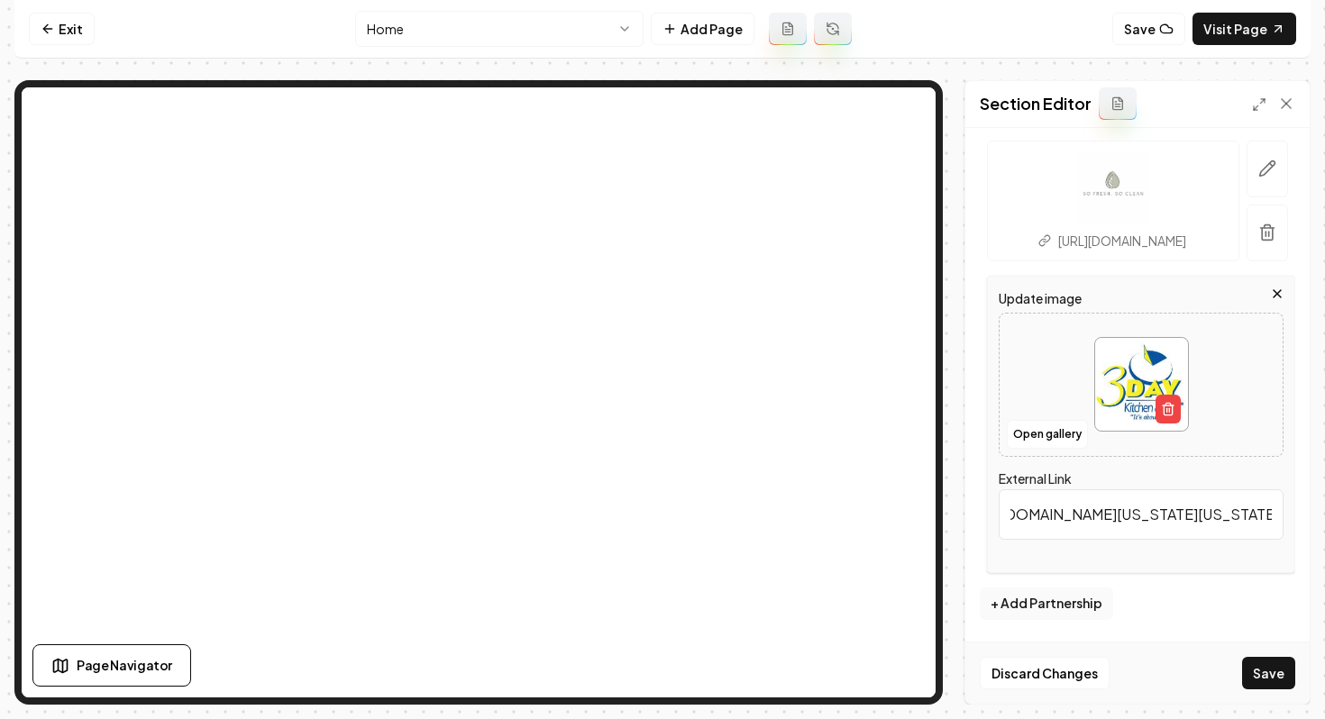
scroll to position [264, 0]
type input "https://3daykitchen.com/utah-county-utah/"
click at [1255, 669] on button "Save" at bounding box center [1268, 673] width 53 height 32
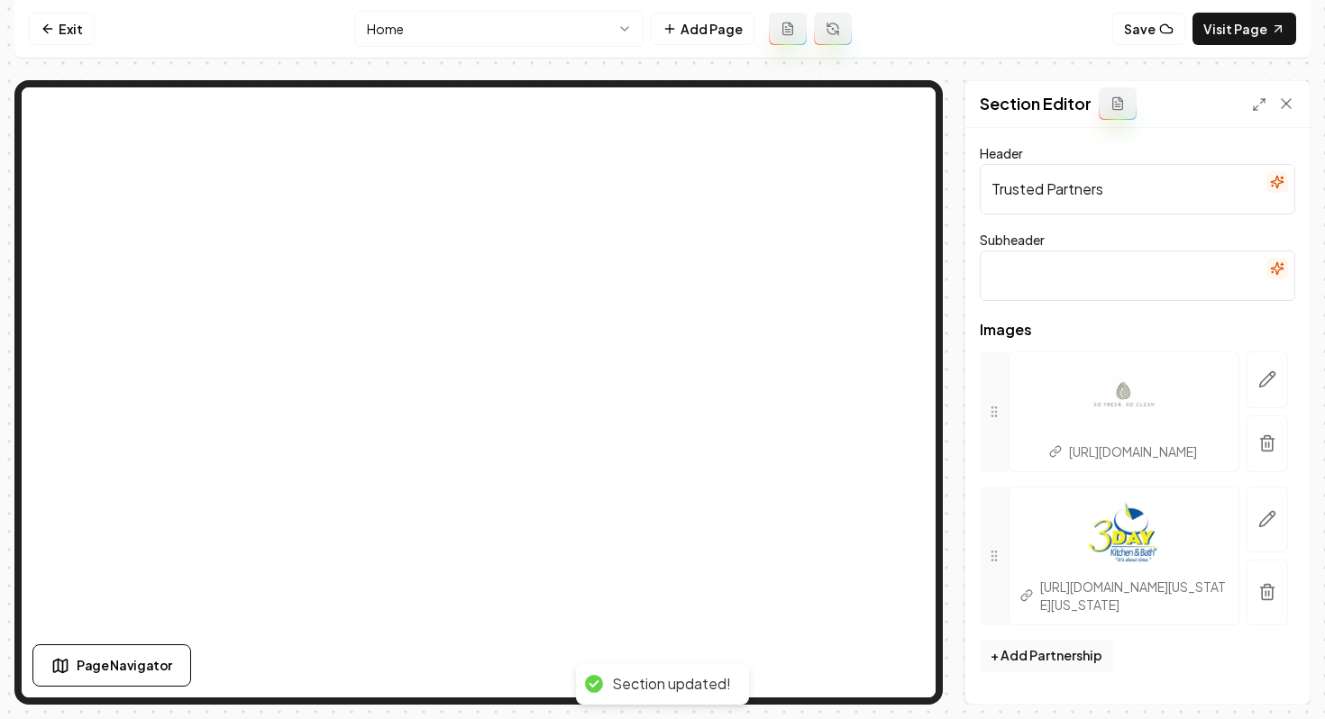
scroll to position [43, 0]
click at [57, 23] on link "Exit" at bounding box center [62, 29] width 66 height 32
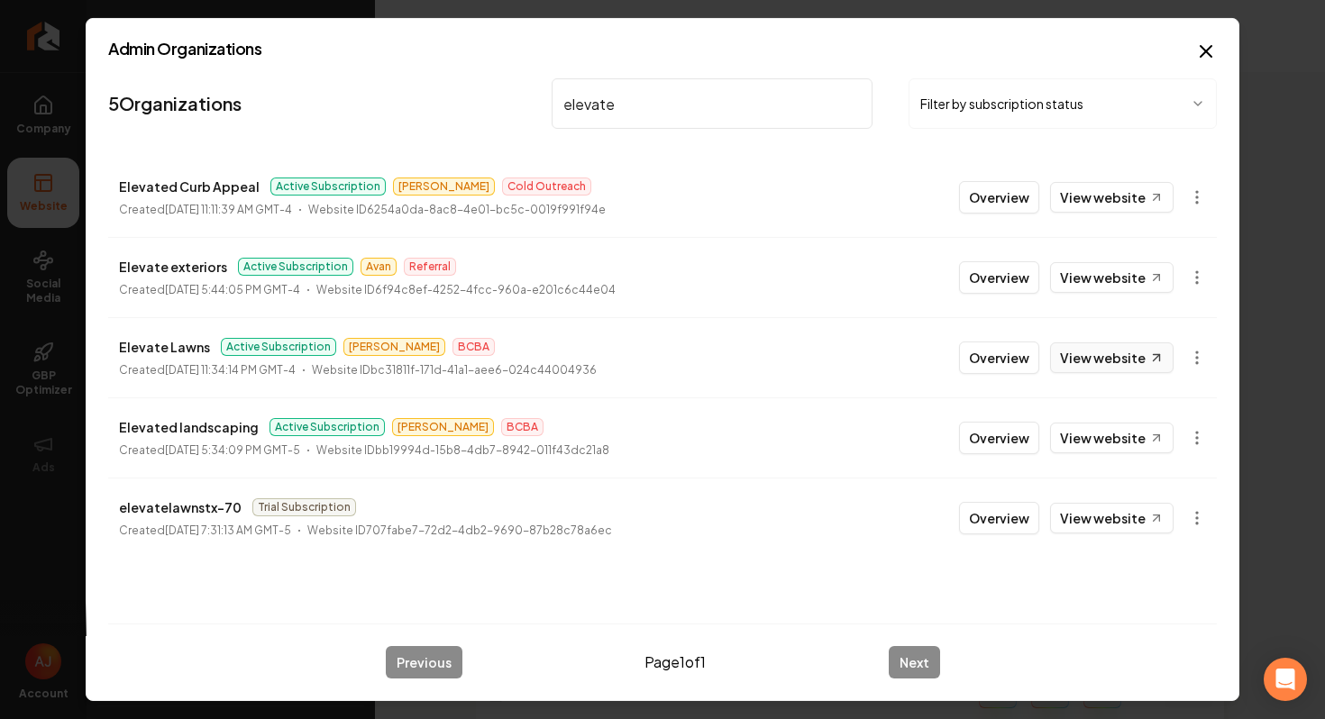
type input "elevate"
click at [1119, 363] on link "View website" at bounding box center [1111, 357] width 123 height 31
click at [1108, 352] on link "View website" at bounding box center [1111, 357] width 123 height 31
click at [1082, 379] on li "Elevate Lawns Active Subscription James BCBA Created June 13, 2025, 11:34:14 PM…" at bounding box center [662, 357] width 1109 height 80
click at [1082, 362] on link "View website" at bounding box center [1111, 357] width 123 height 31
